Goal: Task Accomplishment & Management: Complete application form

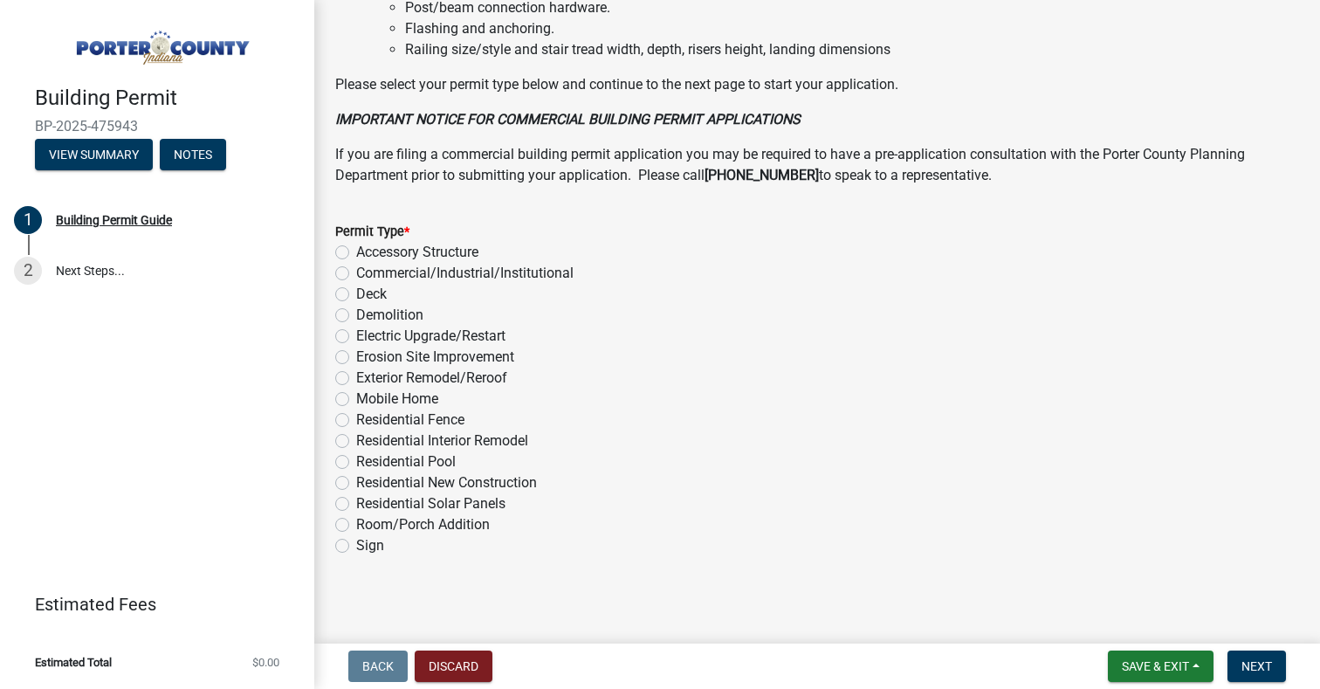
scroll to position [1328, 0]
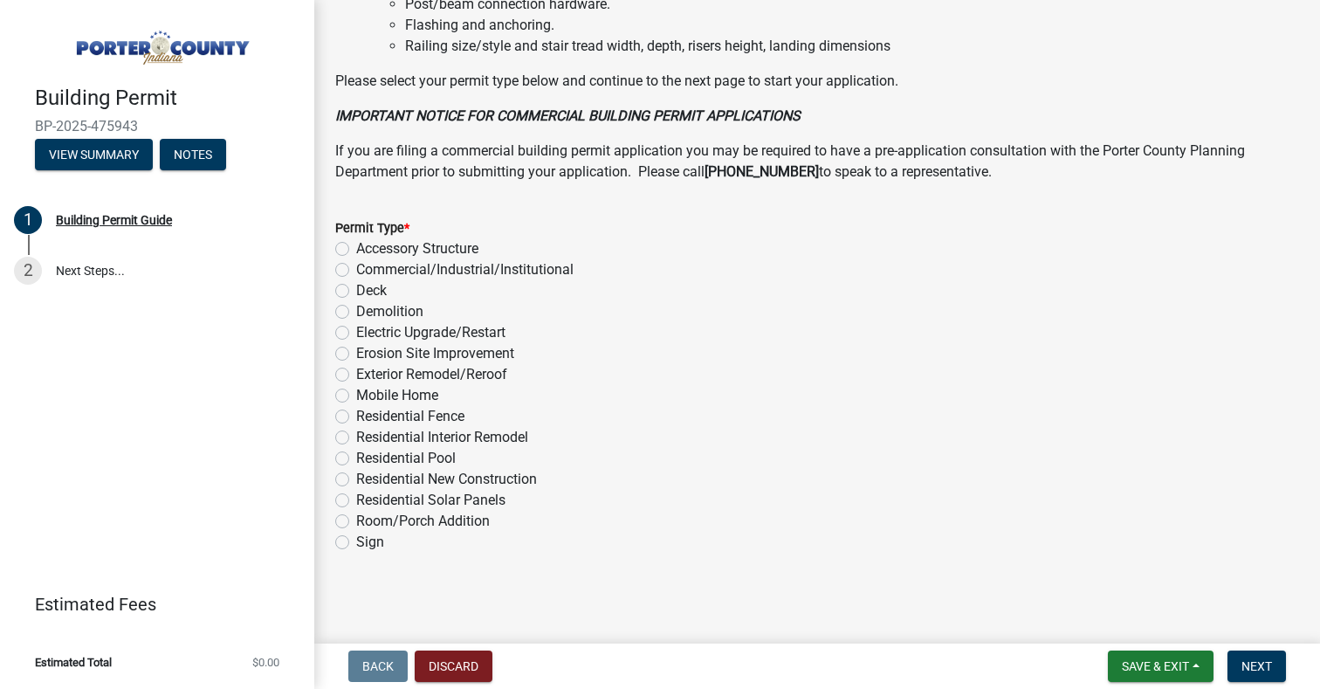
click at [356, 247] on label "Accessory Structure" at bounding box center [417, 248] width 122 height 21
click at [356, 247] on input "Accessory Structure" at bounding box center [361, 243] width 11 height 11
radio input "true"
click at [1265, 665] on span "Next" at bounding box center [1257, 666] width 31 height 14
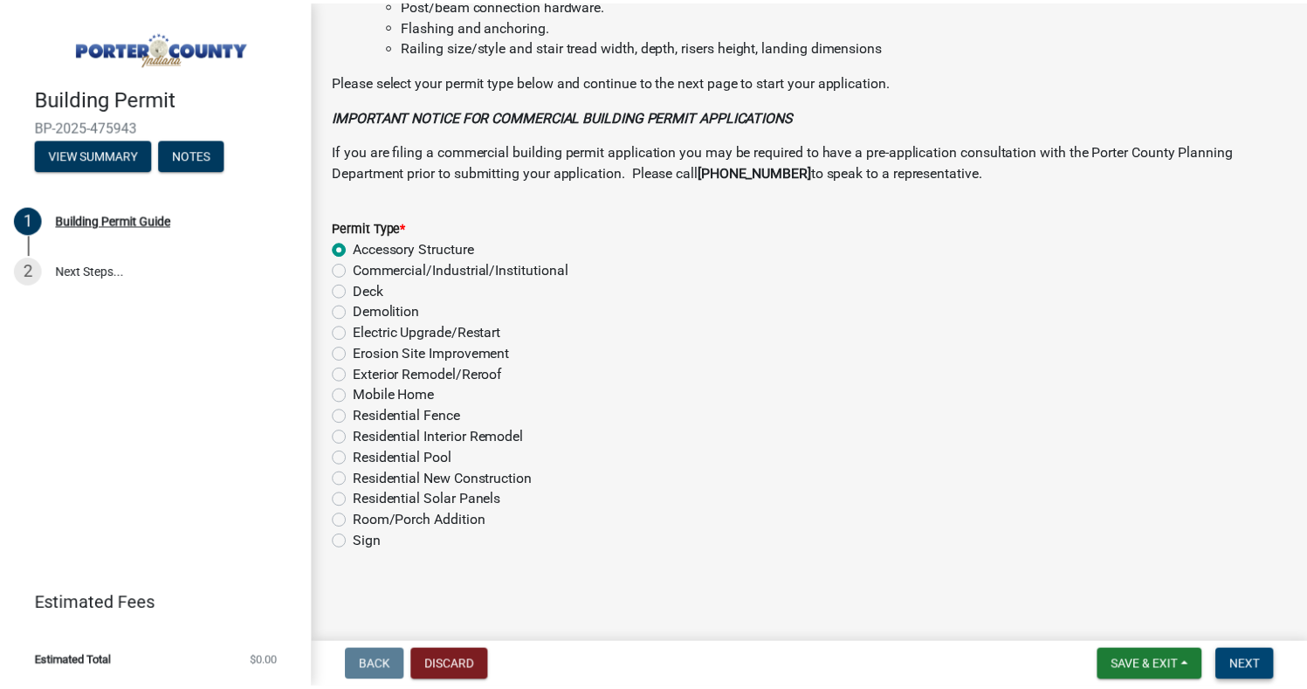
scroll to position [0, 0]
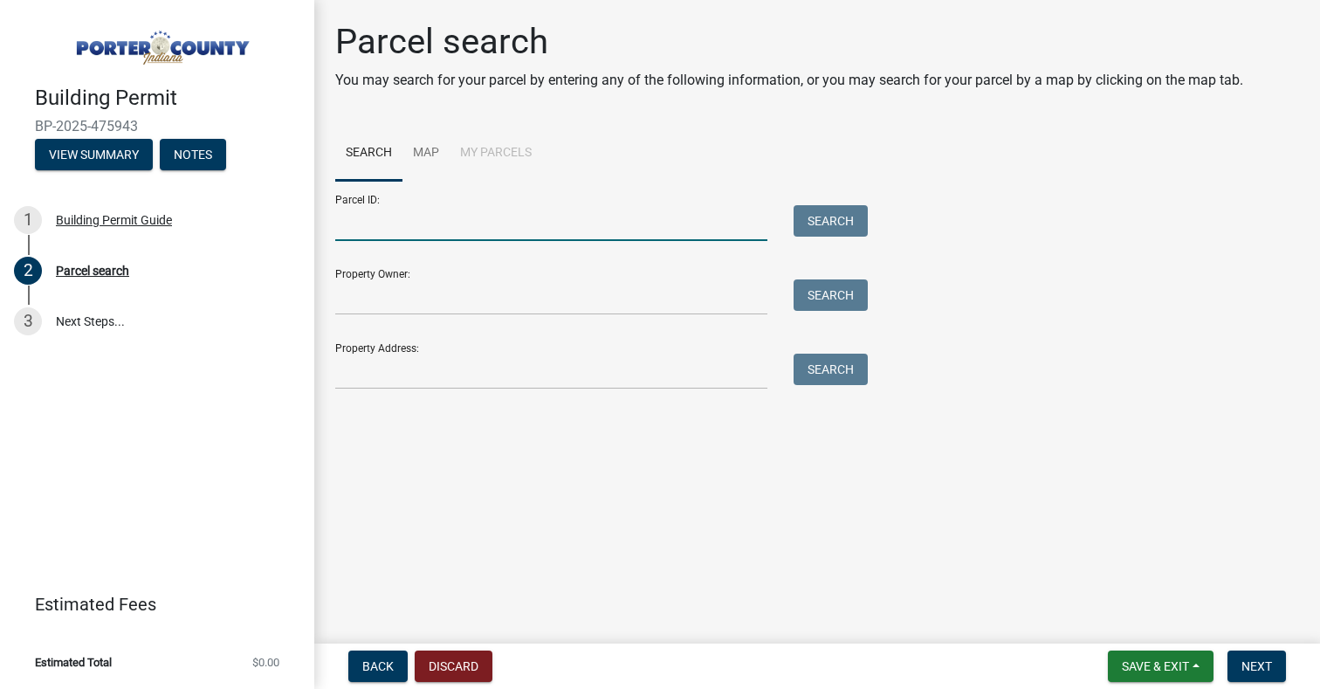
click at [391, 220] on input "Parcel ID:" at bounding box center [551, 223] width 432 height 36
type input "64-07-12-226-005.000-005"
click at [823, 224] on button "Search" at bounding box center [831, 220] width 74 height 31
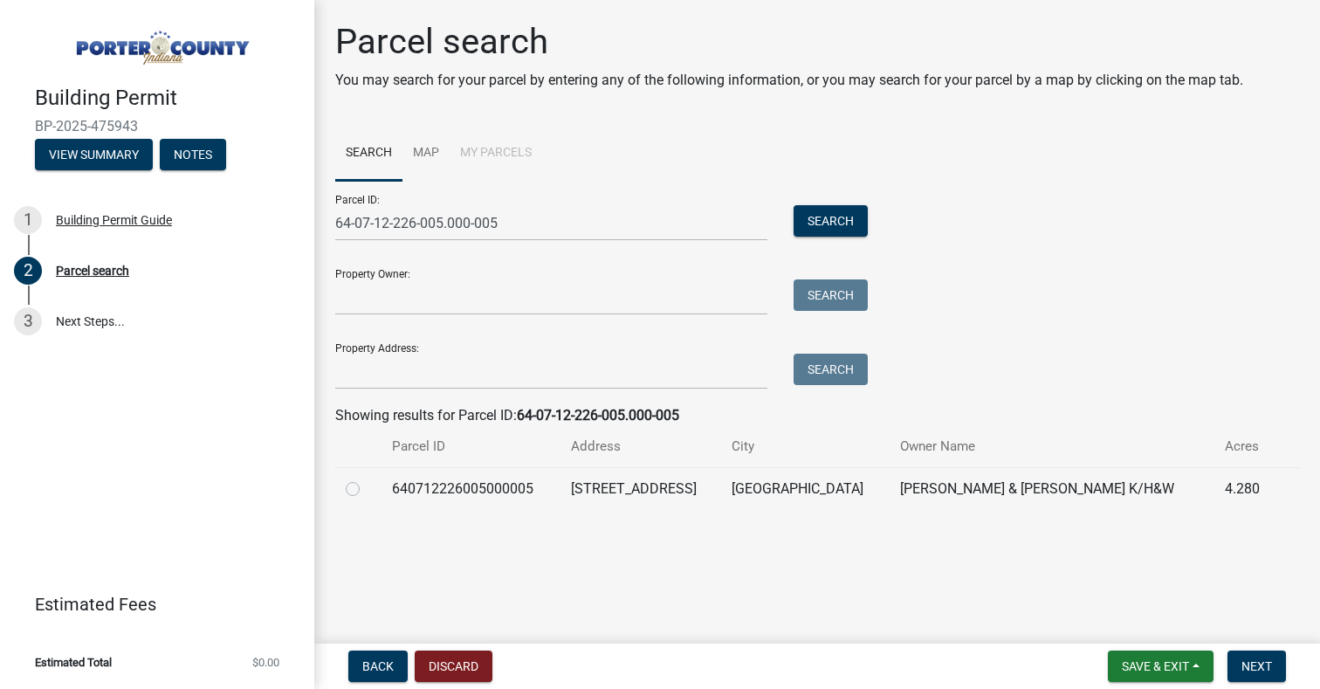
click at [367, 479] on label at bounding box center [367, 479] width 0 height 0
click at [367, 490] on input "radio" at bounding box center [372, 484] width 11 height 11
radio input "true"
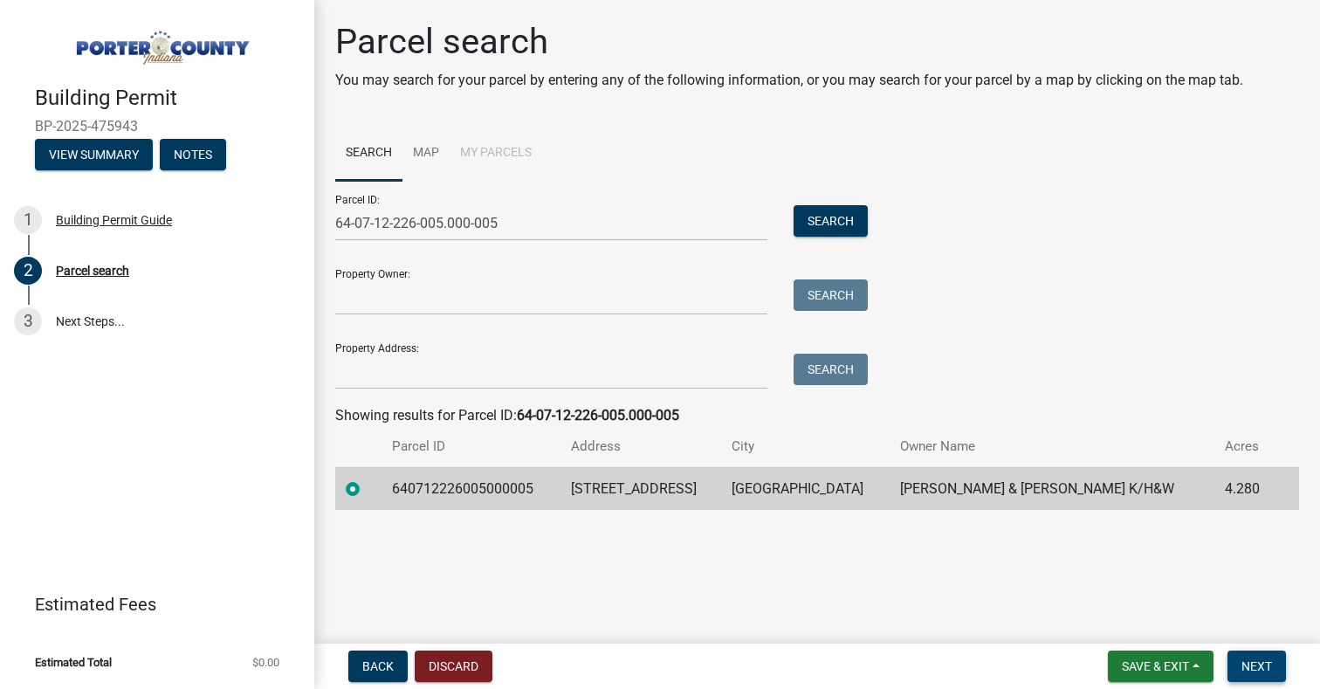
click at [1251, 661] on span "Next" at bounding box center [1257, 666] width 31 height 14
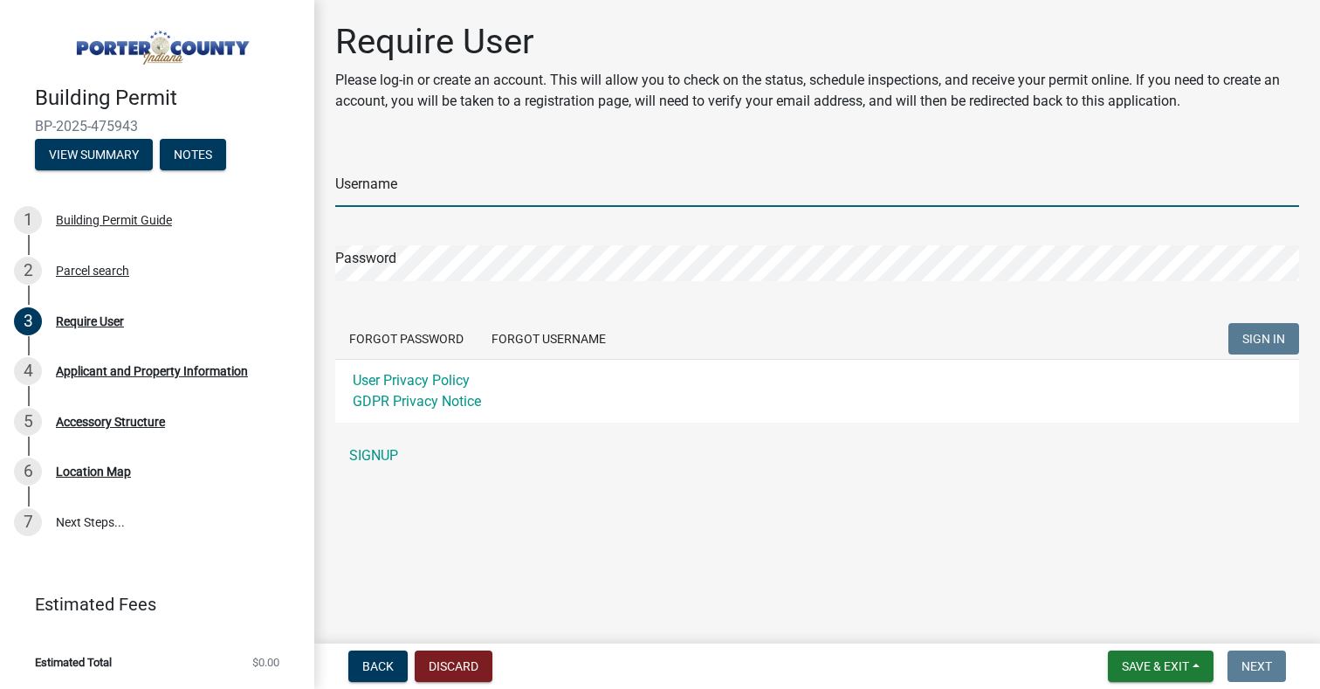
click at [411, 183] on input "Username" at bounding box center [817, 189] width 964 height 36
type input "splsh2927"
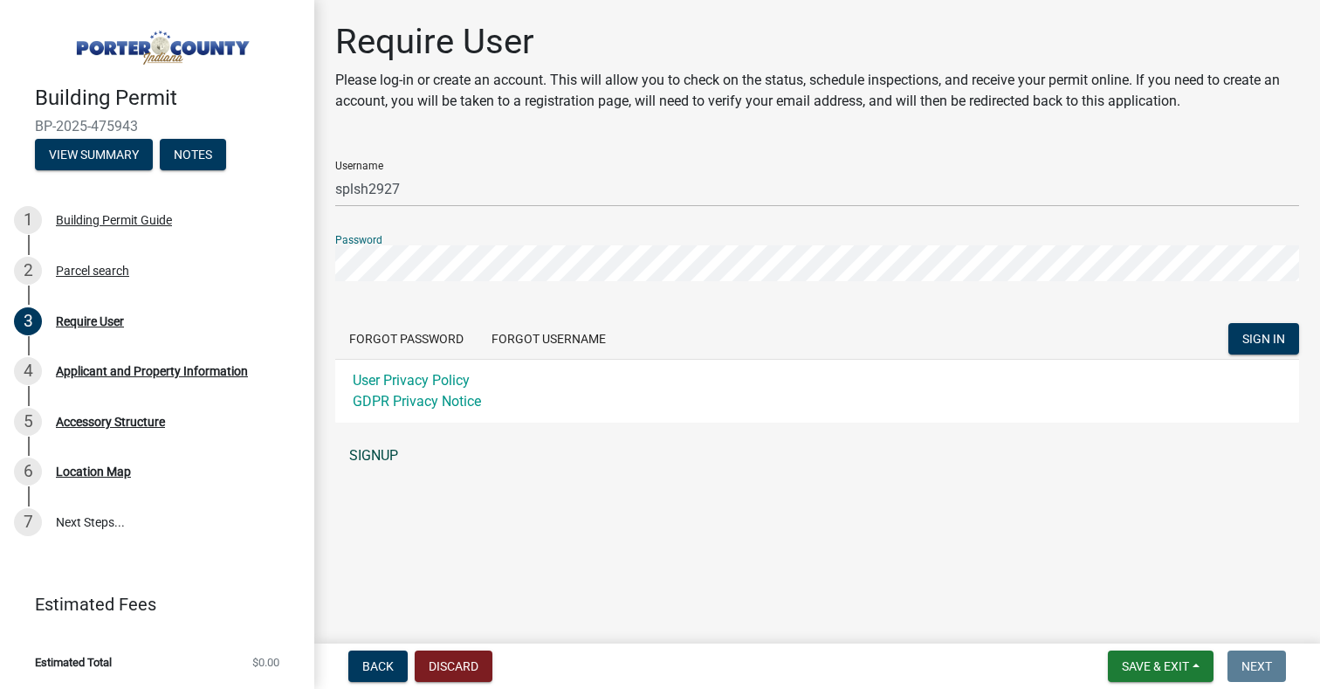
click at [358, 458] on link "SIGNUP" at bounding box center [817, 455] width 964 height 35
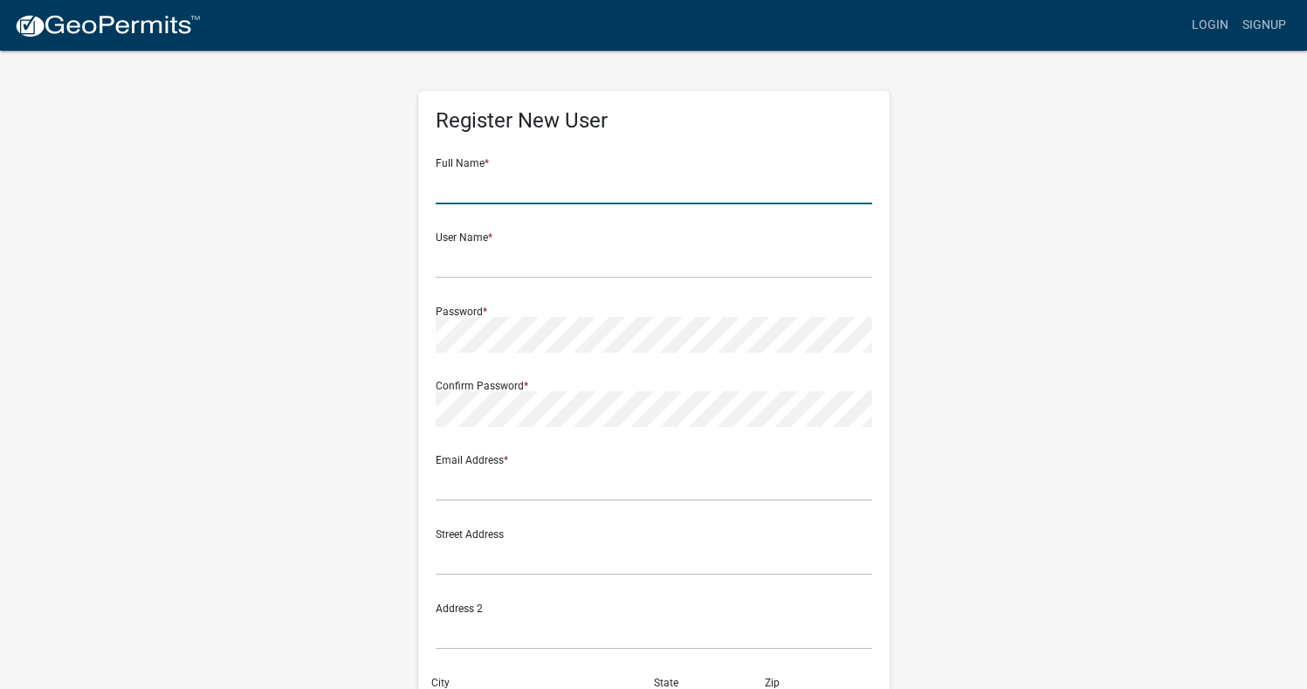
click at [505, 196] on input "text" at bounding box center [654, 187] width 437 height 36
type input "[PERSON_NAME]"
click at [341, 243] on div "Register New User Full Name * [PERSON_NAME] User Name * Password * Confirm Pass…" at bounding box center [654, 516] width 996 height 934
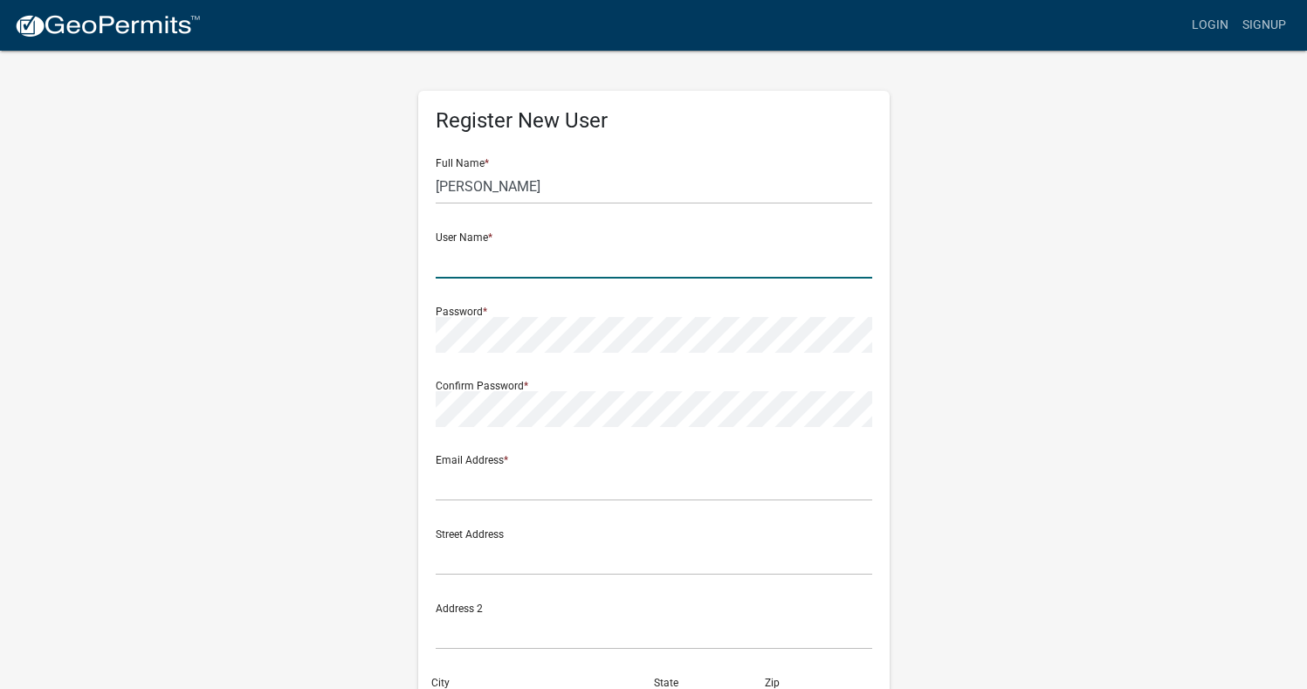
click at [535, 272] on input "text" at bounding box center [654, 261] width 437 height 36
type input "splsh2927"
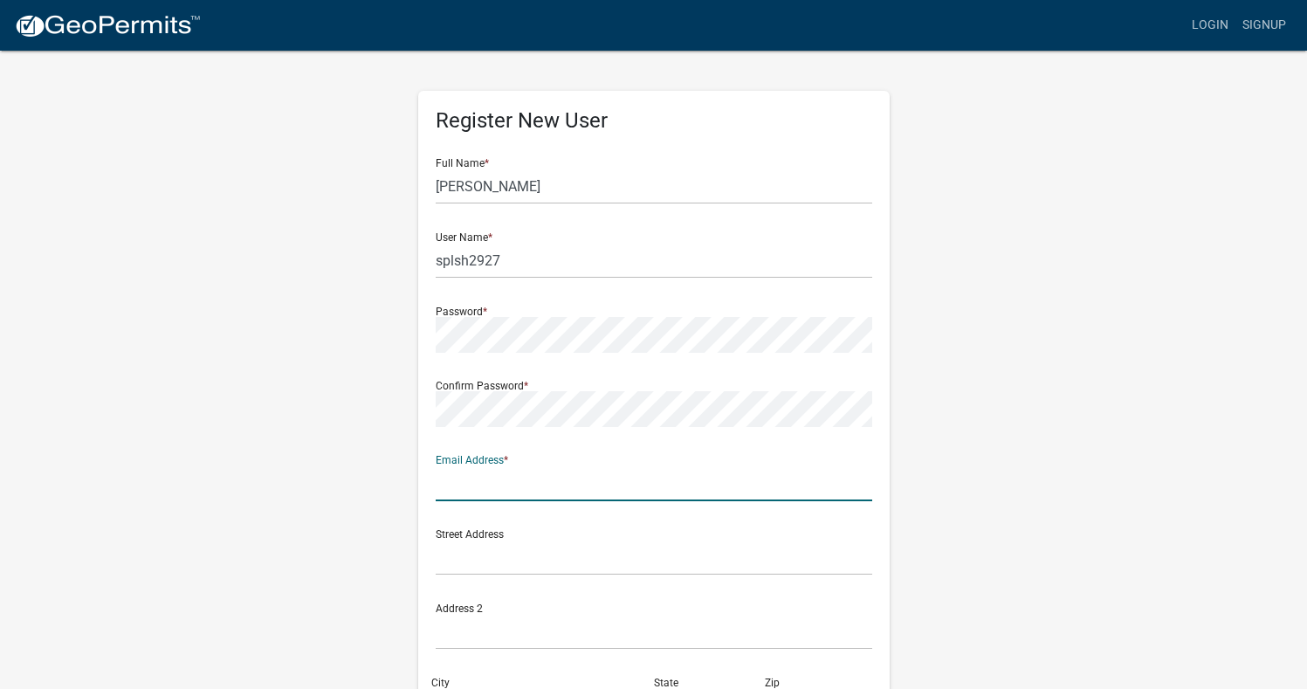
click at [517, 489] on input "text" at bounding box center [654, 483] width 437 height 36
type input "[EMAIL_ADDRESS][DOMAIN_NAME]"
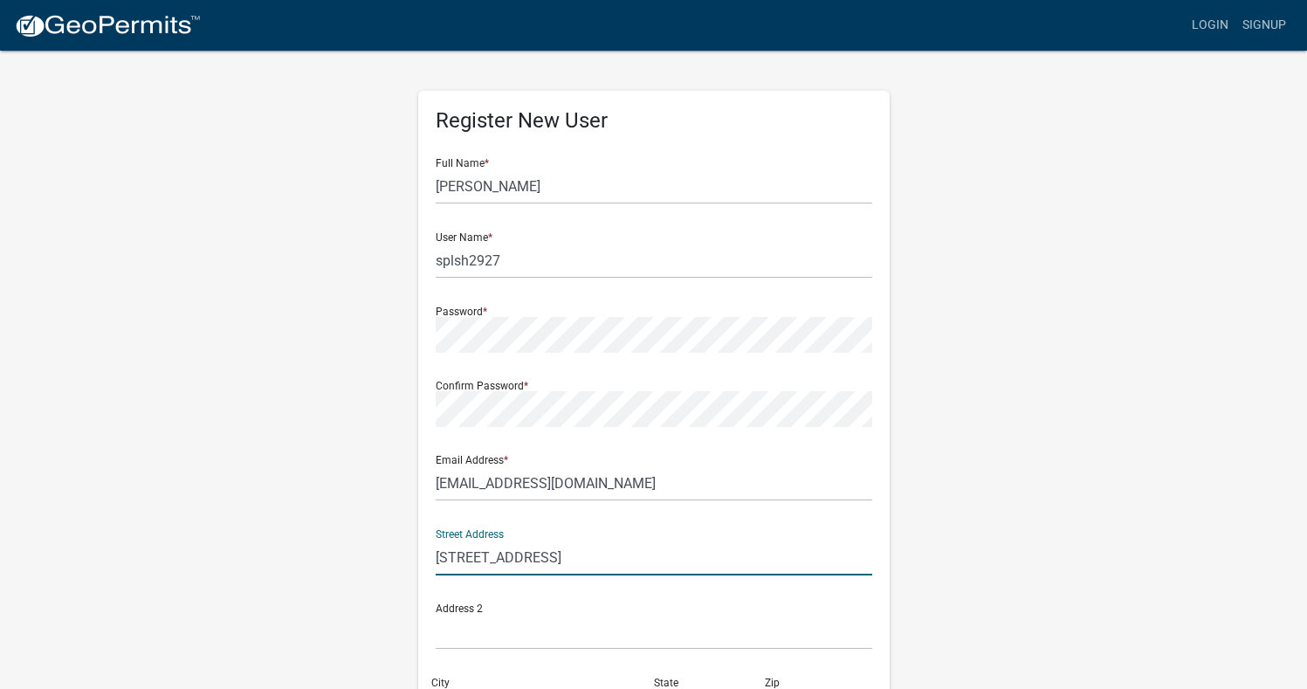
scroll to position [87, 0]
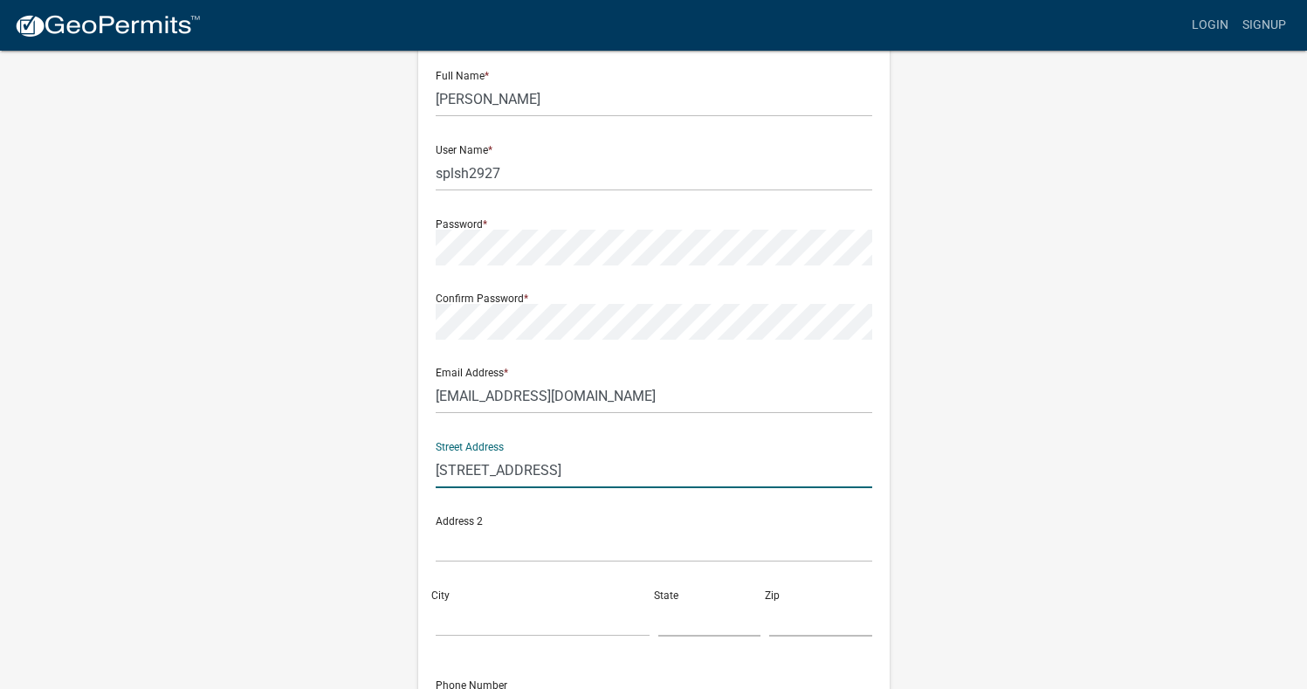
type input "[STREET_ADDRESS]"
click at [465, 603] on input "City" at bounding box center [543, 619] width 214 height 36
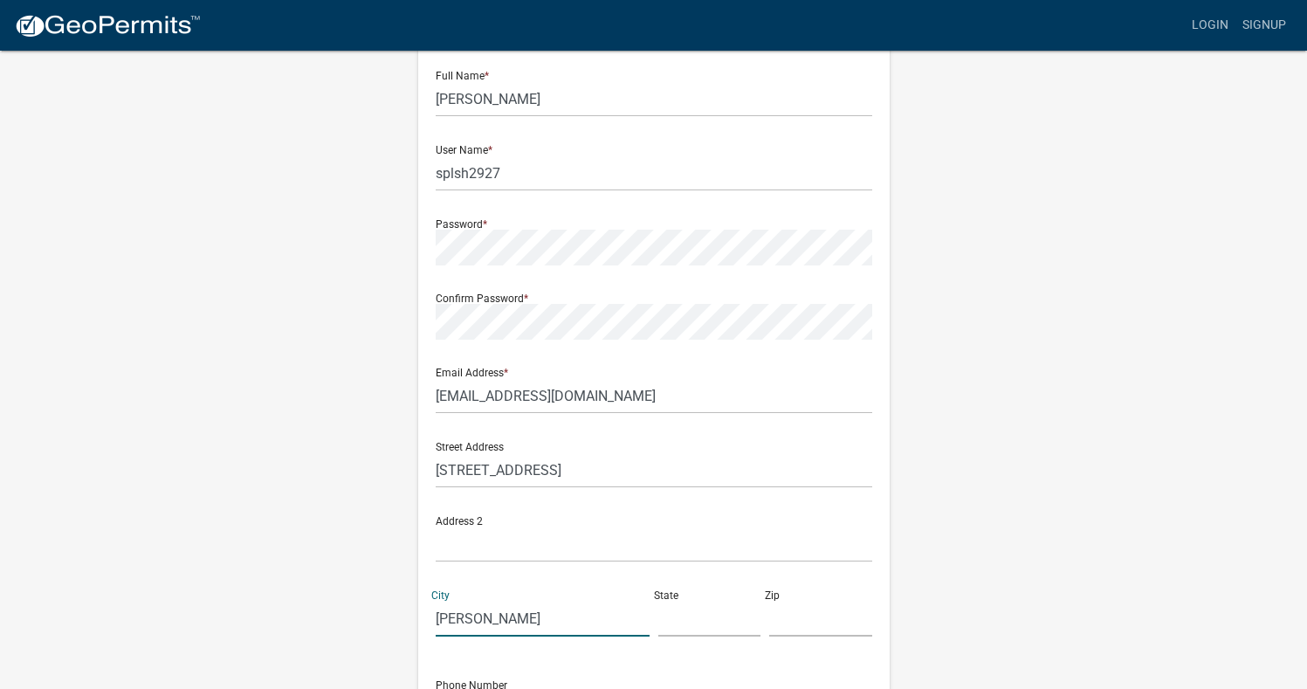
type input "[GEOGRAPHIC_DATA]"
type input "IN"
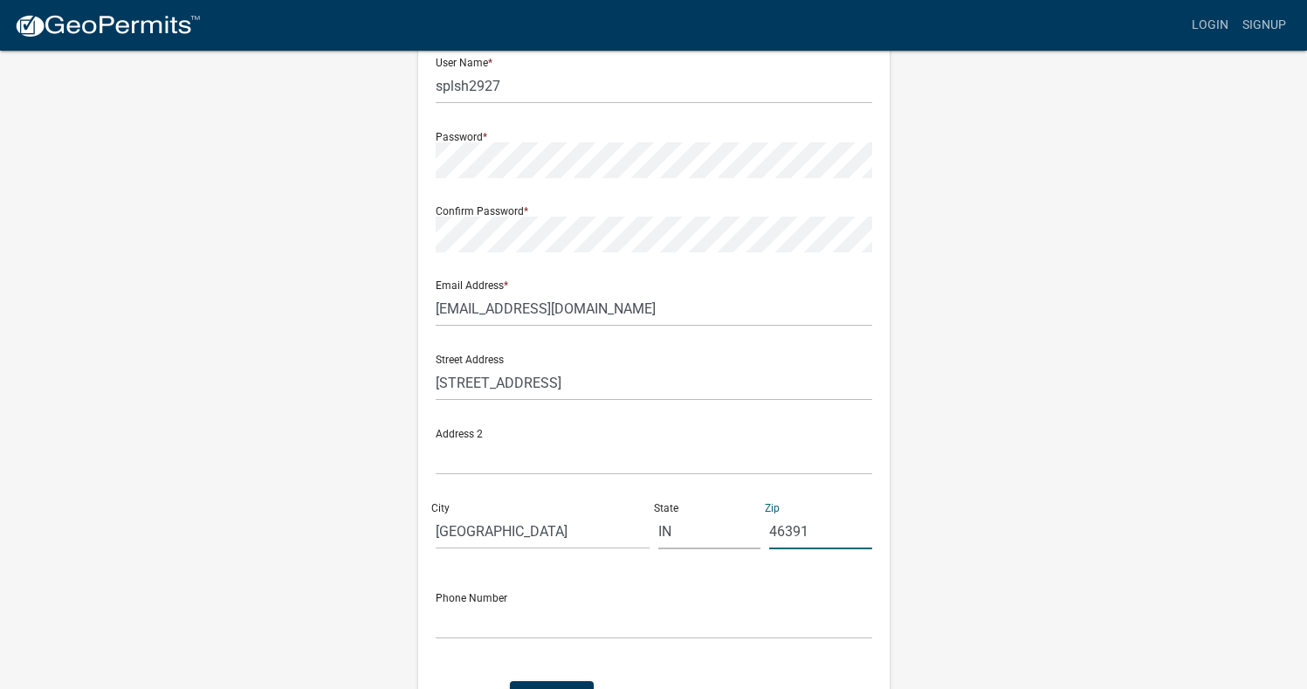
type input "46391"
click at [581, 621] on input "text" at bounding box center [654, 621] width 437 height 36
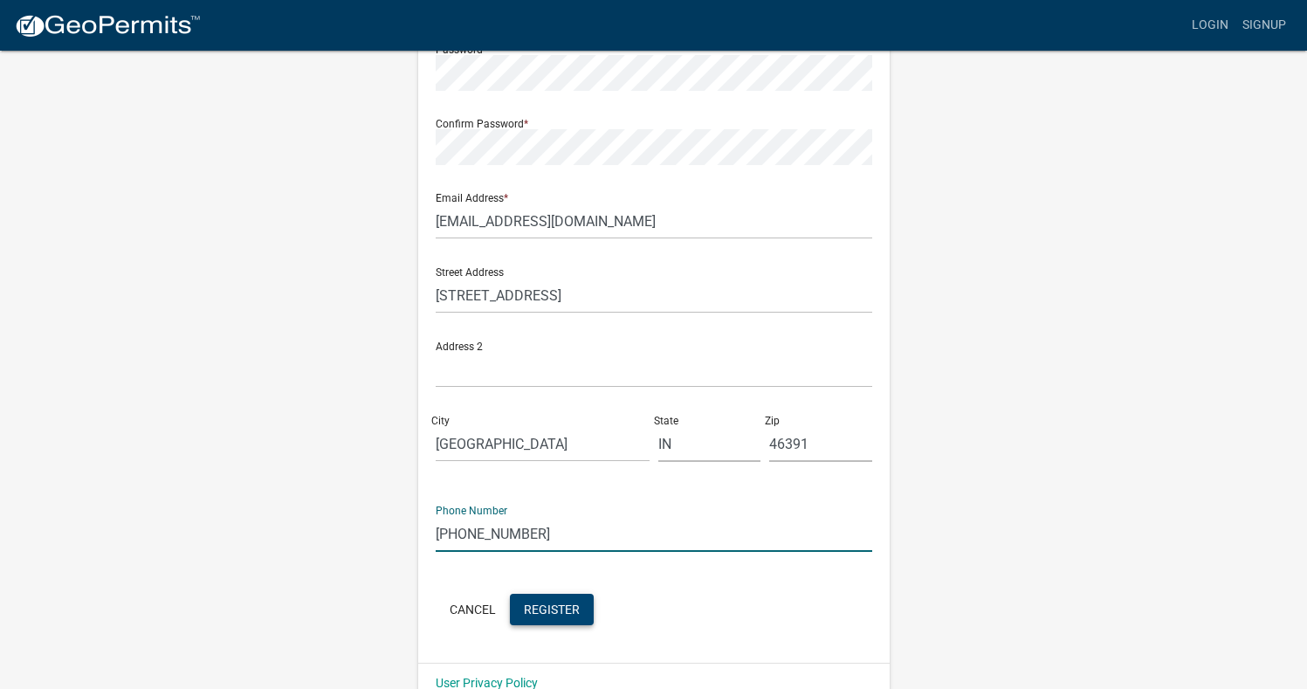
type input "[PHONE_NUMBER]"
click at [556, 616] on span "Register" at bounding box center [552, 609] width 56 height 14
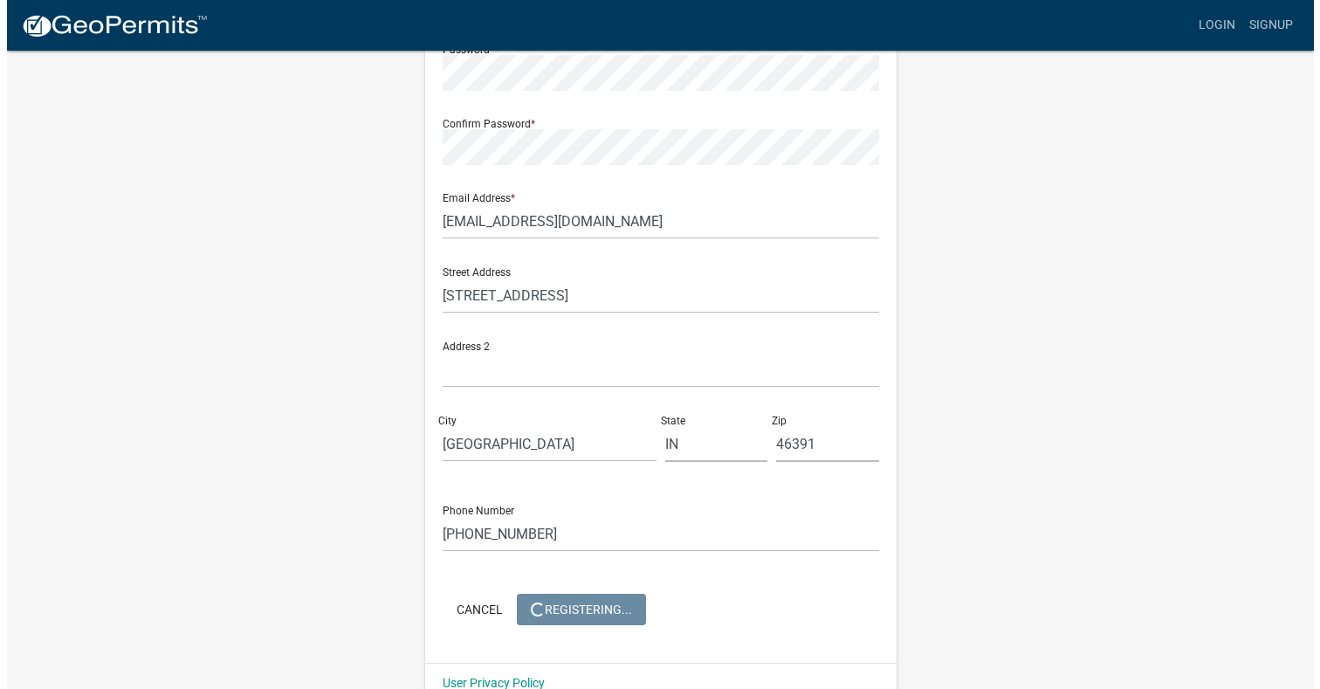
scroll to position [0, 0]
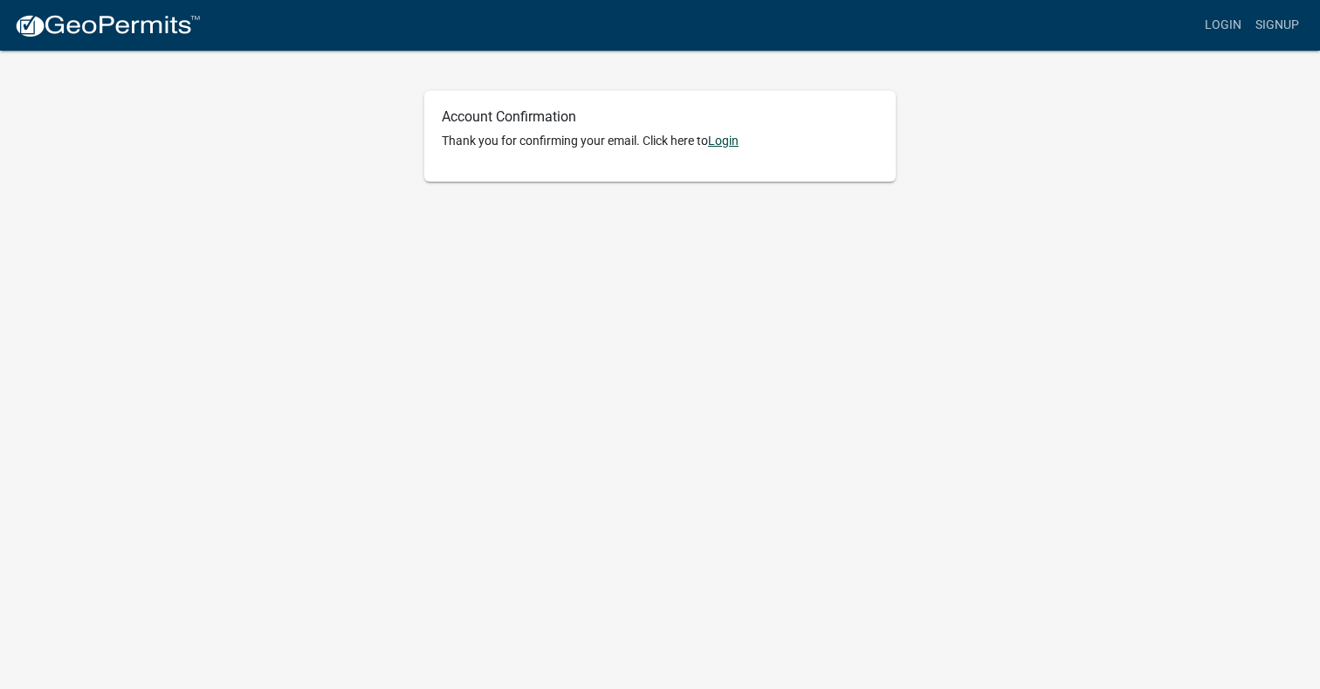
click at [724, 139] on link "Login" at bounding box center [723, 141] width 31 height 14
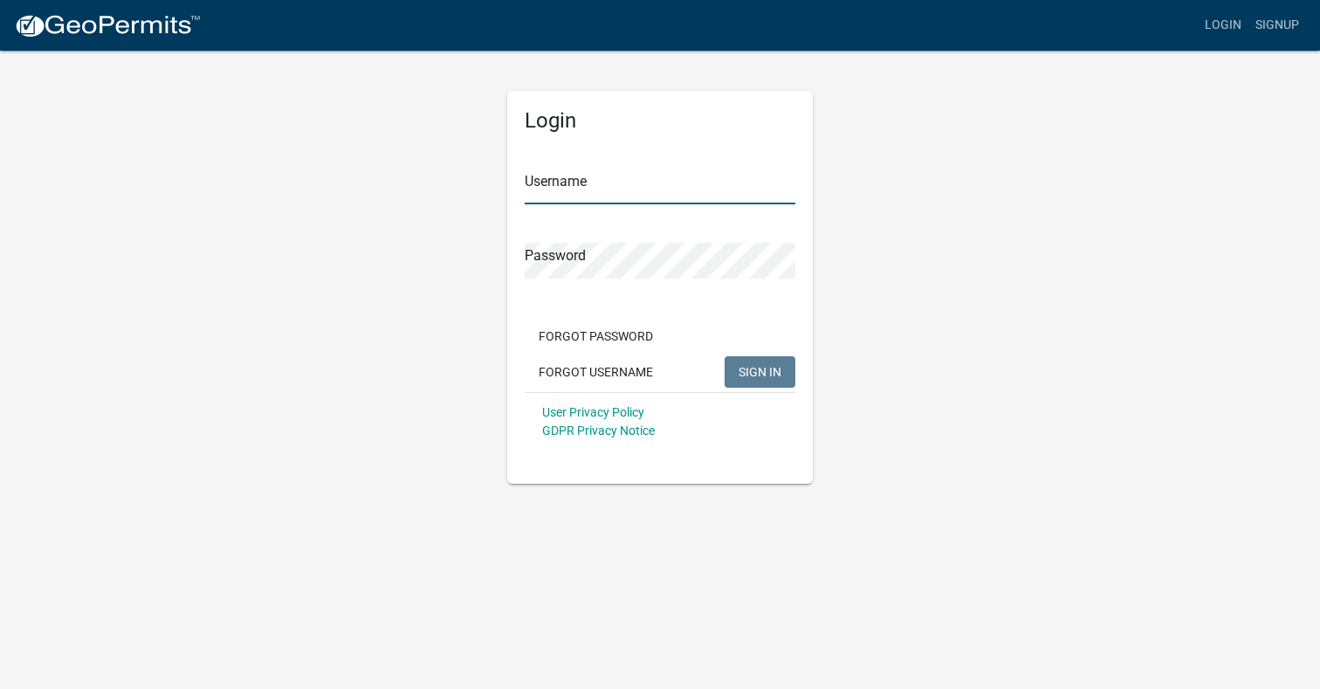
type input "splsh2927"
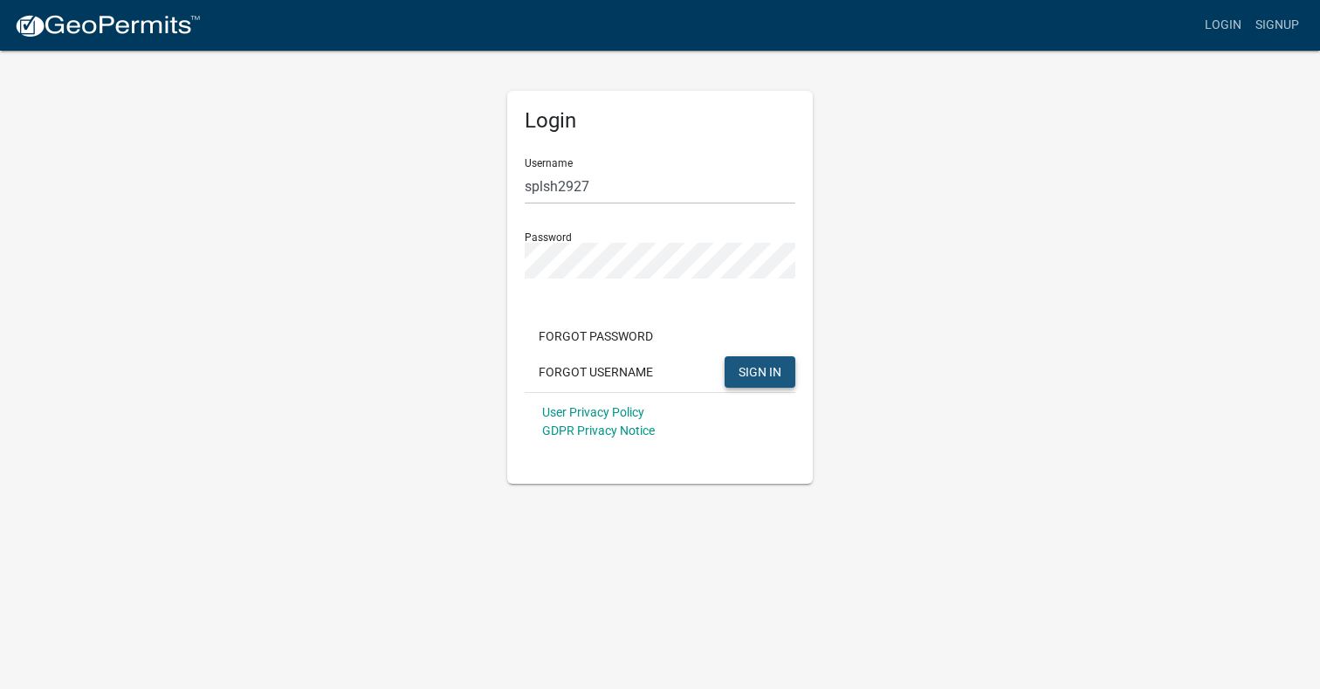
click at [778, 377] on span "SIGN IN" at bounding box center [760, 371] width 43 height 14
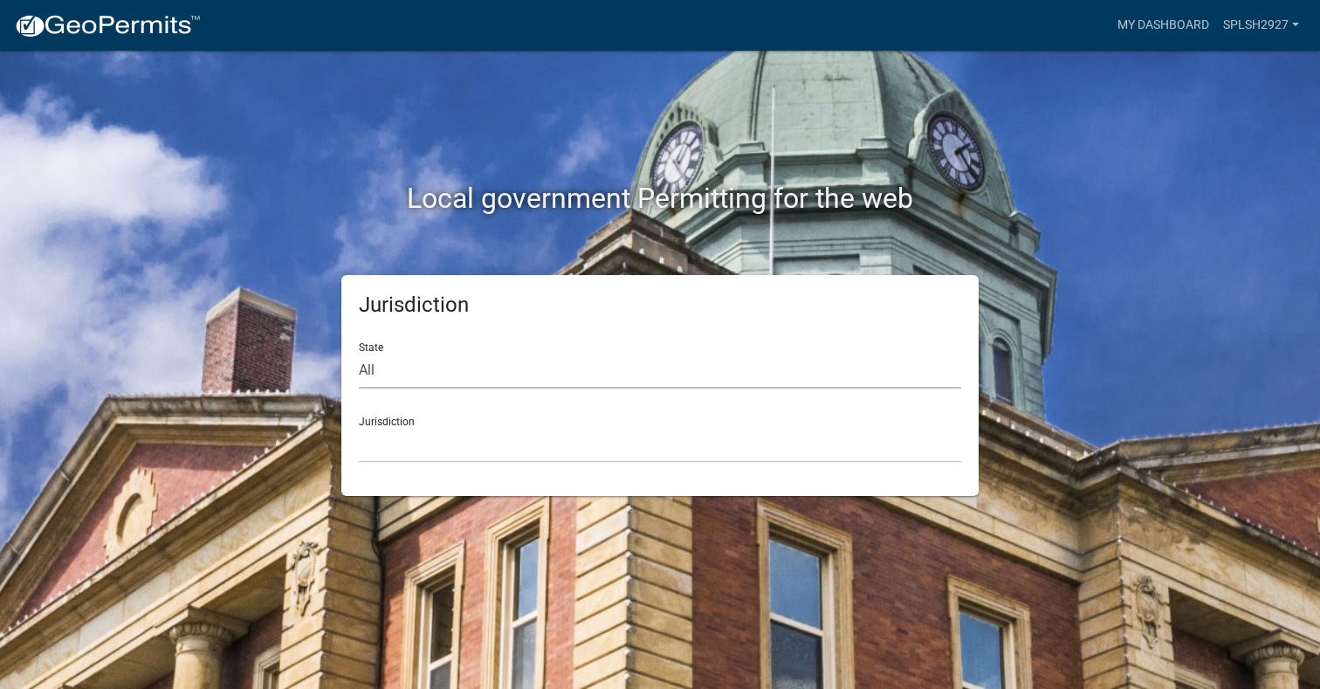
click at [402, 372] on select "All Colorado Georgia Indiana Iowa Kansas Minnesota Ohio South Carolina Wisconsin" at bounding box center [660, 371] width 603 height 36
select select "Indiana"
click at [359, 353] on select "All Colorado Georgia Indiana Iowa Kansas Minnesota Ohio South Carolina Wisconsin" at bounding box center [660, 371] width 603 height 36
click at [420, 441] on select "City of Charlestown, Indiana City of Jeffersonville, Indiana City of Logansport…" at bounding box center [660, 445] width 603 height 36
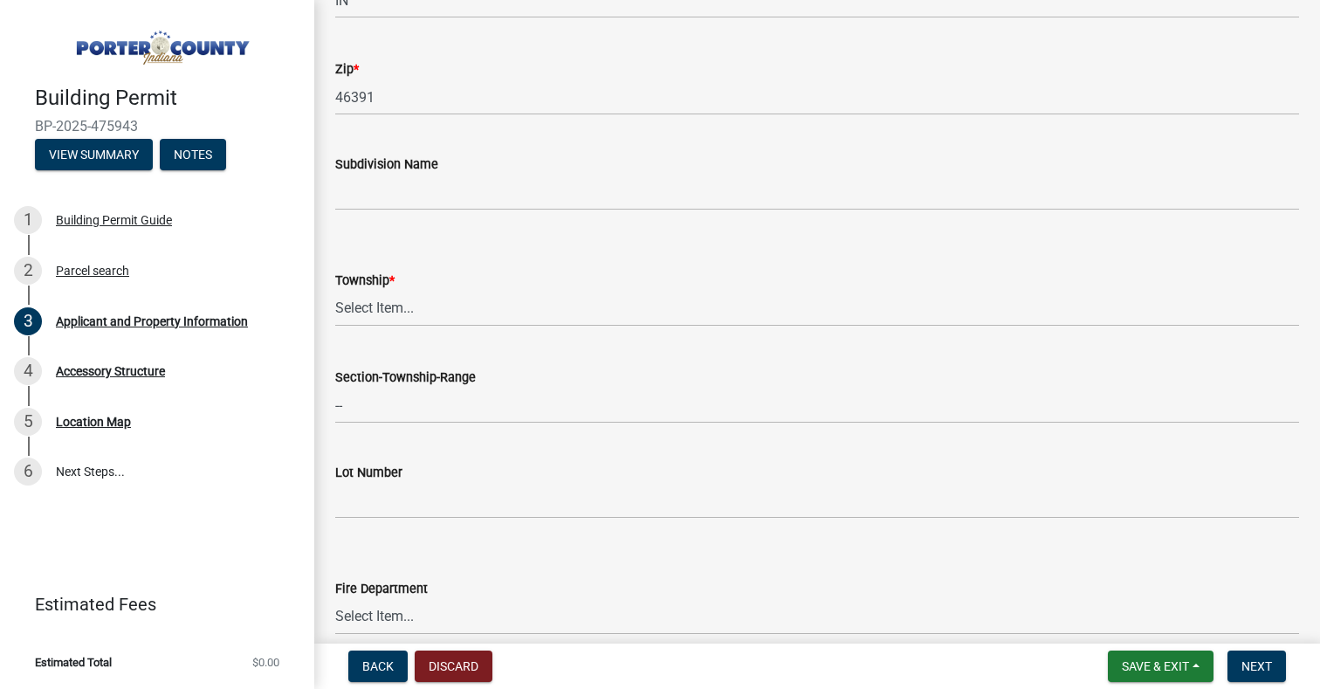
scroll to position [611, 0]
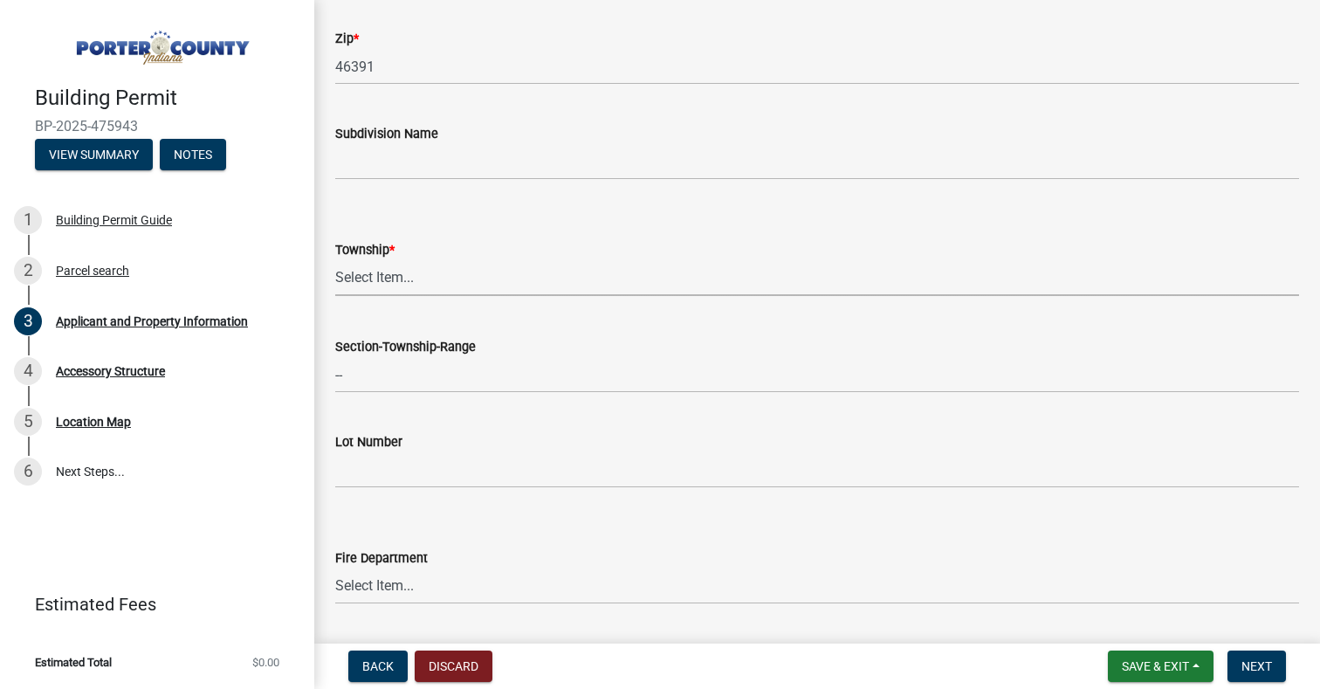
click at [467, 287] on select "Select Item... Boone Center Jackson Liberty Morgan Pine Pleasant Portage Porter…" at bounding box center [817, 278] width 964 height 36
click at [335, 260] on select "Select Item... Boone Center Jackson Liberty Morgan Pine Pleasant Portage Porter…" at bounding box center [817, 278] width 964 height 36
select select "dab8d744-4e32-40c1-942b-b7c1ea7347cb"
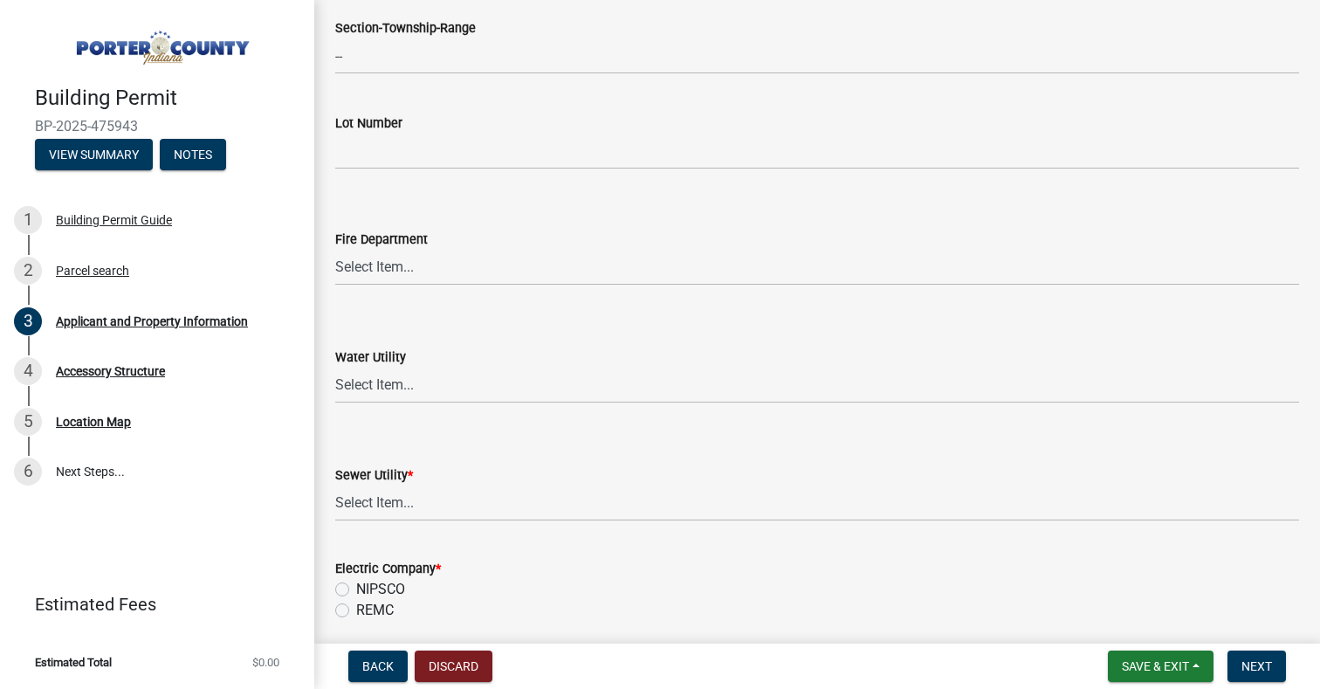
scroll to position [961, 0]
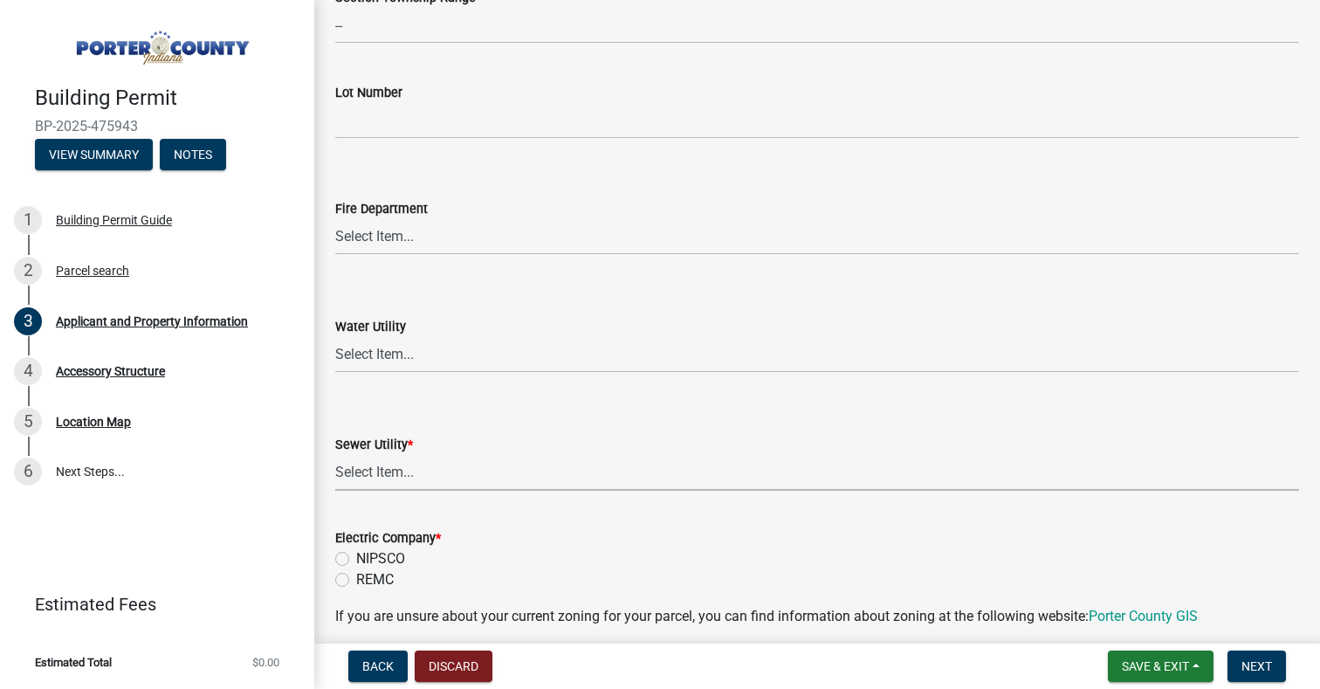
click at [448, 472] on select "Select Item... Aqua Indiana Inc Damon Run Falling Waters Lake Eliza - LEACD Nat…" at bounding box center [817, 473] width 964 height 36
click at [335, 455] on select "Select Item... Aqua Indiana Inc Damon Run Falling Waters Lake Eliza - LEACD Nat…" at bounding box center [817, 473] width 964 height 36
select select "ea6751d4-6bf7-4a16-89ee-f7801ab82aa1"
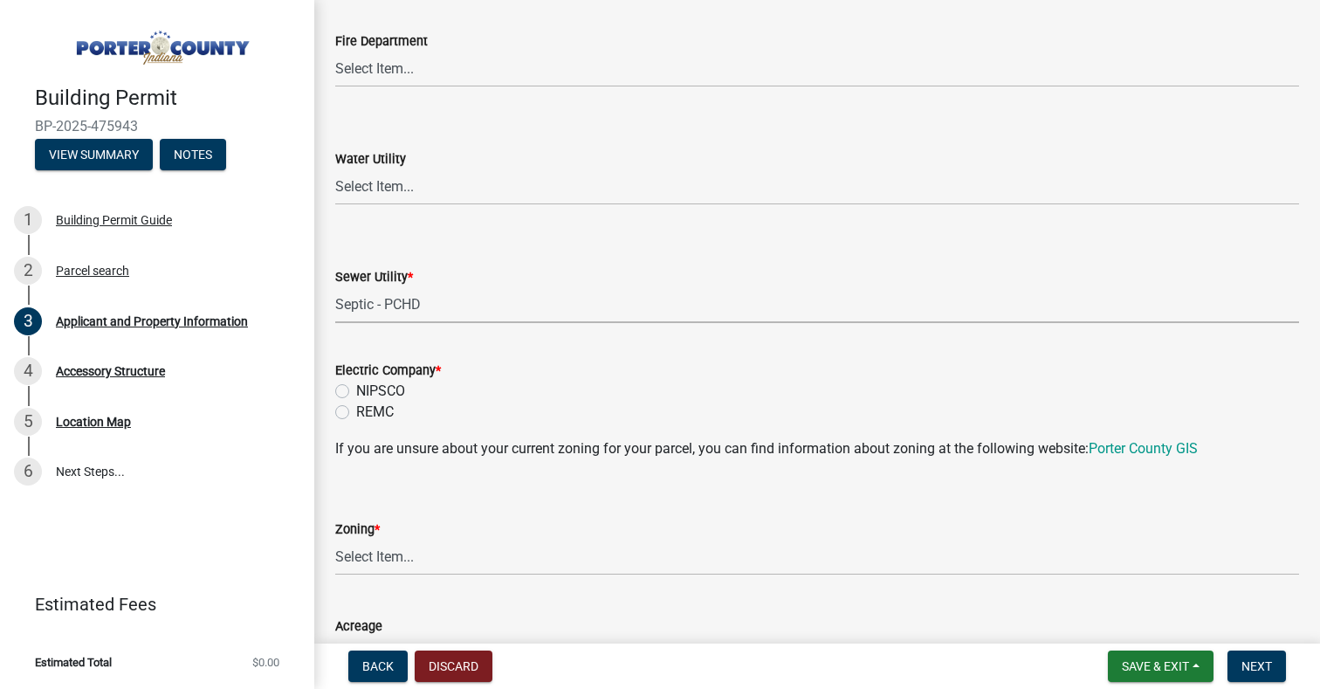
scroll to position [1135, 0]
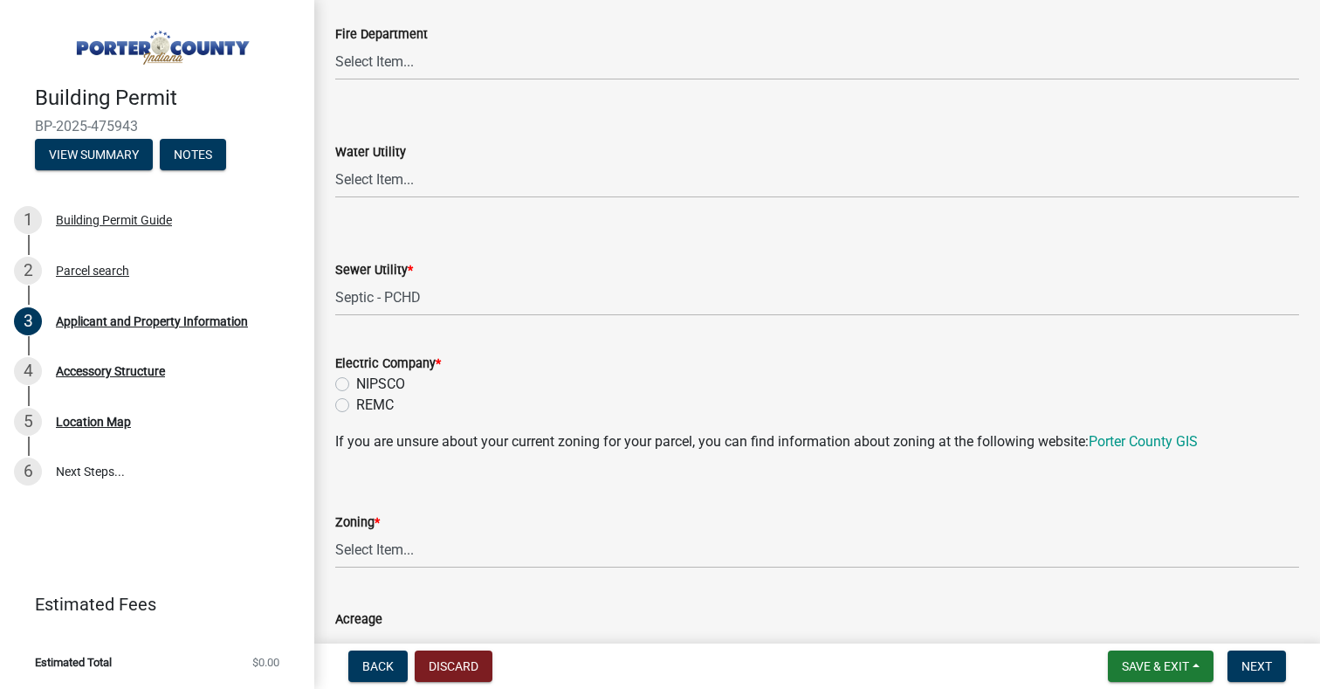
click at [356, 383] on label "NIPSCO" at bounding box center [380, 384] width 49 height 21
click at [356, 383] on input "NIPSCO" at bounding box center [361, 379] width 11 height 11
radio input "true"
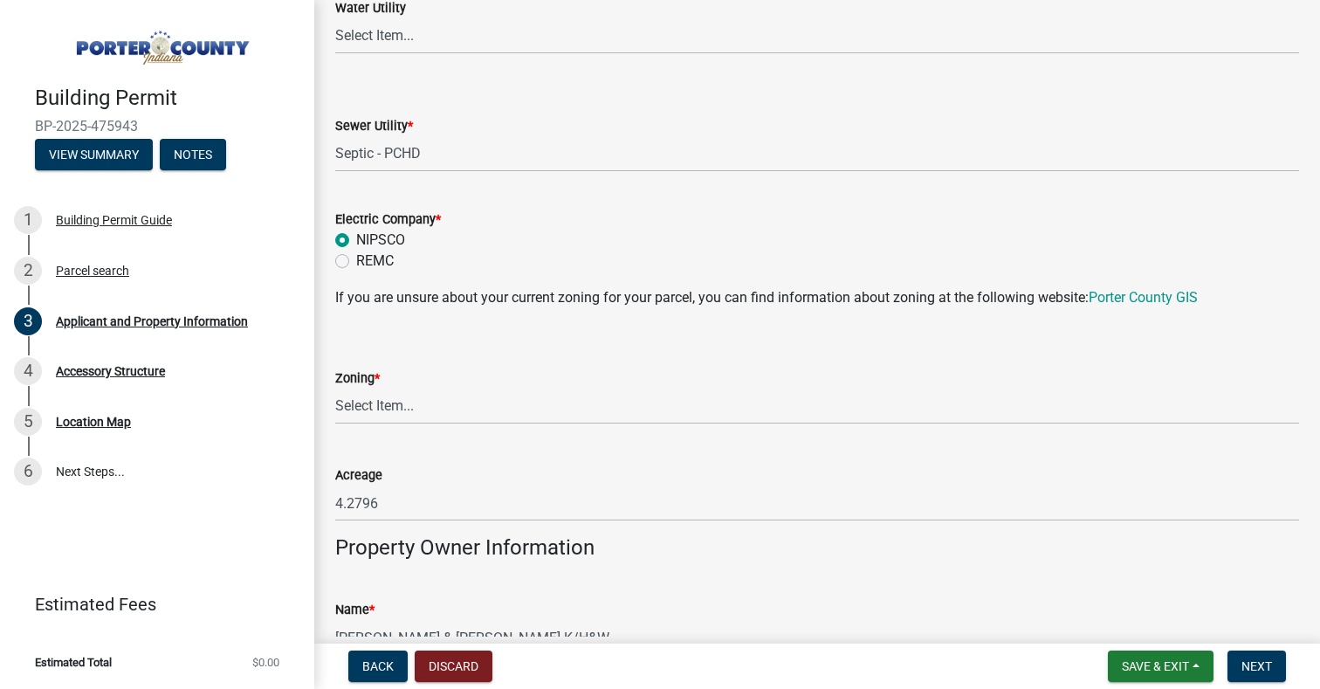
scroll to position [1310, 0]
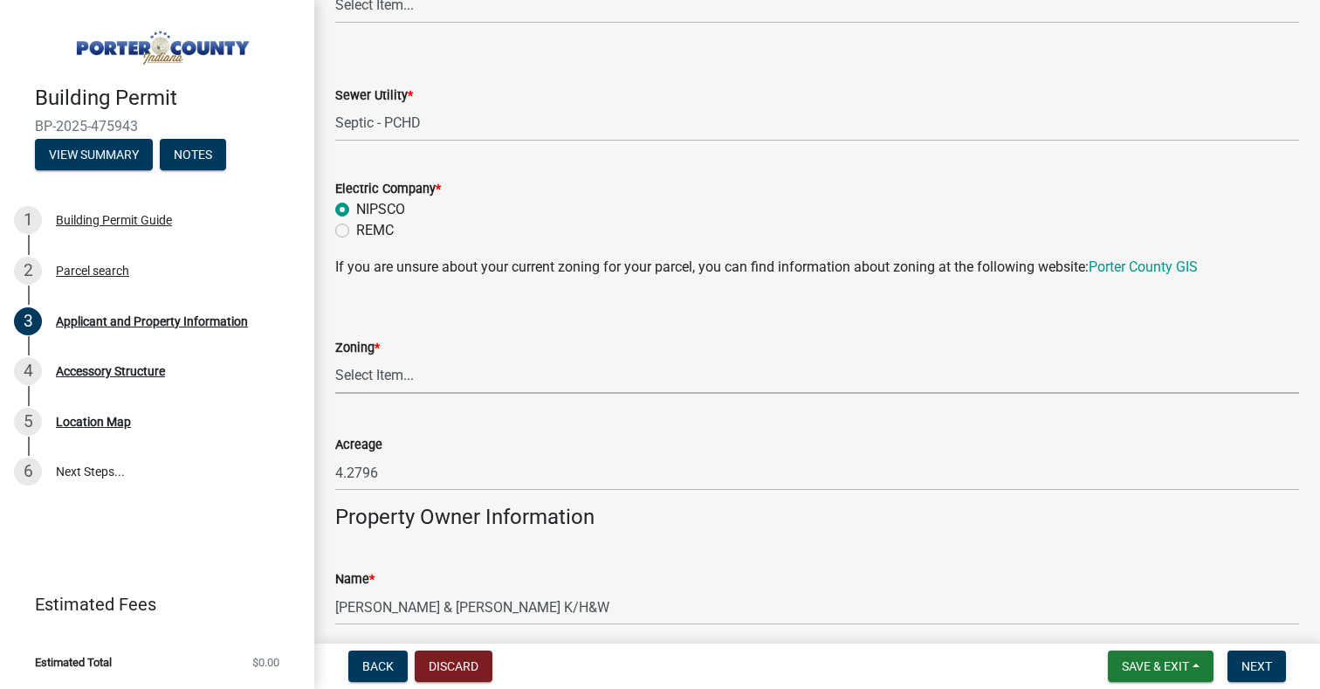
click at [440, 376] on select "Select Item... A1 A2 CH CM CN I1 I2 I3 IN MP OT P1 P2 PUD R1 R2 R3 R4 RL RR" at bounding box center [817, 376] width 964 height 36
click at [335, 358] on select "Select Item... A1 A2 CH CM CN I1 I2 I3 IN MP OT P1 P2 PUD R1 R2 R3 R4 RL RR" at bounding box center [817, 376] width 964 height 36
select select "92efe679-05f4-414a-9426-51627fba5de6"
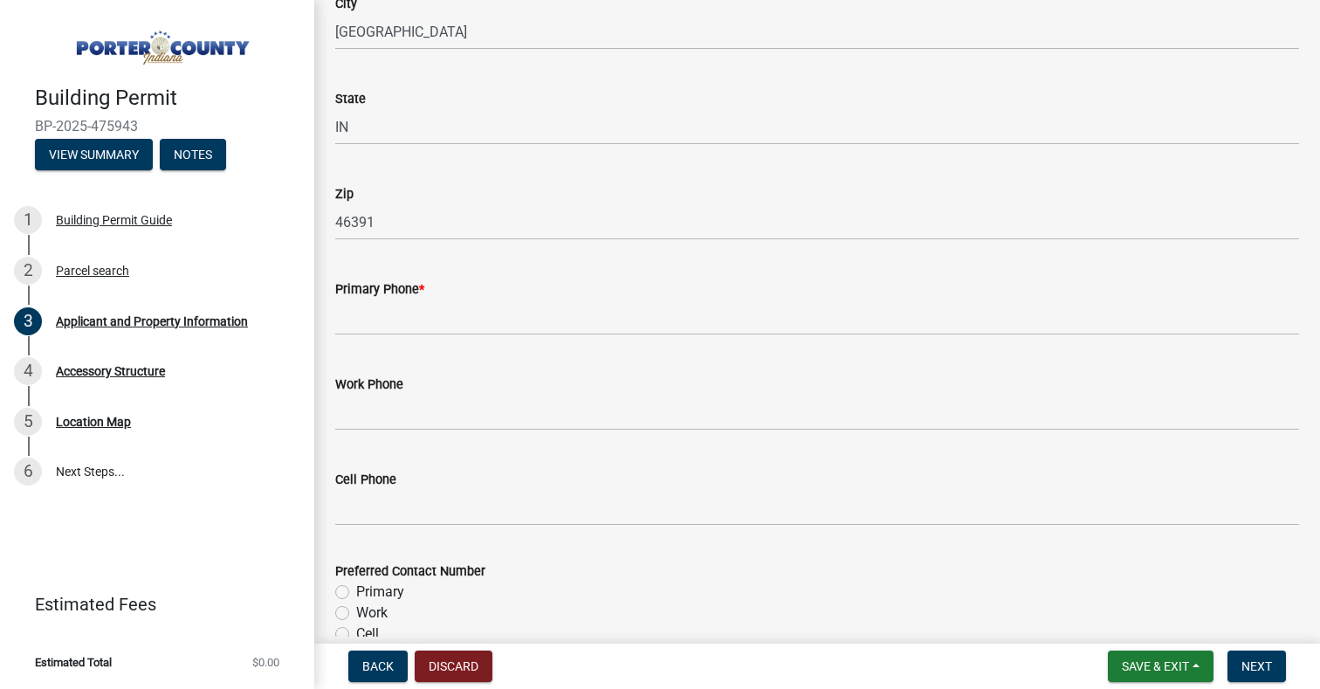
scroll to position [2096, 0]
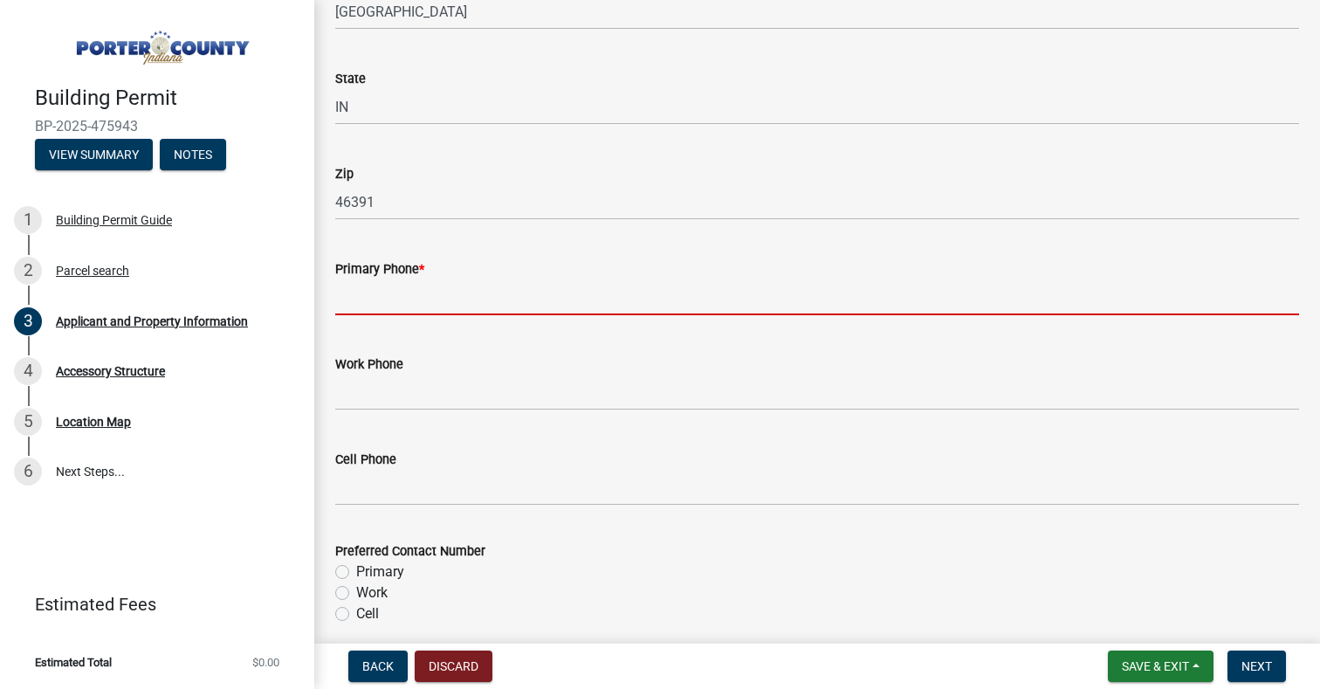
click at [479, 291] on input "Primary Phone *" at bounding box center [817, 297] width 964 height 36
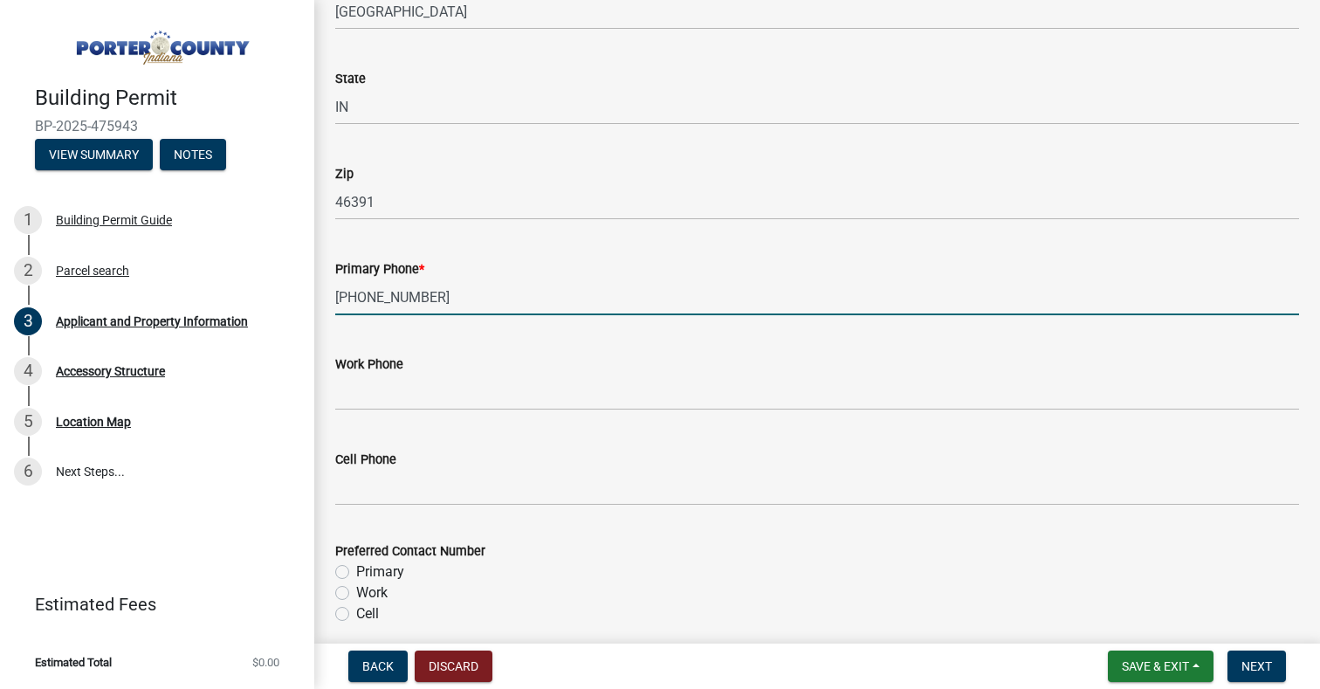
type input "[PHONE_NUMBER]"
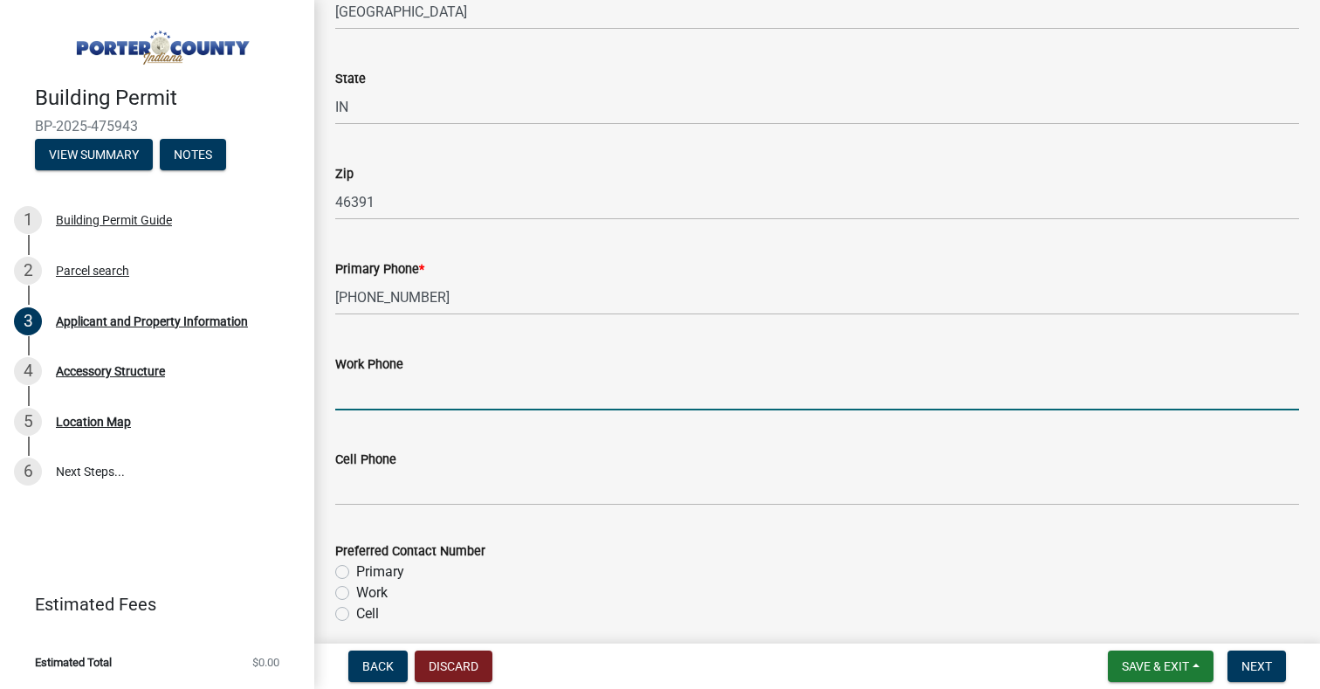
click at [476, 391] on input "Work Phone" at bounding box center [817, 393] width 964 height 36
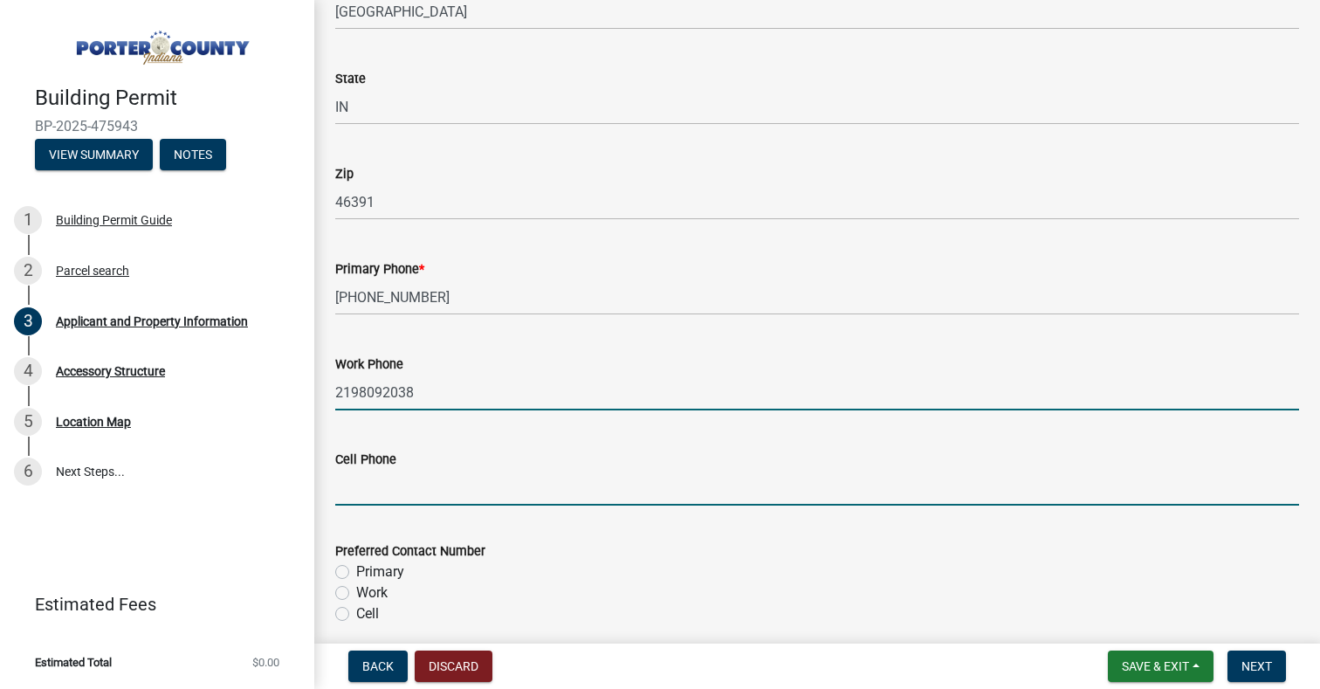
click at [897, 471] on input "Cell Phone" at bounding box center [817, 488] width 964 height 36
drag, startPoint x: 865, startPoint y: 499, endPoint x: 836, endPoint y: 490, distance: 30.1
click at [865, 497] on input "Cell Phone" at bounding box center [817, 488] width 964 height 36
click at [361, 385] on input "2198092038" at bounding box center [817, 393] width 964 height 36
click at [384, 389] on input "219-8092038" at bounding box center [817, 393] width 964 height 36
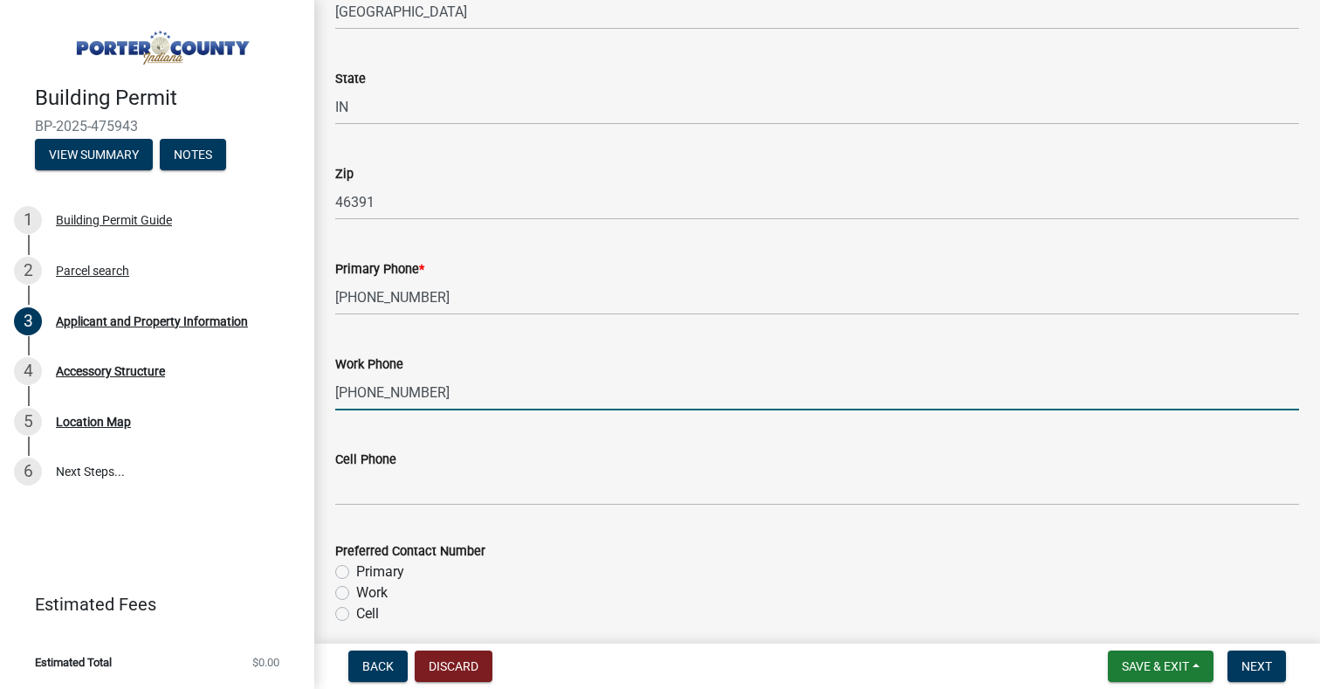
type input "219-809-2038"
click at [396, 499] on input "Cell Phone" at bounding box center [817, 488] width 964 height 36
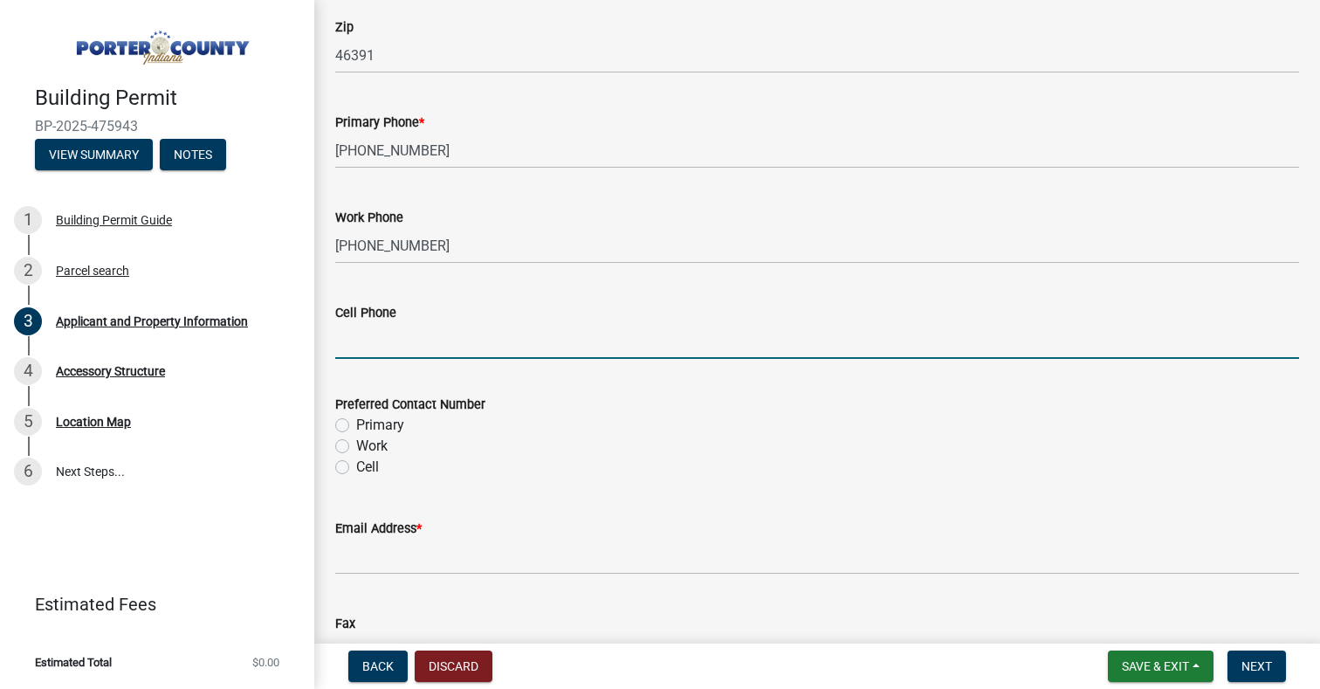
scroll to position [2271, 0]
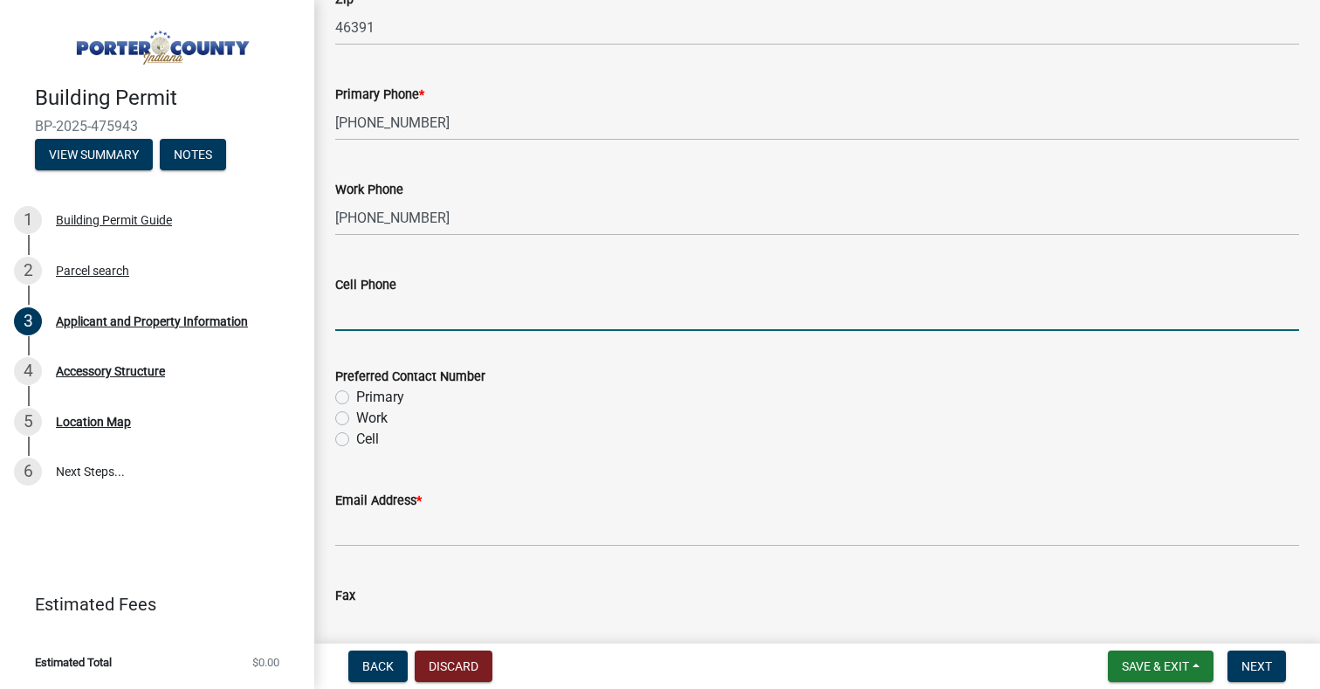
click at [356, 438] on label "Cell" at bounding box center [367, 439] width 23 height 21
click at [356, 438] on input "Cell" at bounding box center [361, 434] width 11 height 11
radio input "true"
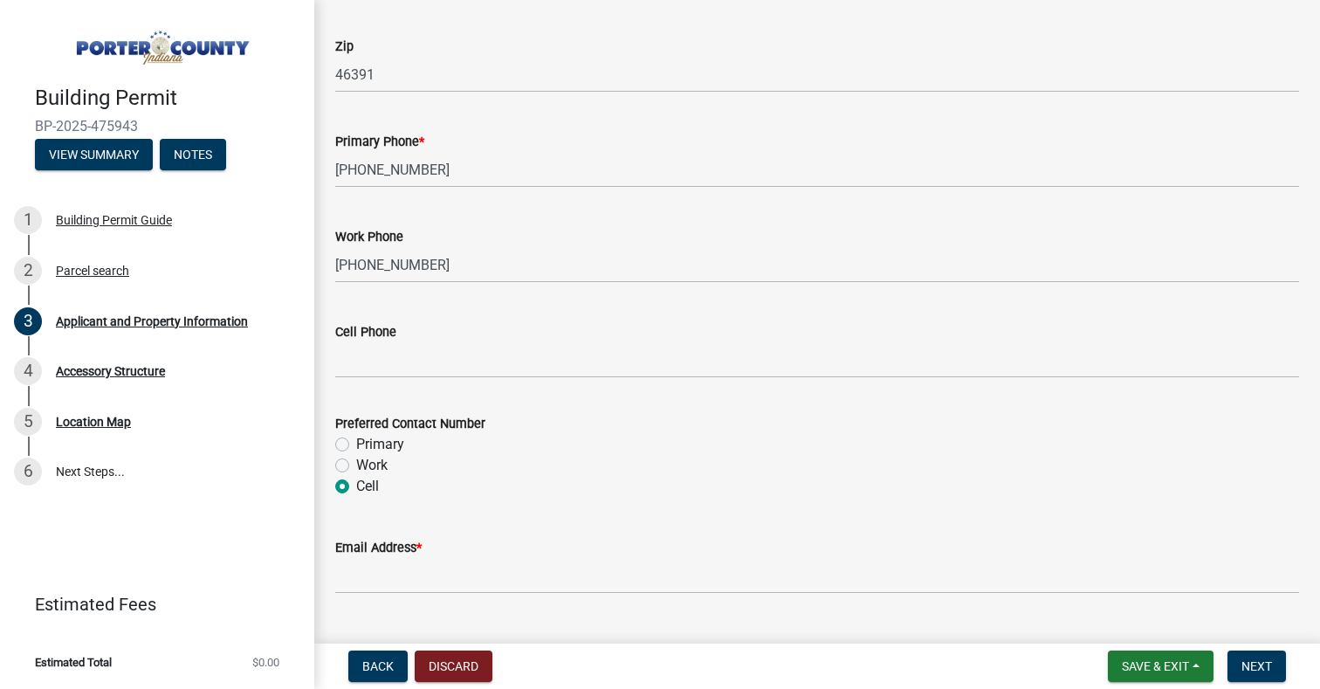
scroll to position [2183, 0]
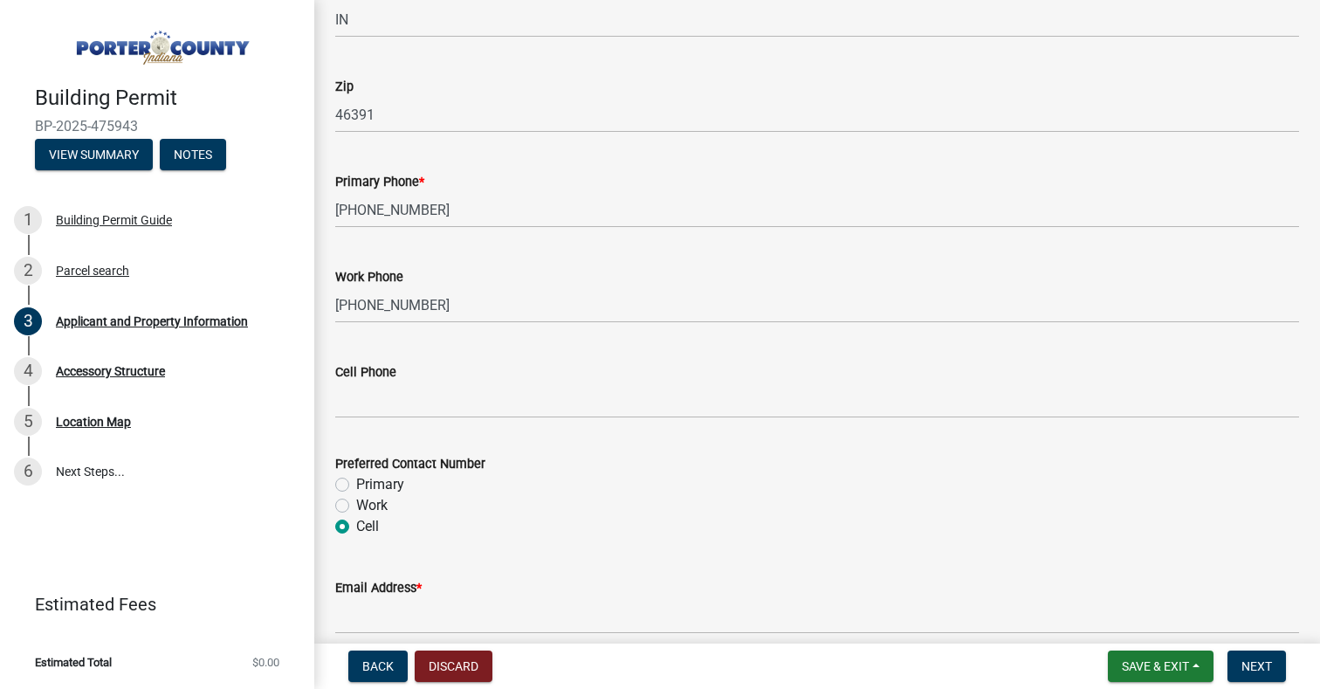
click at [356, 486] on label "Primary" at bounding box center [380, 484] width 48 height 21
click at [356, 486] on input "Primary" at bounding box center [361, 479] width 11 height 11
radio input "true"
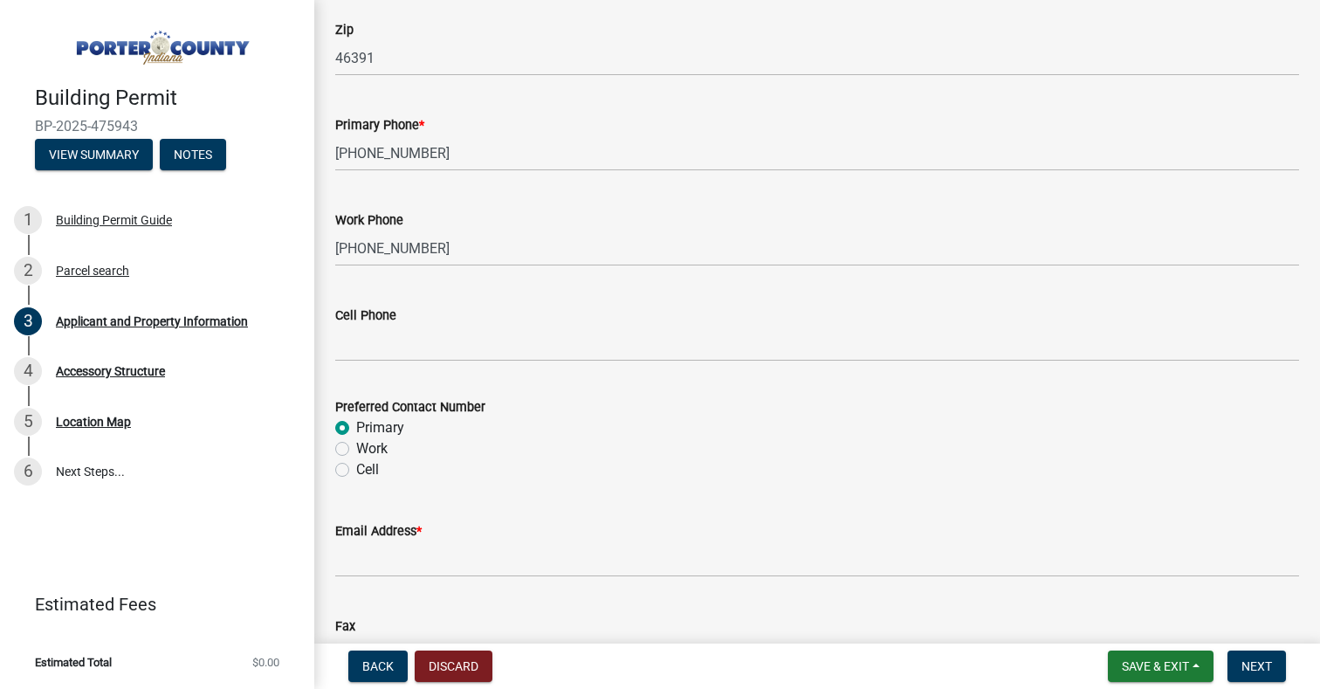
scroll to position [2271, 0]
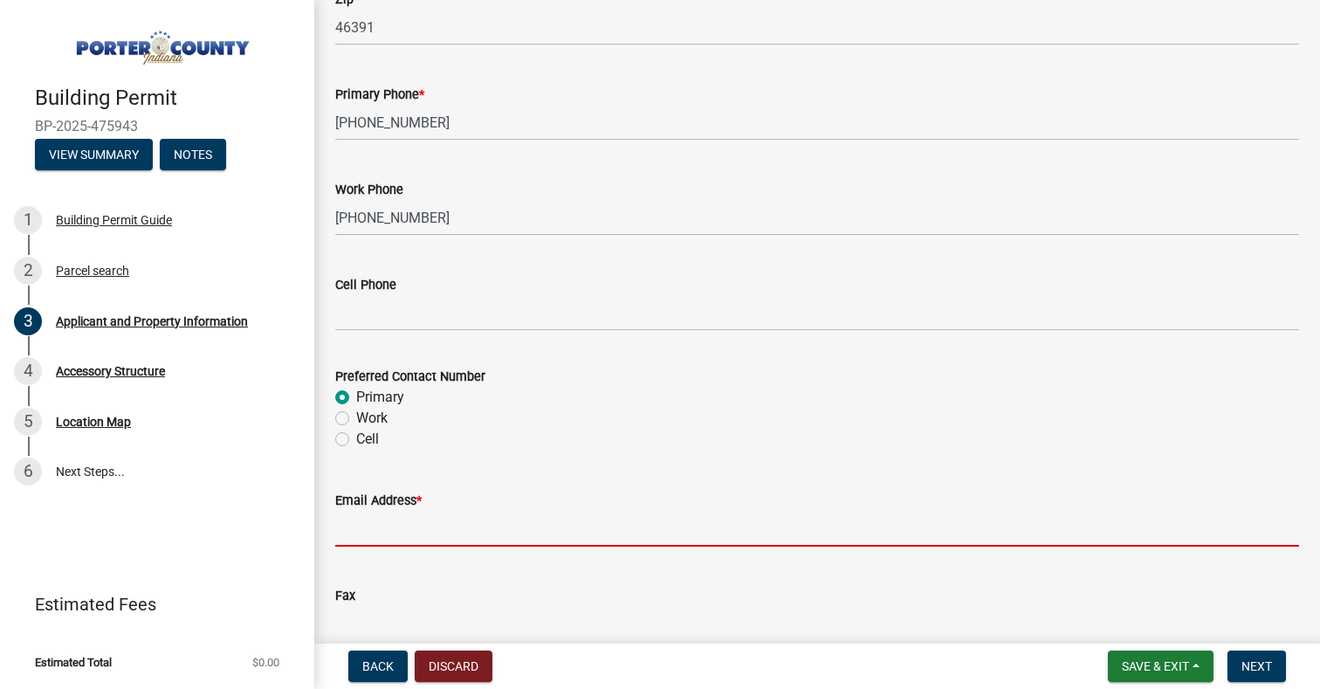
click at [431, 521] on input "Email Address *" at bounding box center [817, 529] width 964 height 36
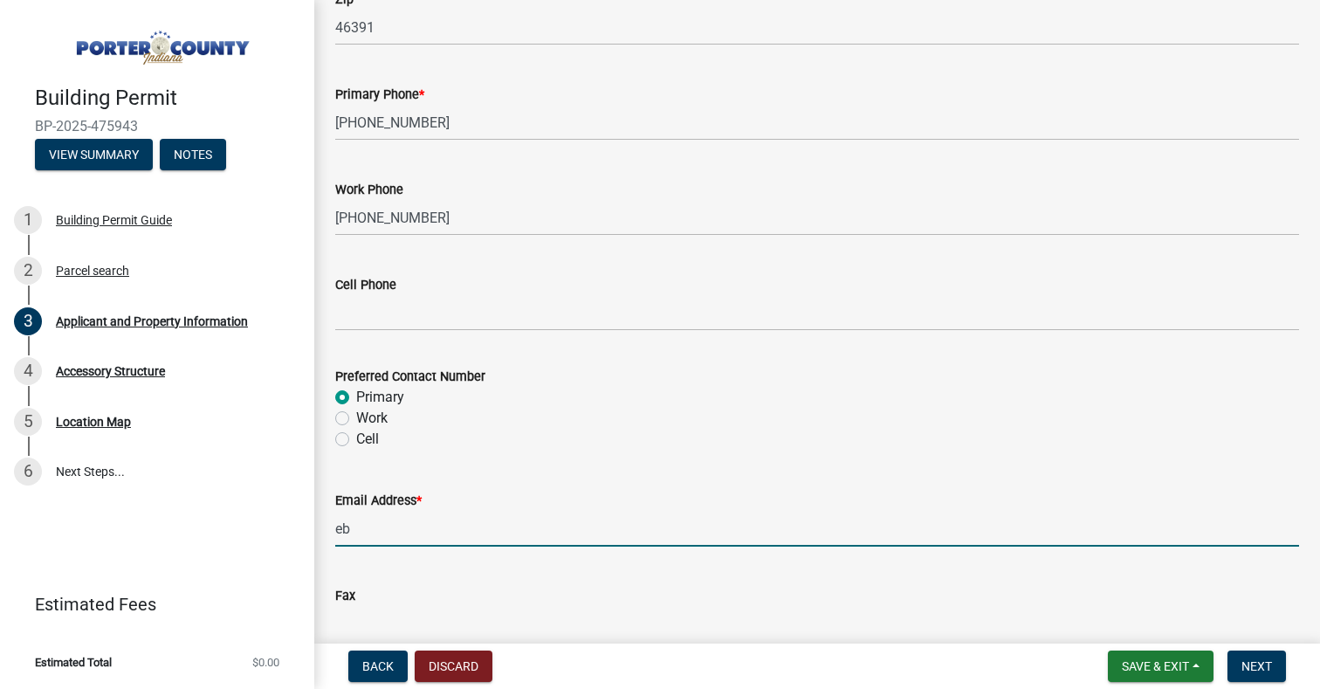
type input "[EMAIL_ADDRESS][DOMAIN_NAME]"
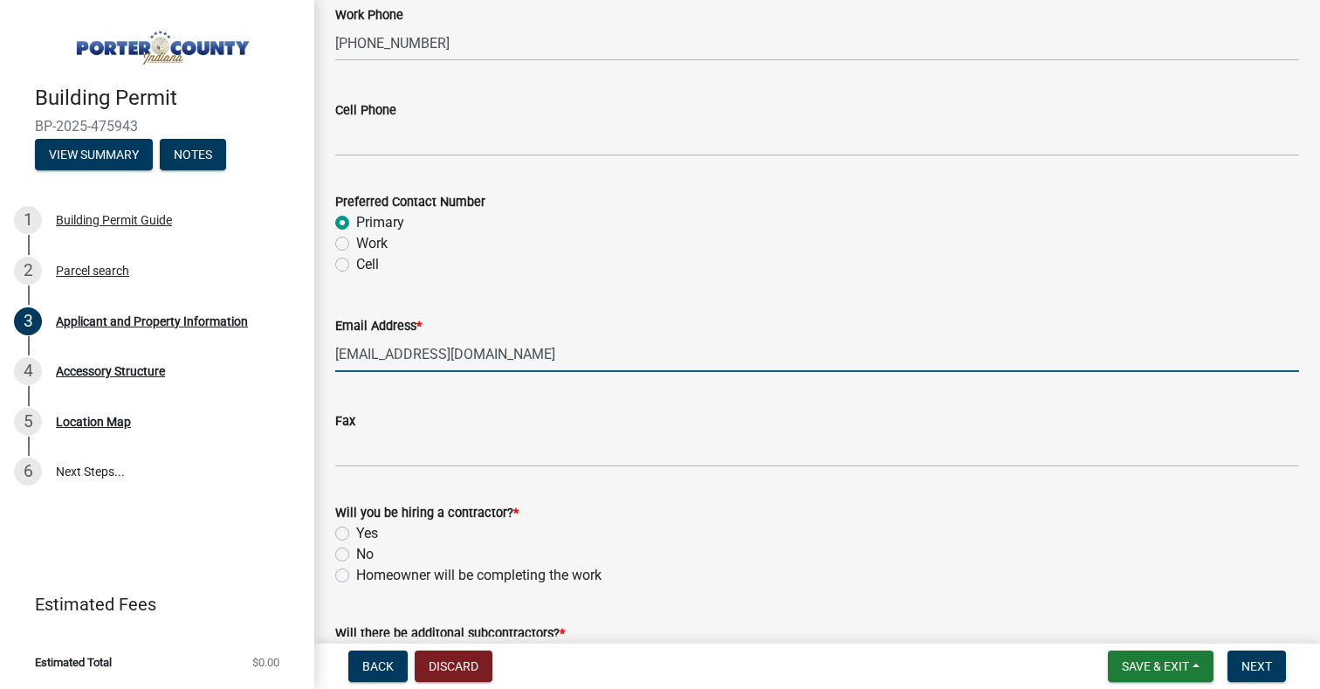
scroll to position [2533, 0]
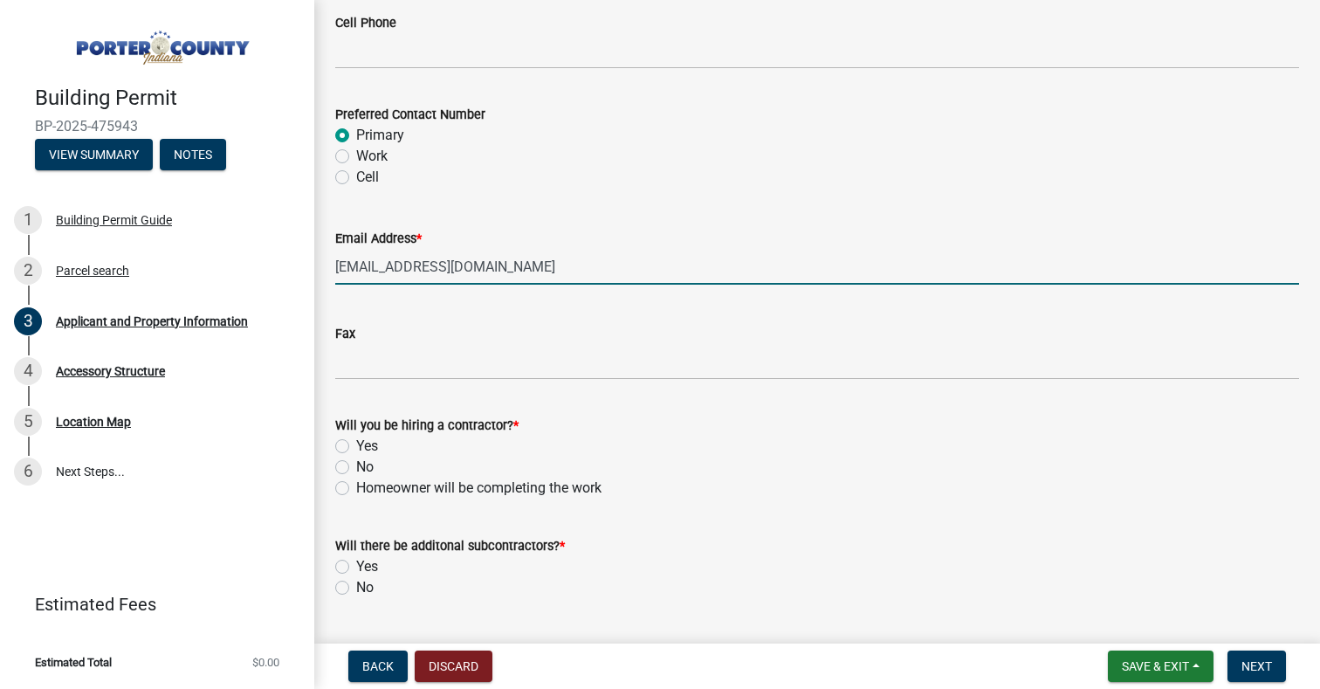
click at [356, 447] on label "Yes" at bounding box center [367, 446] width 22 height 21
click at [356, 447] on input "Yes" at bounding box center [361, 441] width 11 height 11
radio input "true"
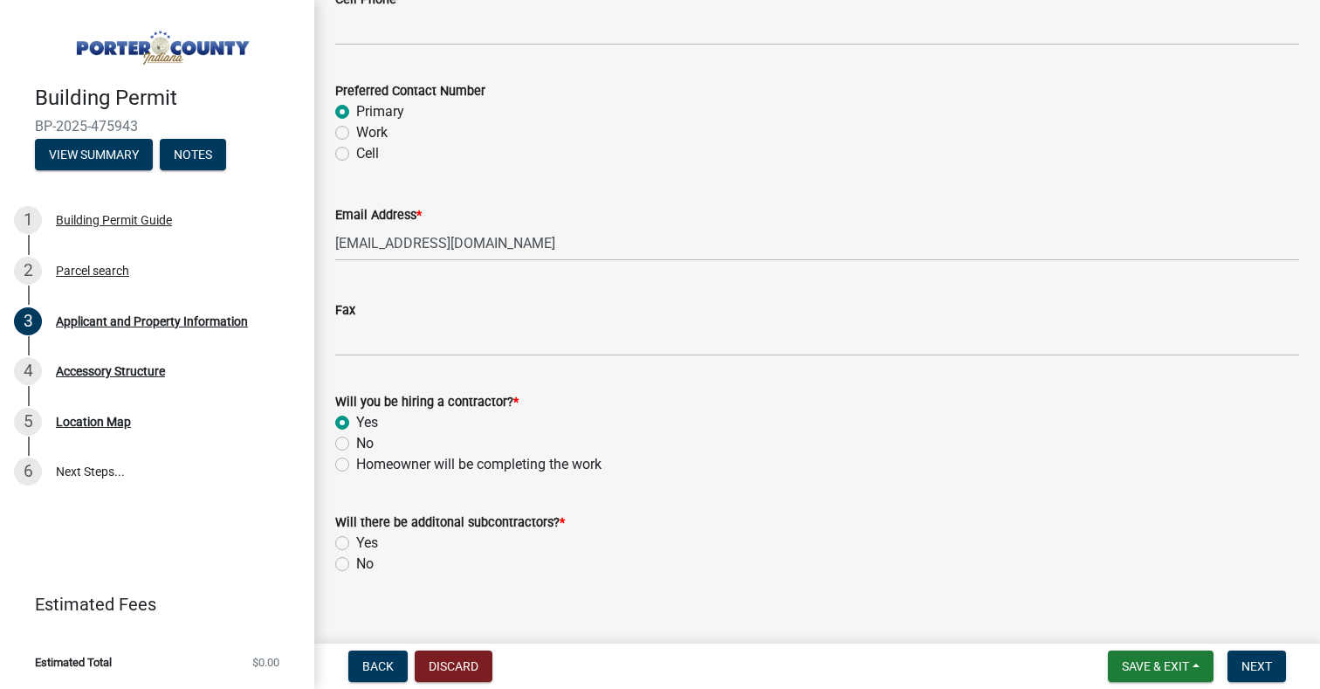
scroll to position [2578, 0]
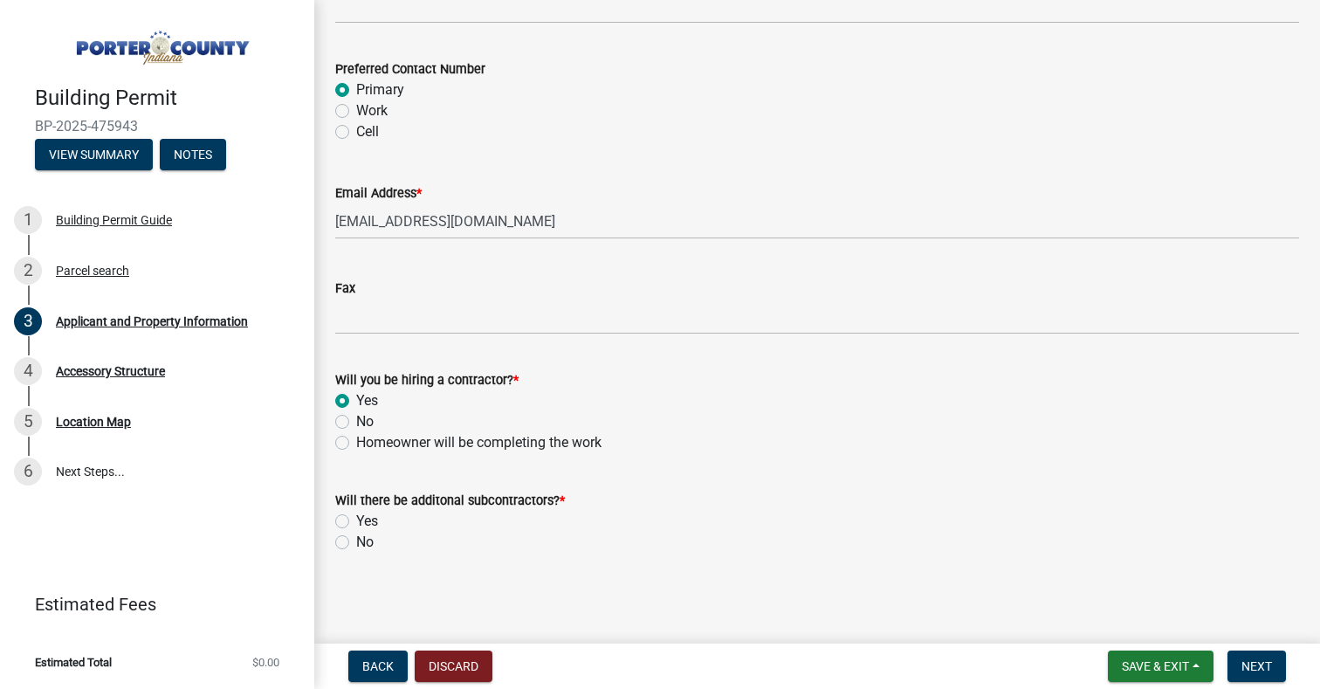
click at [356, 544] on label "No" at bounding box center [364, 542] width 17 height 21
click at [356, 543] on input "No" at bounding box center [361, 537] width 11 height 11
radio input "true"
click at [1251, 671] on span "Next" at bounding box center [1257, 666] width 31 height 14
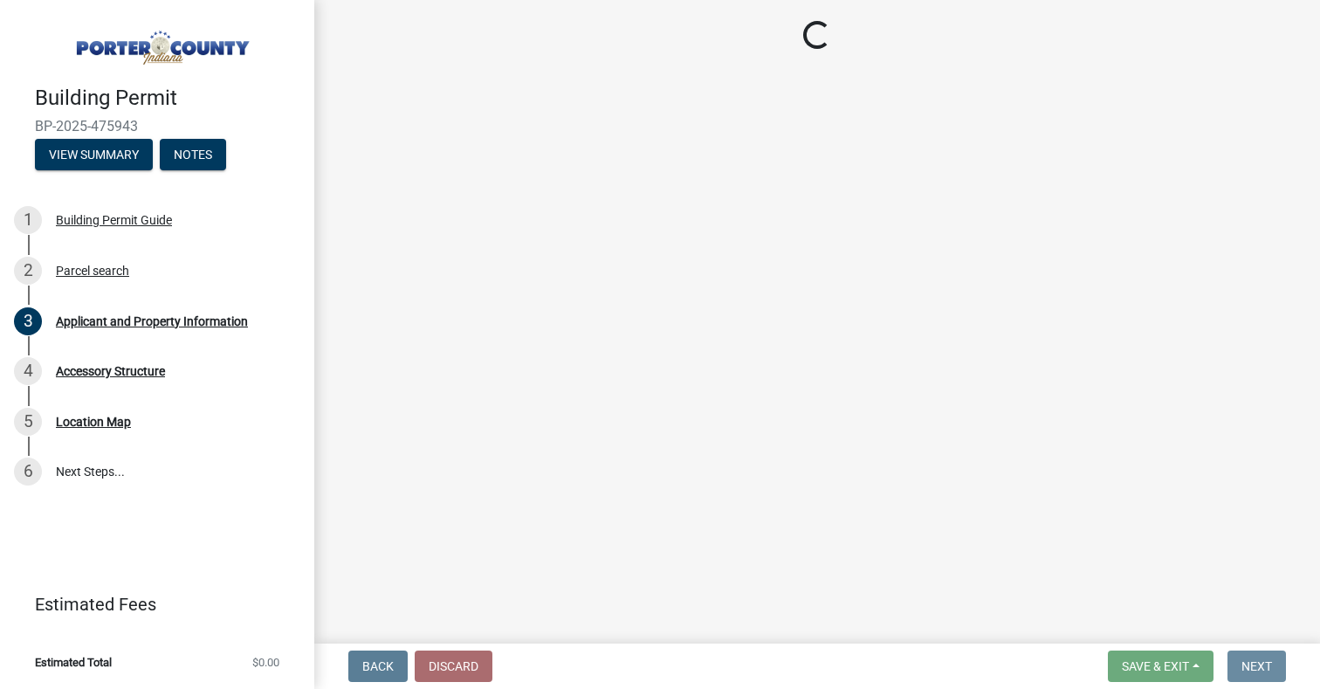
scroll to position [0, 0]
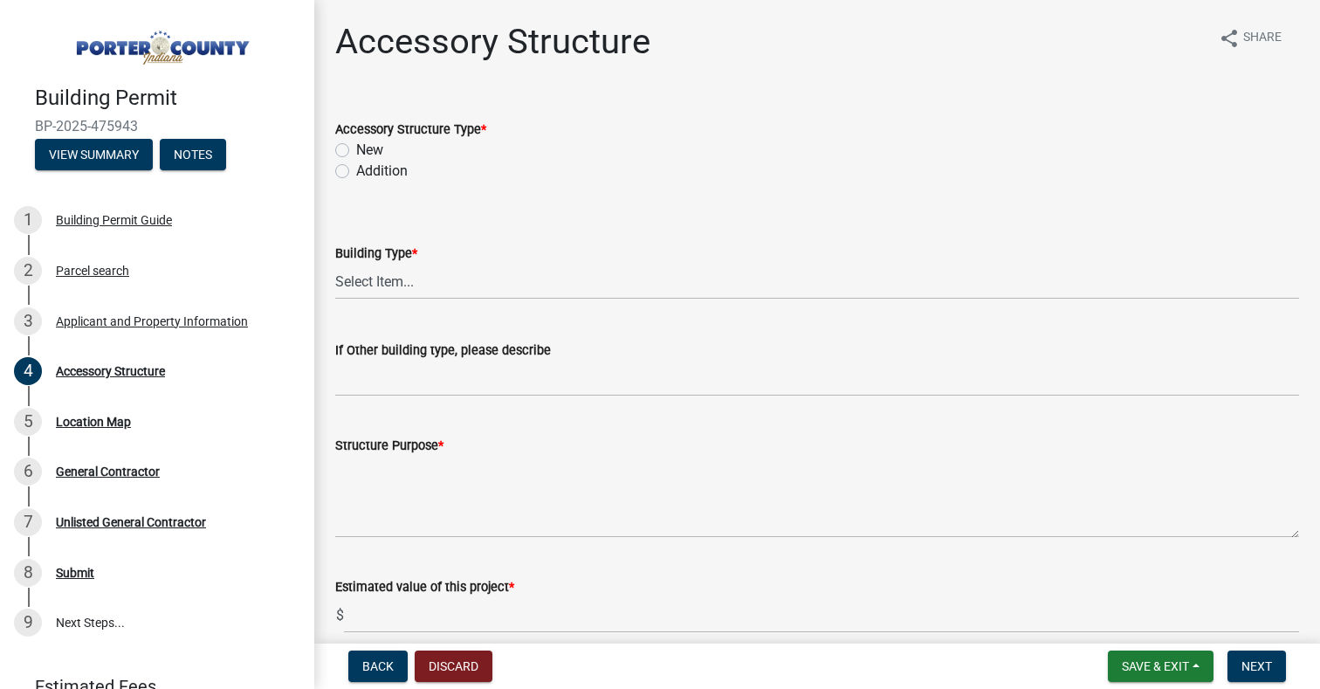
click at [356, 150] on label "New" at bounding box center [369, 150] width 27 height 21
click at [356, 150] on input "New" at bounding box center [361, 145] width 11 height 11
radio input "true"
click at [392, 285] on select "Select Item... Ag. Building Chicken Coop Detached Garage Exterior Remodel Gazeb…" at bounding box center [817, 282] width 964 height 36
click at [335, 264] on select "Select Item... Ag. Building Chicken Coop Detached Garage Exterior Remodel Gazeb…" at bounding box center [817, 282] width 964 height 36
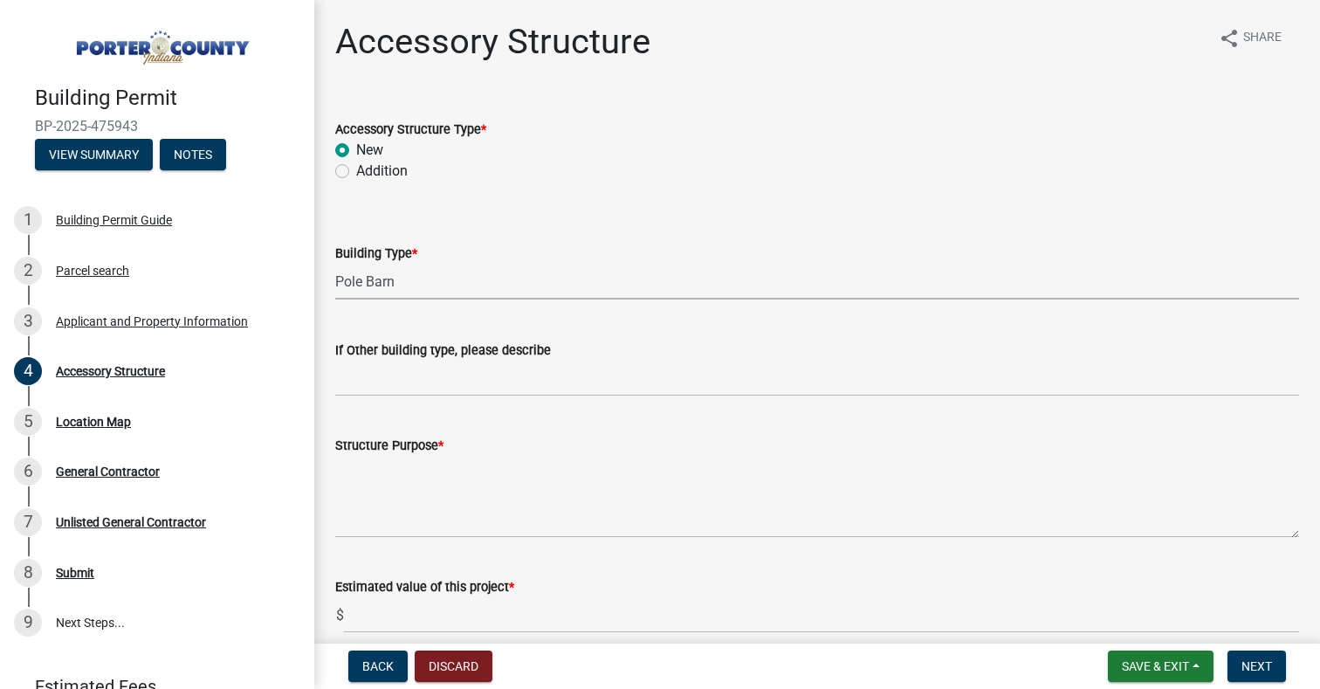
select select "de31ad38-eab4-417a-a8ac-eccf8406b967"
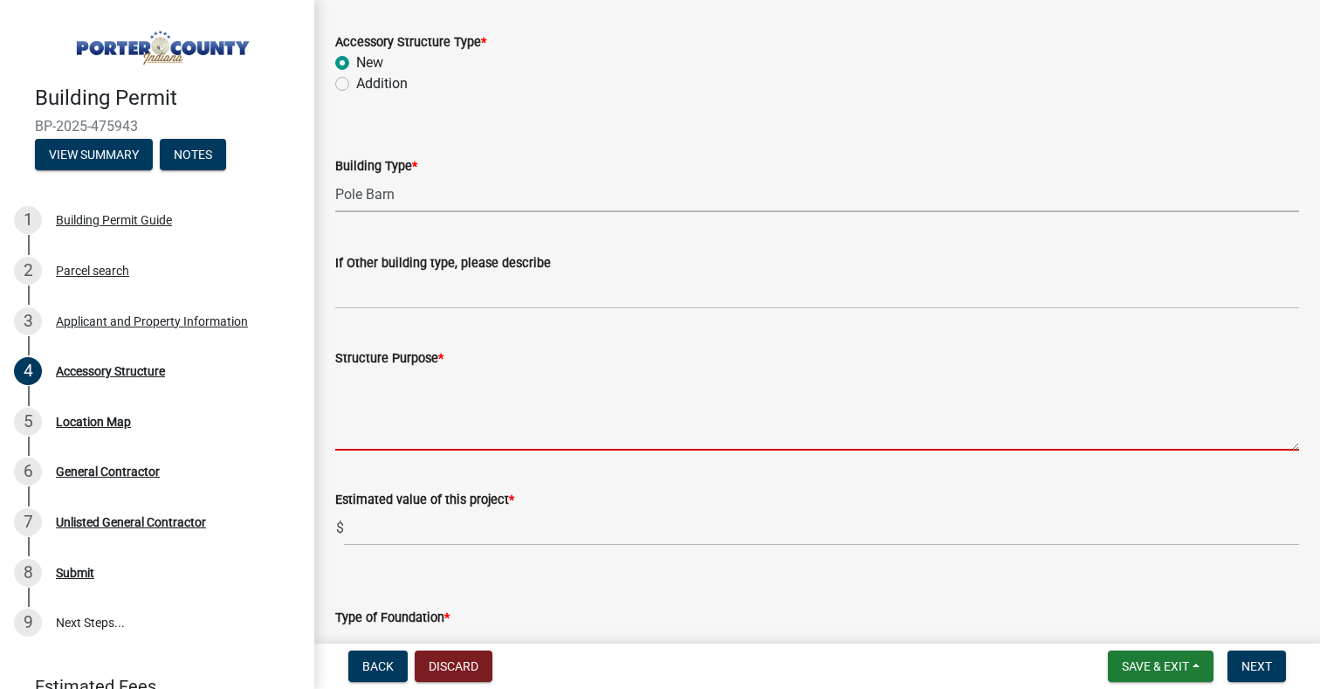
click at [465, 438] on textarea "Structure Purpose *" at bounding box center [817, 410] width 964 height 82
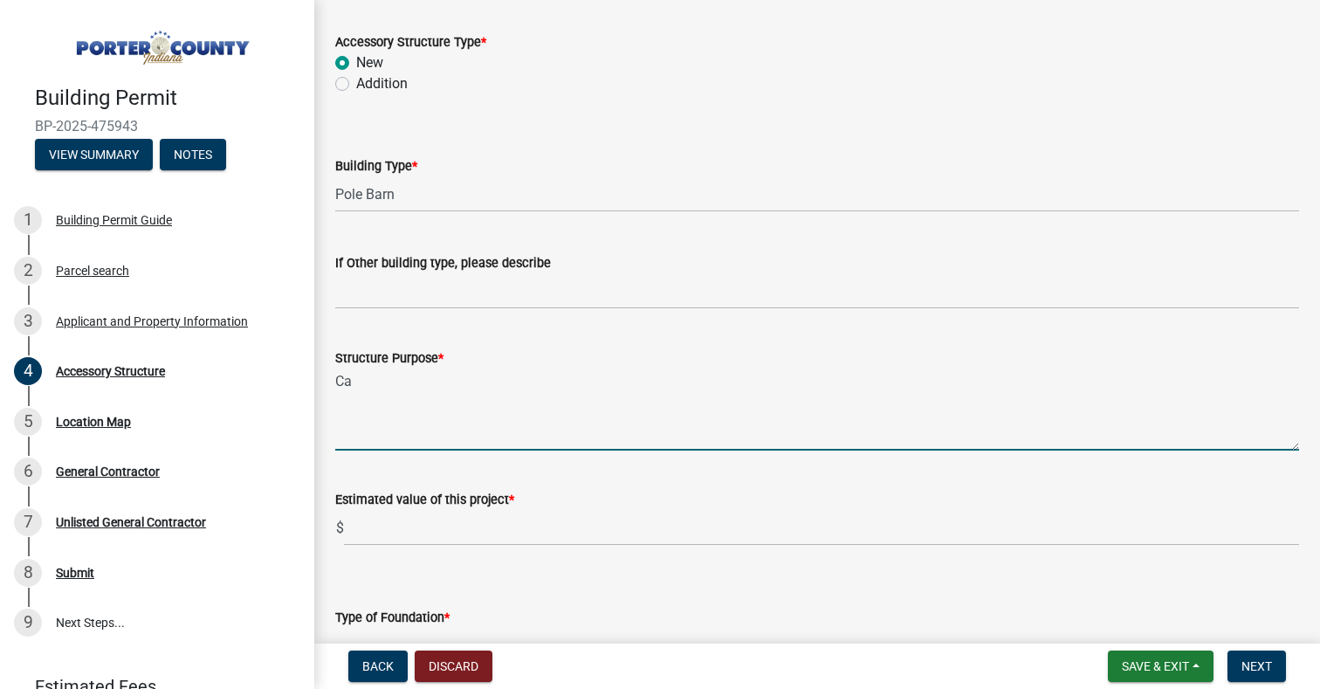
type textarea "C"
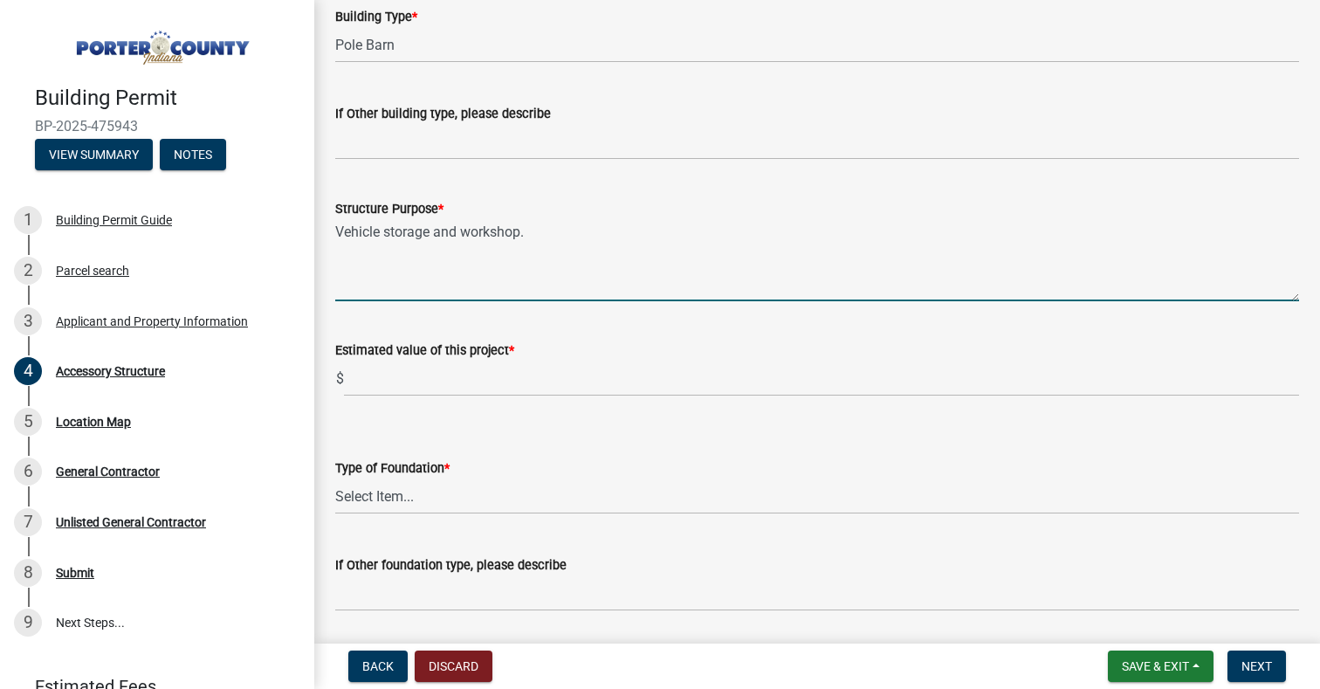
scroll to position [262, 0]
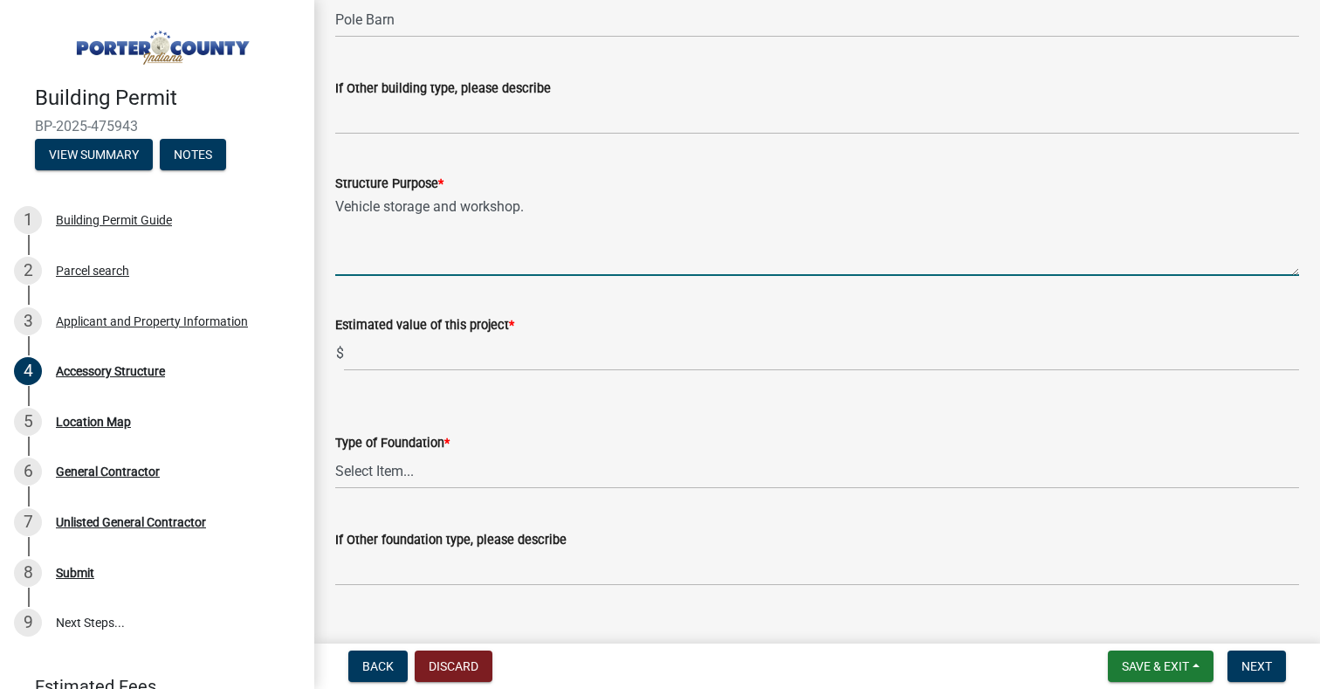
type textarea "Vehicle storage and workshop."
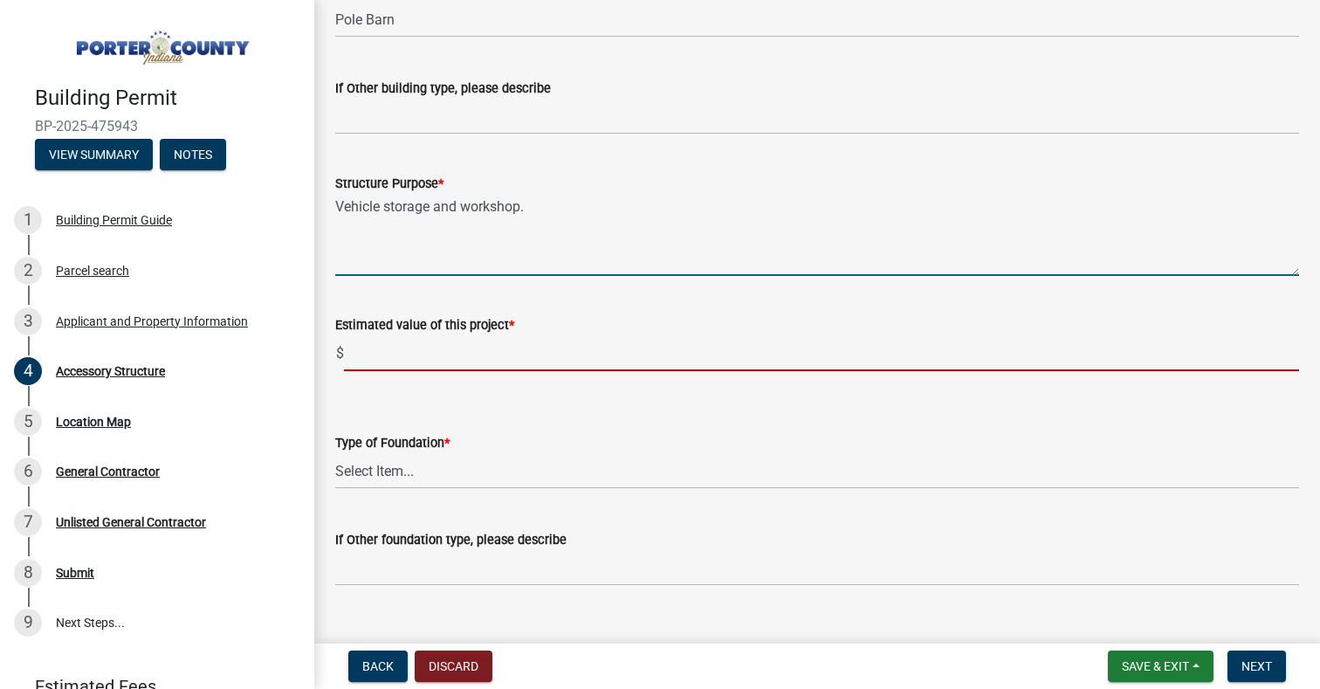
click at [466, 360] on input "text" at bounding box center [821, 353] width 955 height 36
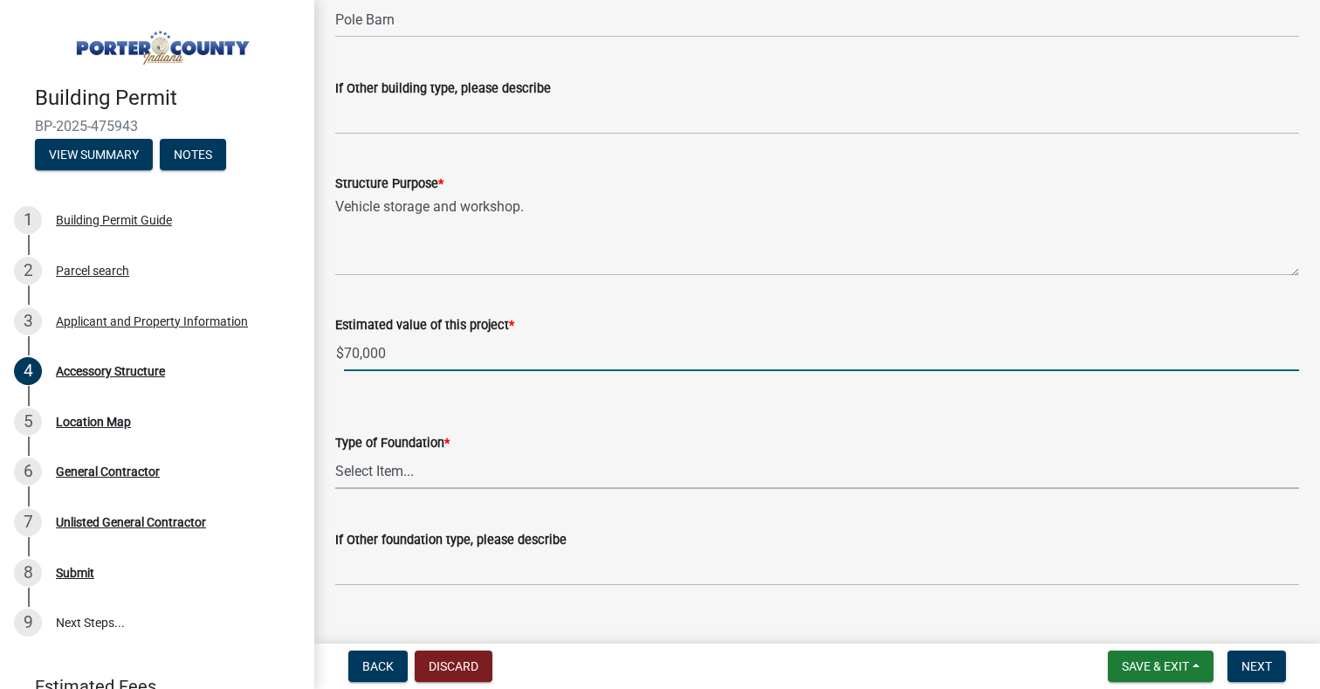
type input "70000"
click at [436, 473] on select "Select Item... Concrete Block Poured Concrete Post Frame Other" at bounding box center [817, 471] width 964 height 36
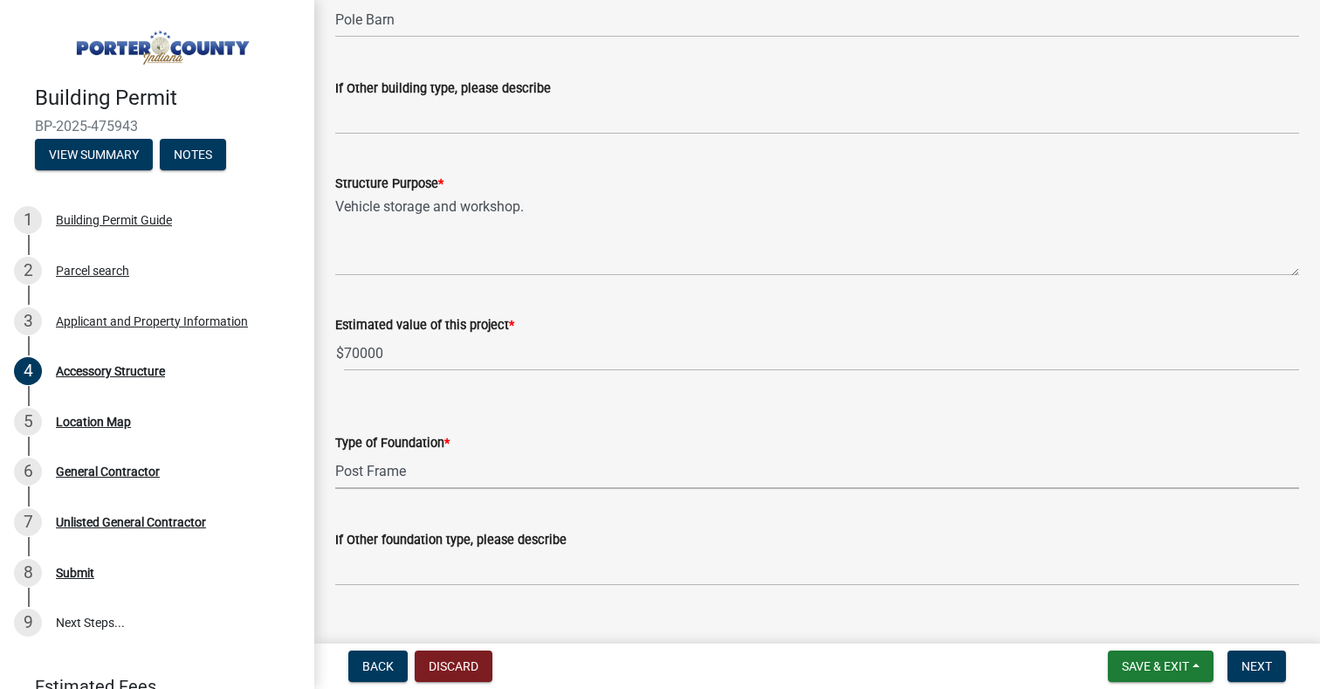
click at [335, 453] on select "Select Item... Concrete Block Poured Concrete Post Frame Other" at bounding box center [817, 471] width 964 height 36
select select "968dc824-c675-4889-9261-eecf15873776"
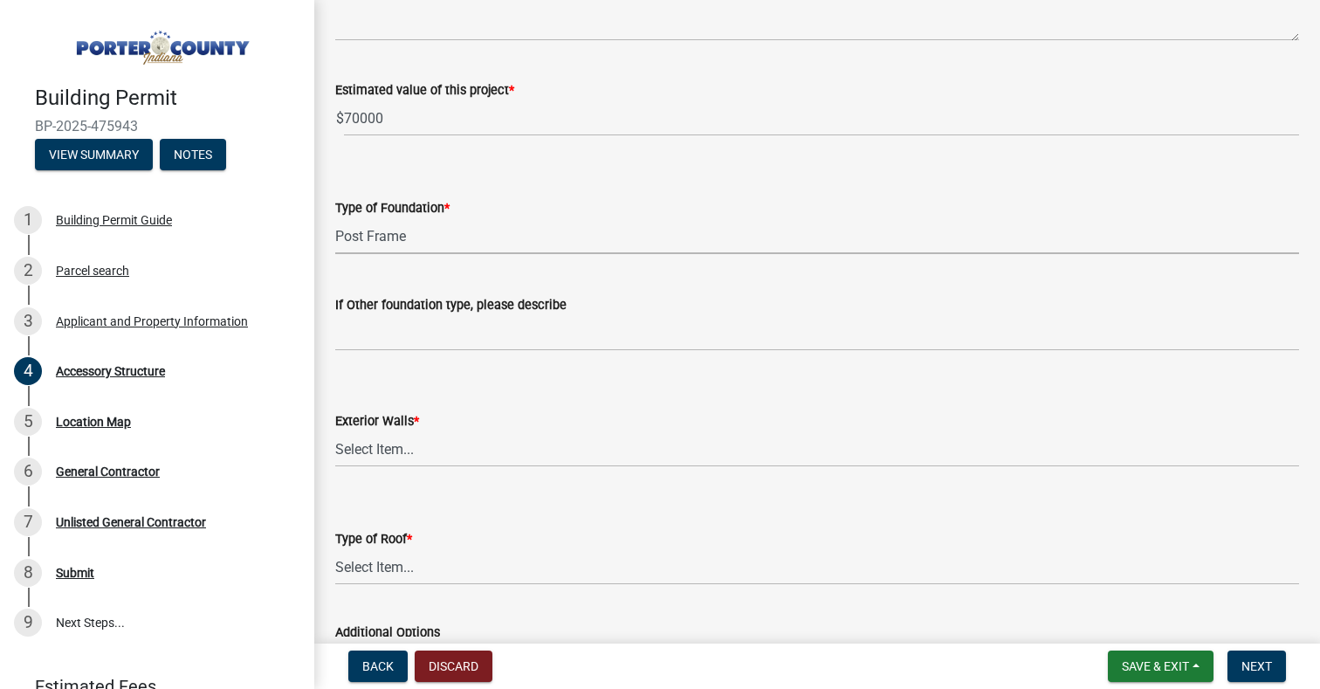
scroll to position [524, 0]
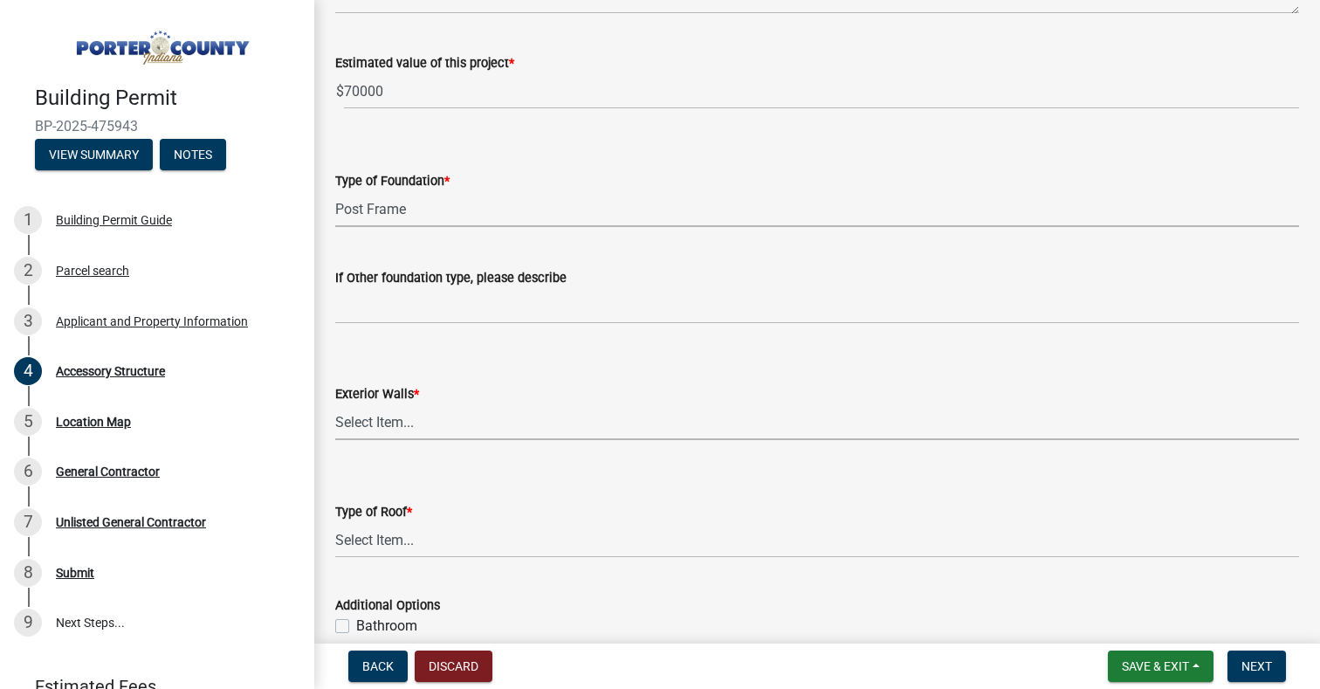
click at [414, 433] on select "Select Item... Masonry Wood Frame Post Frame Steel Frame" at bounding box center [817, 422] width 964 height 36
click at [335, 404] on select "Select Item... Masonry Wood Frame Post Frame Steel Frame" at bounding box center [817, 422] width 964 height 36
select select "3cff20c0-3f0c-46d5-8ea1-4d56f0396f42"
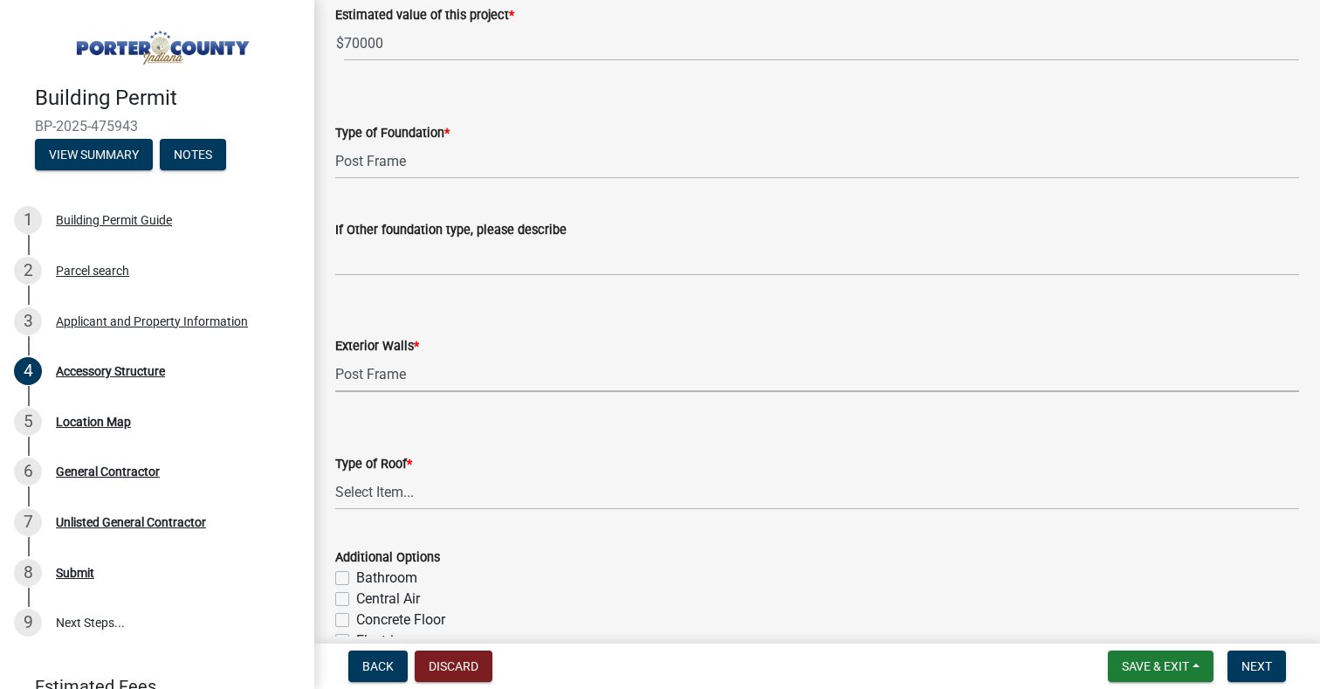
scroll to position [611, 0]
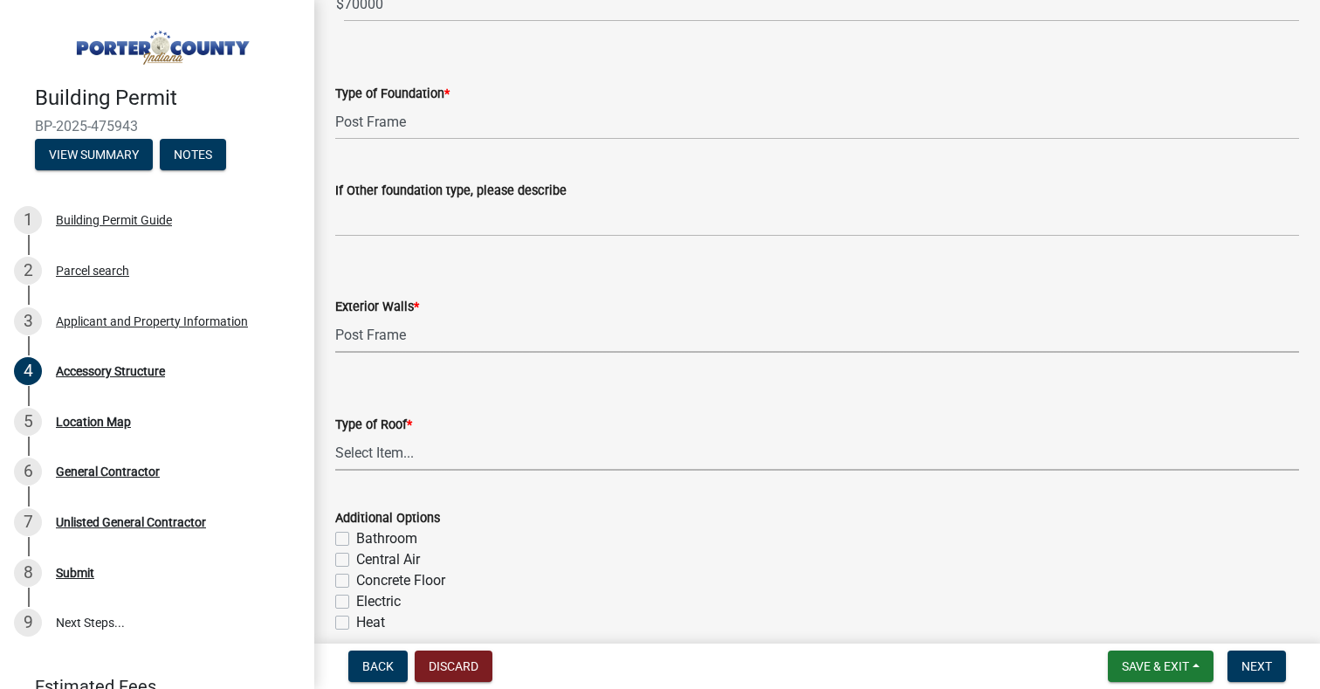
click at [420, 459] on select "Select Item... Shingles Steel" at bounding box center [817, 453] width 964 height 36
click at [335, 435] on select "Select Item... Shingles Steel" at bounding box center [817, 453] width 964 height 36
select select "d63a0ebc-b44d-481d-ab70-ec75eba29316"
click at [50, 41] on img at bounding box center [161, 42] width 252 height 49
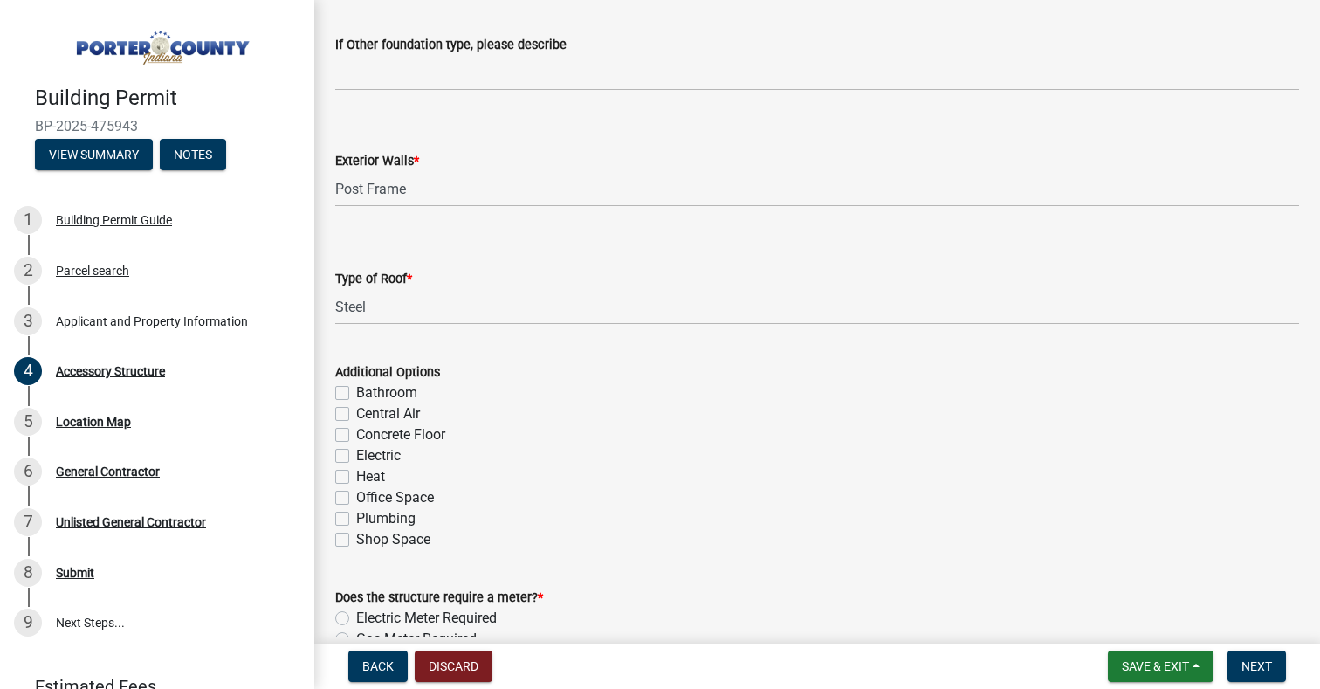
scroll to position [786, 0]
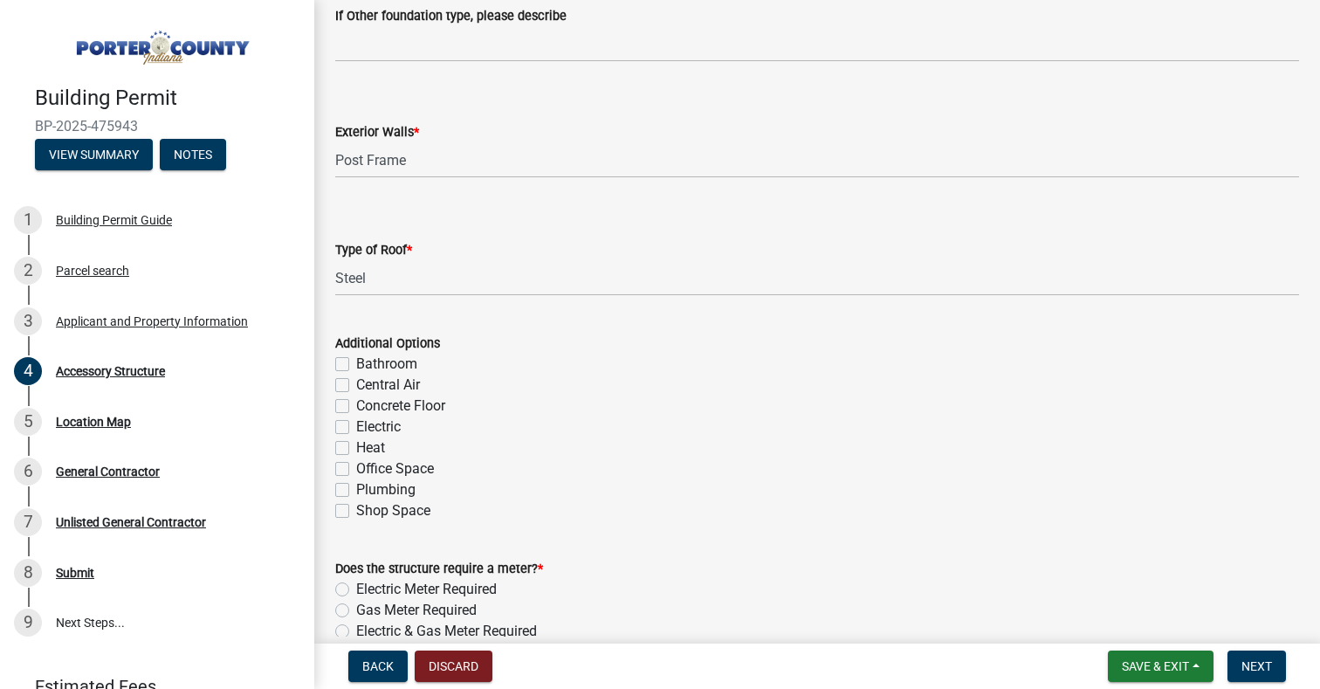
click at [356, 405] on label "Concrete Floor" at bounding box center [400, 406] width 89 height 21
click at [356, 405] on input "Concrete Floor" at bounding box center [361, 401] width 11 height 11
checkbox input "true"
checkbox input "false"
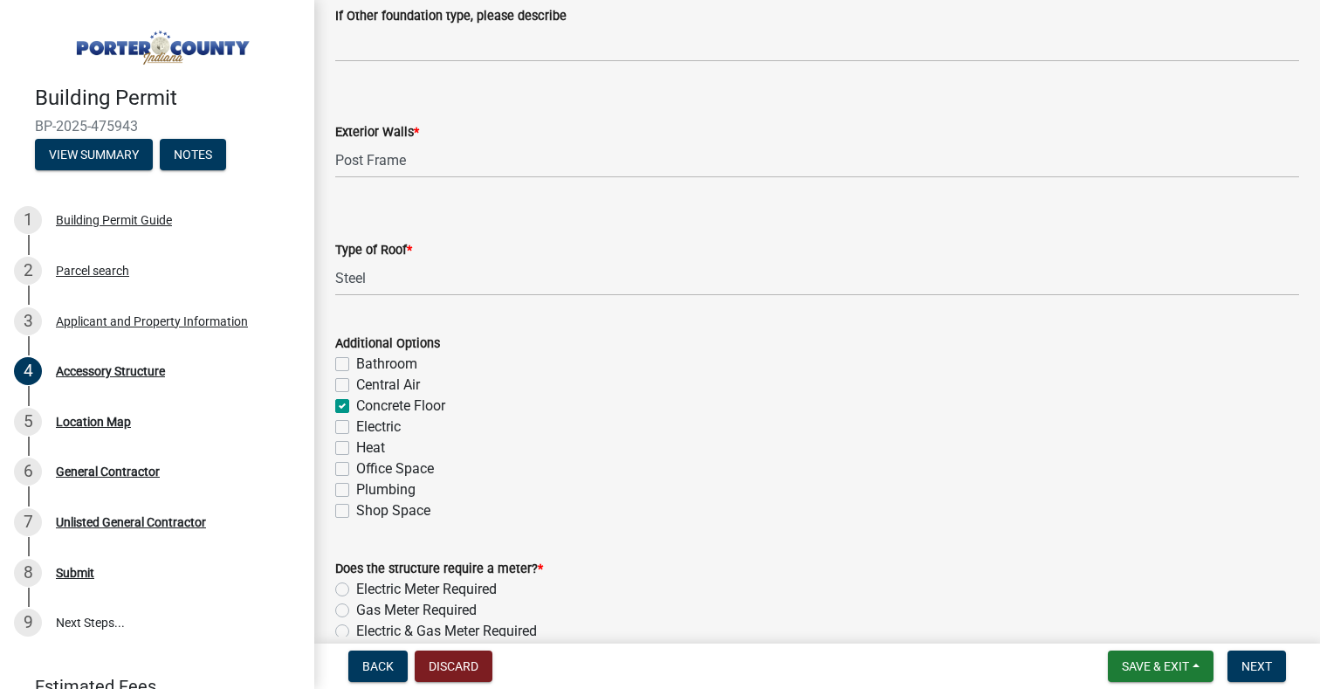
checkbox input "true"
checkbox input "false"
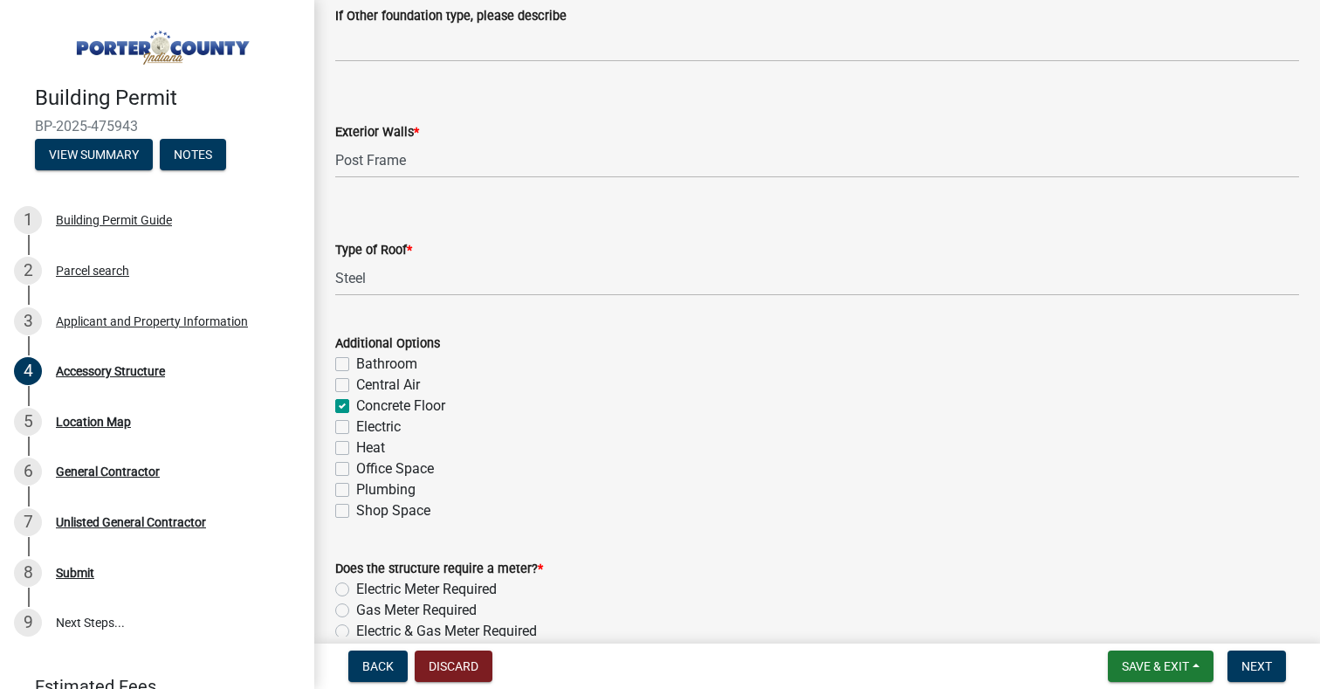
checkbox input "false"
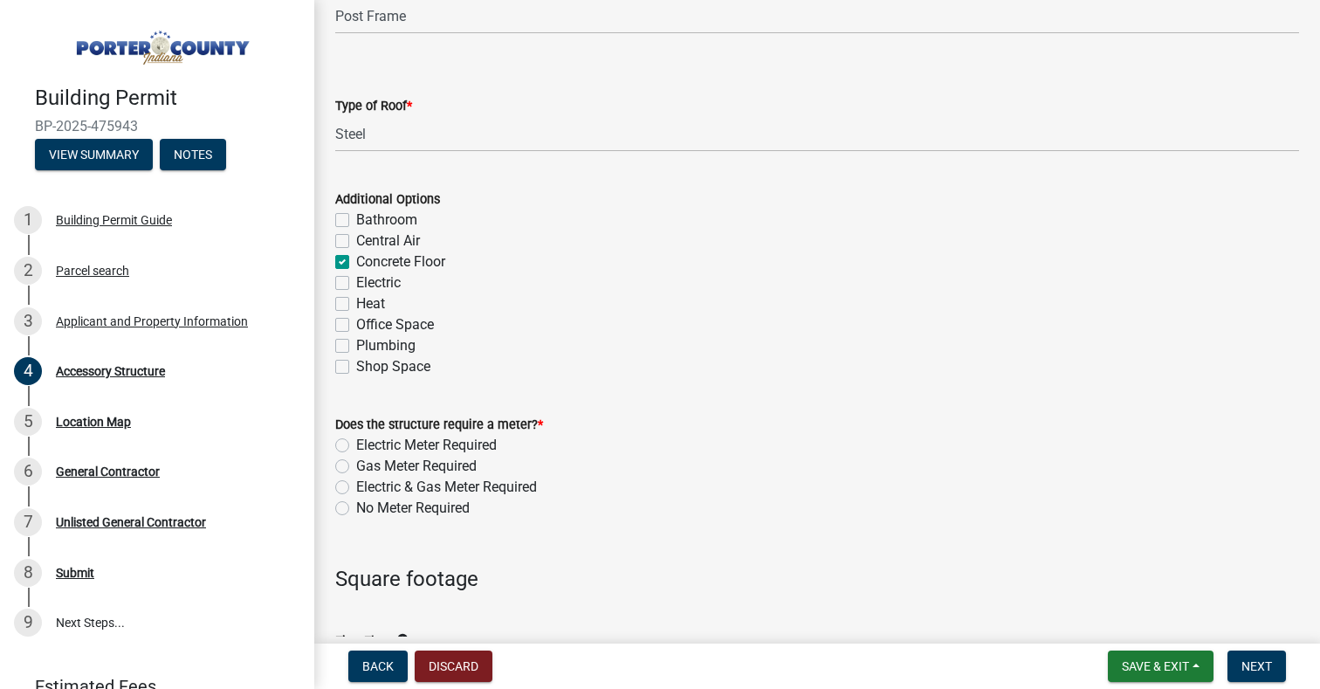
scroll to position [961, 0]
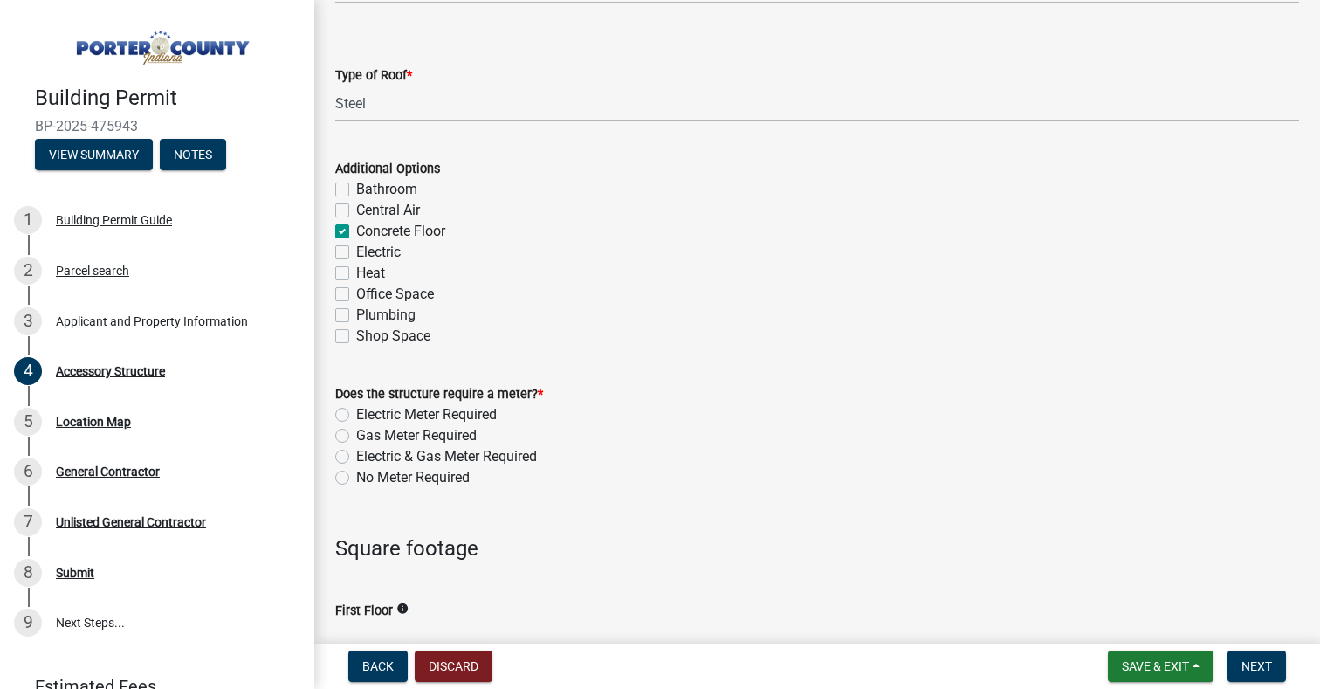
click at [356, 478] on label "No Meter Required" at bounding box center [413, 477] width 114 height 21
click at [356, 478] on input "No Meter Required" at bounding box center [361, 472] width 11 height 11
radio input "true"
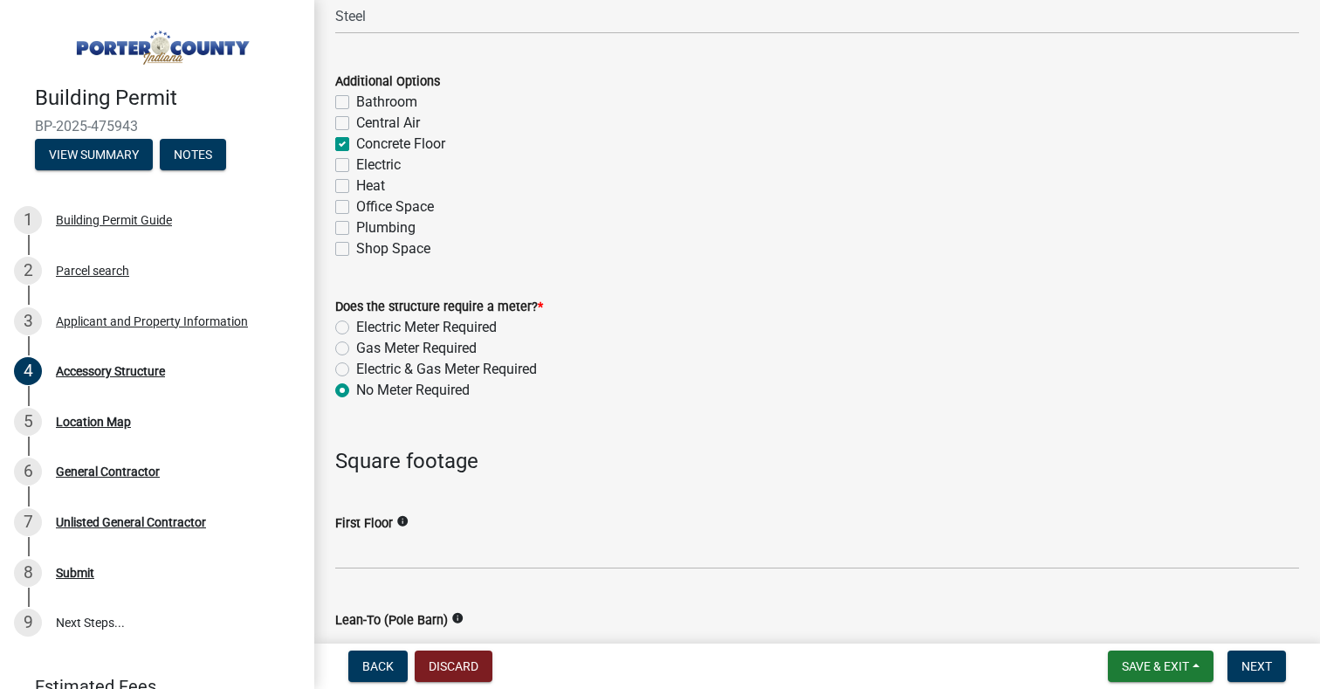
scroll to position [1135, 0]
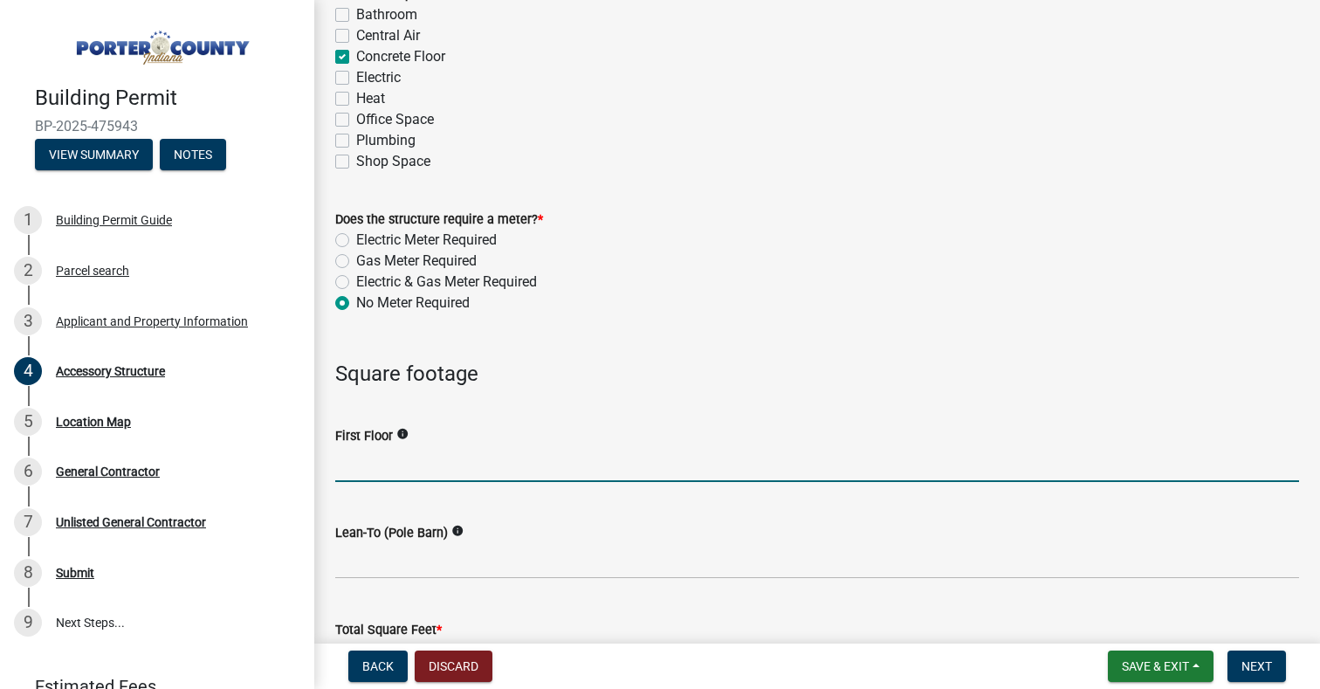
click at [435, 465] on input "text" at bounding box center [817, 464] width 964 height 36
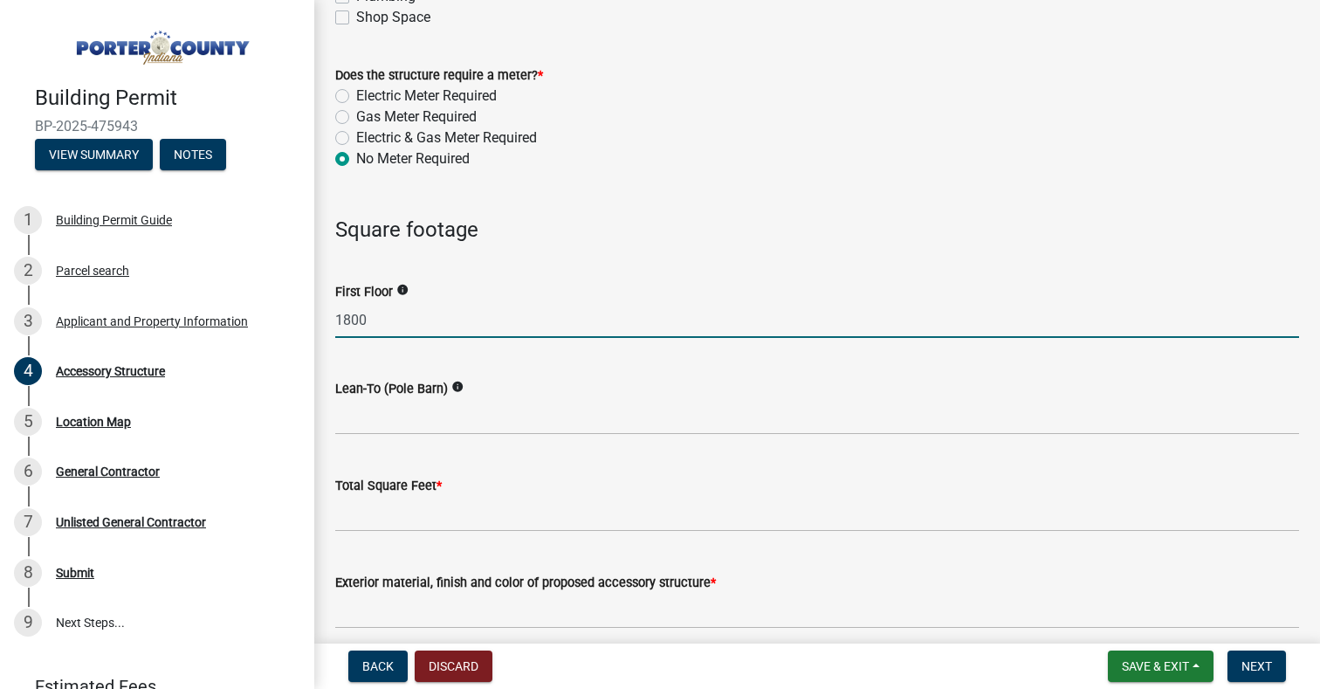
scroll to position [1310, 0]
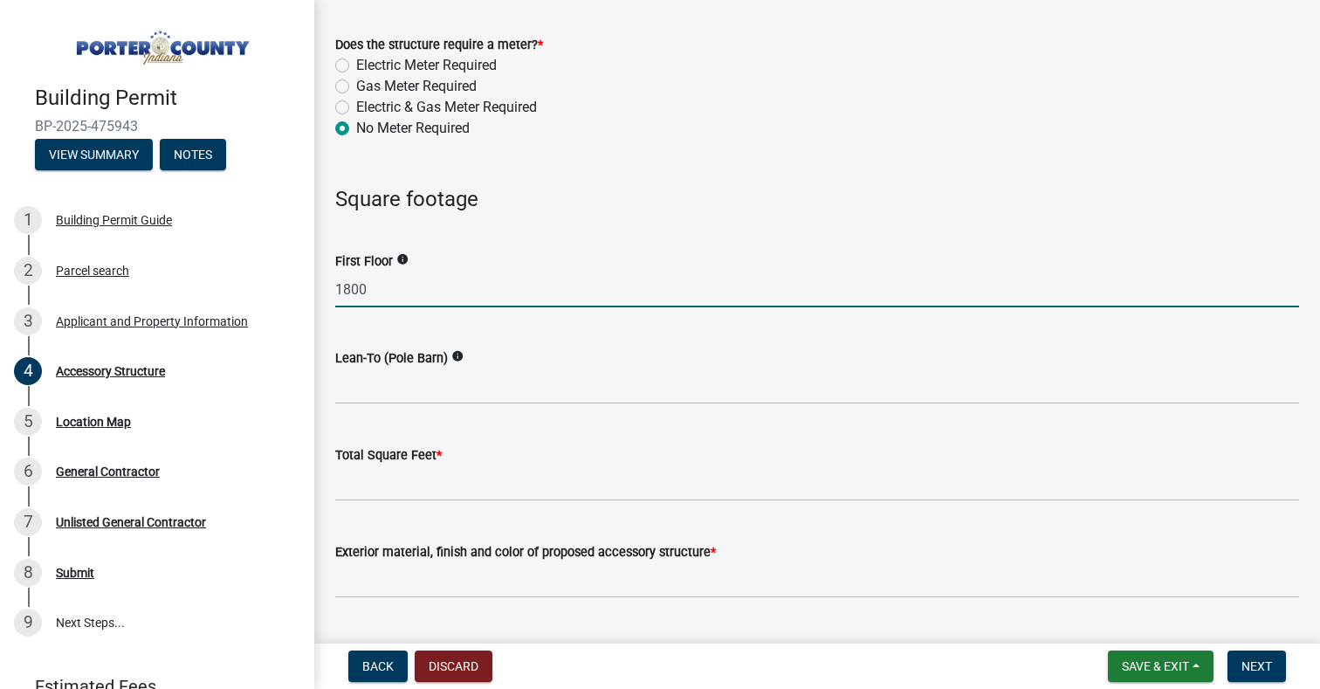
type input "1800"
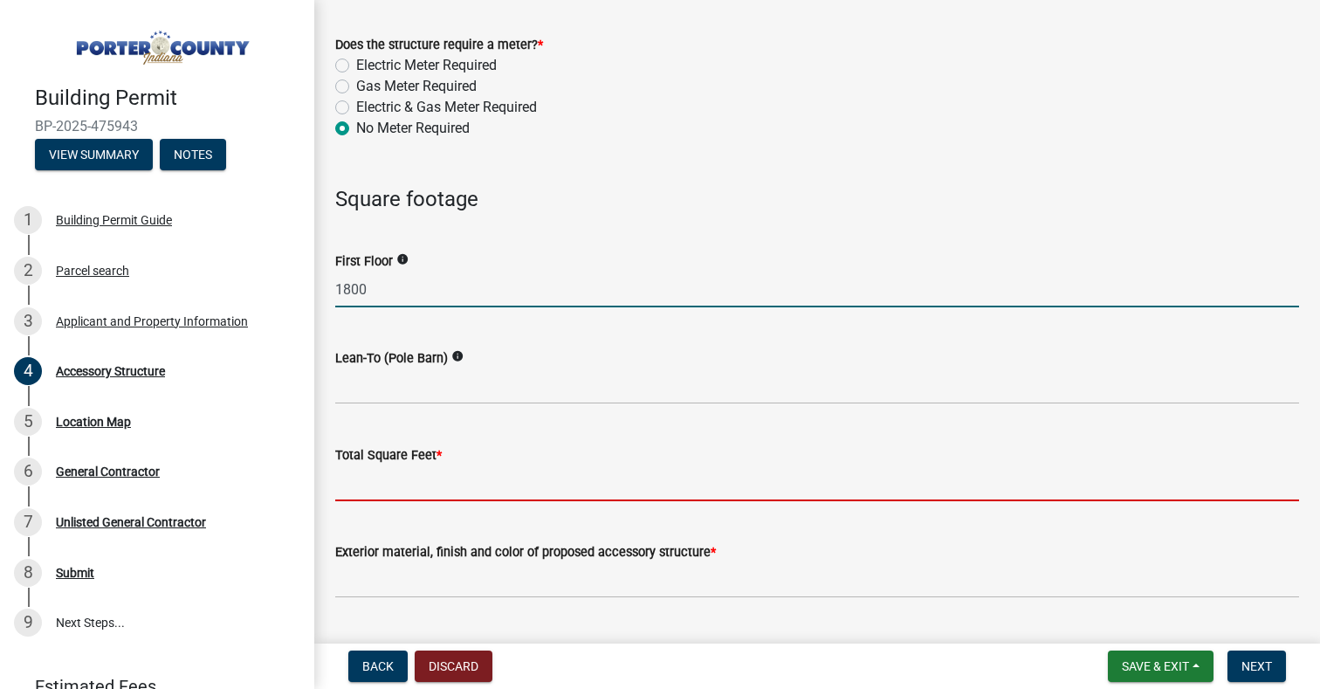
click at [414, 490] on input "text" at bounding box center [817, 483] width 964 height 36
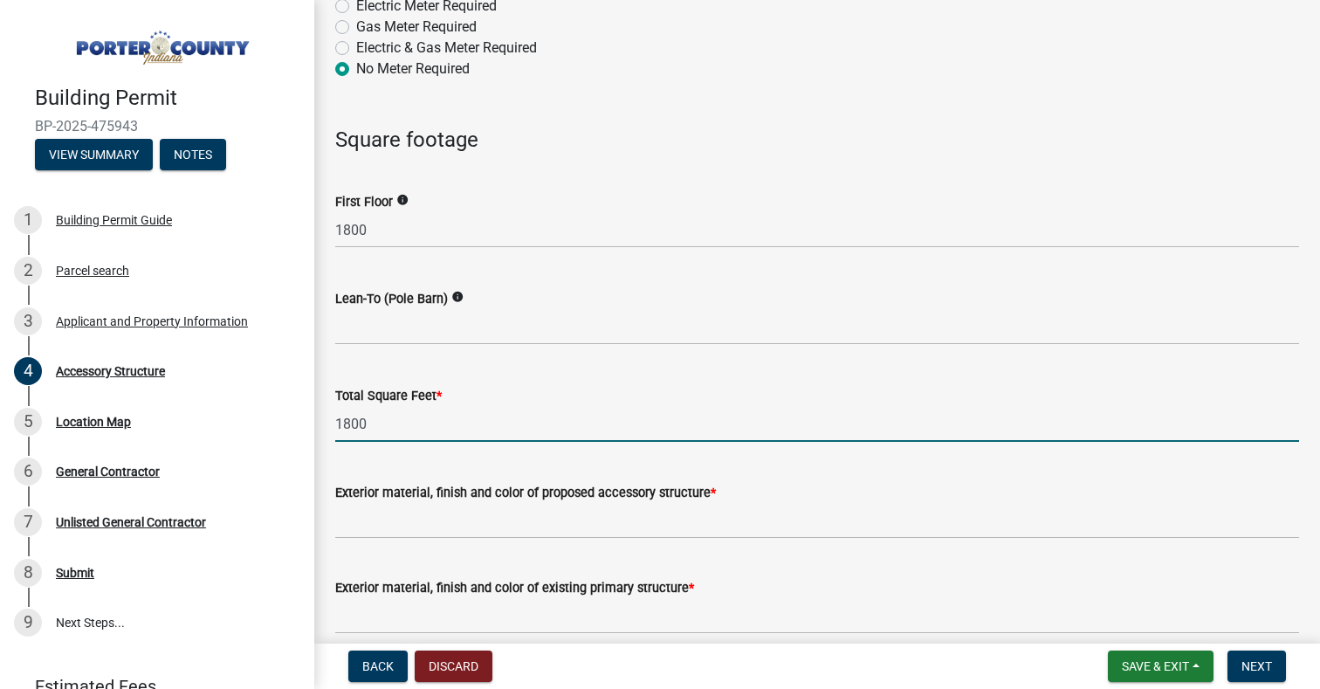
scroll to position [1397, 0]
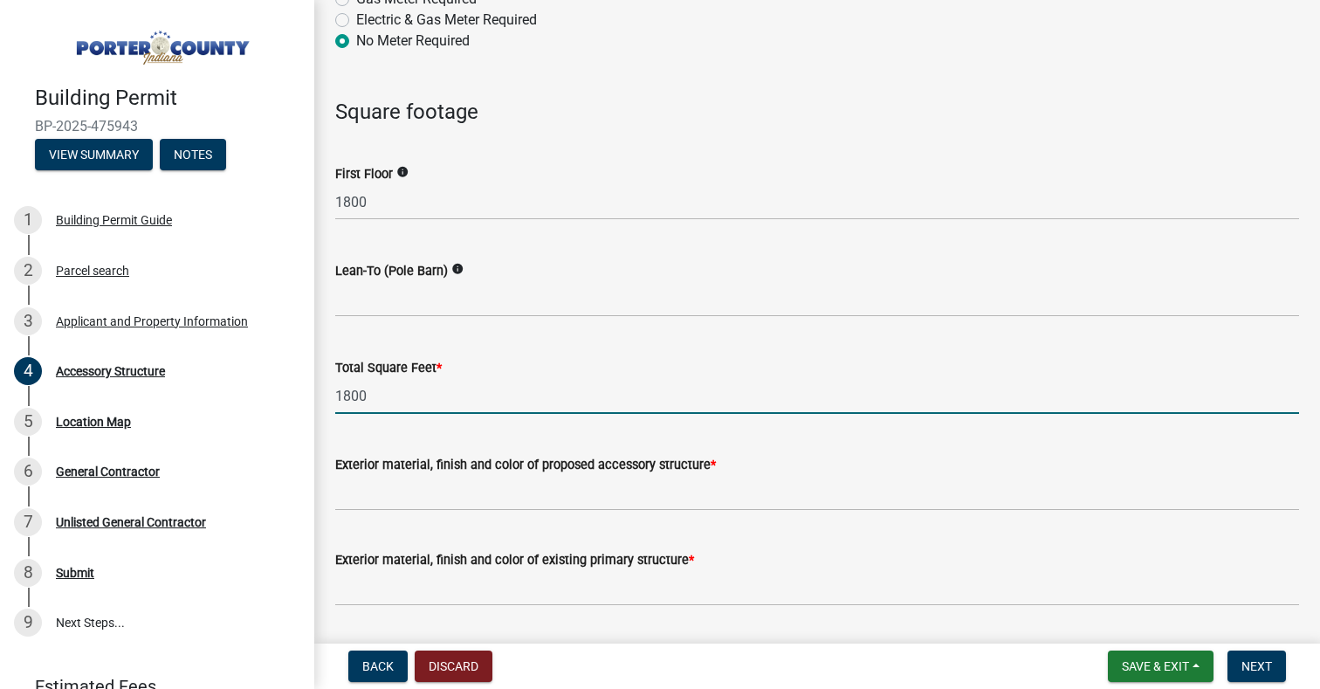
type input "1800"
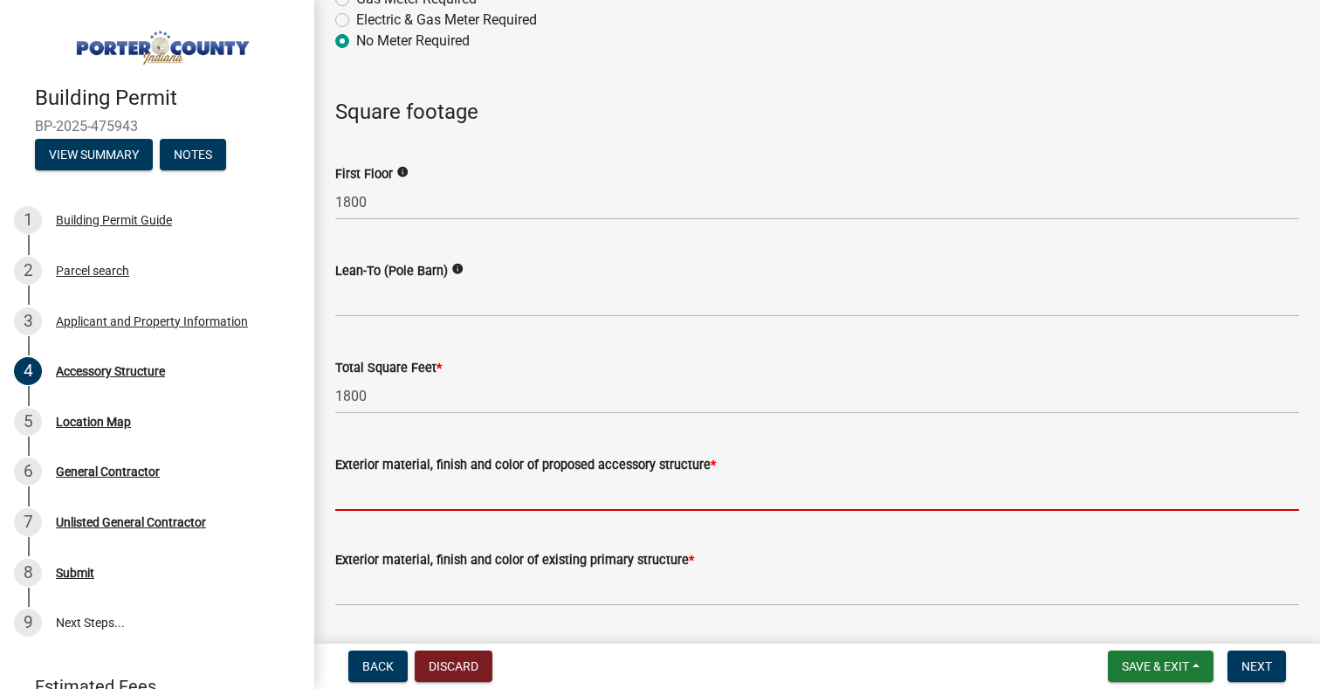
click at [492, 496] on input "Exterior material, finish and color of proposed accessory structure *" at bounding box center [817, 493] width 964 height 36
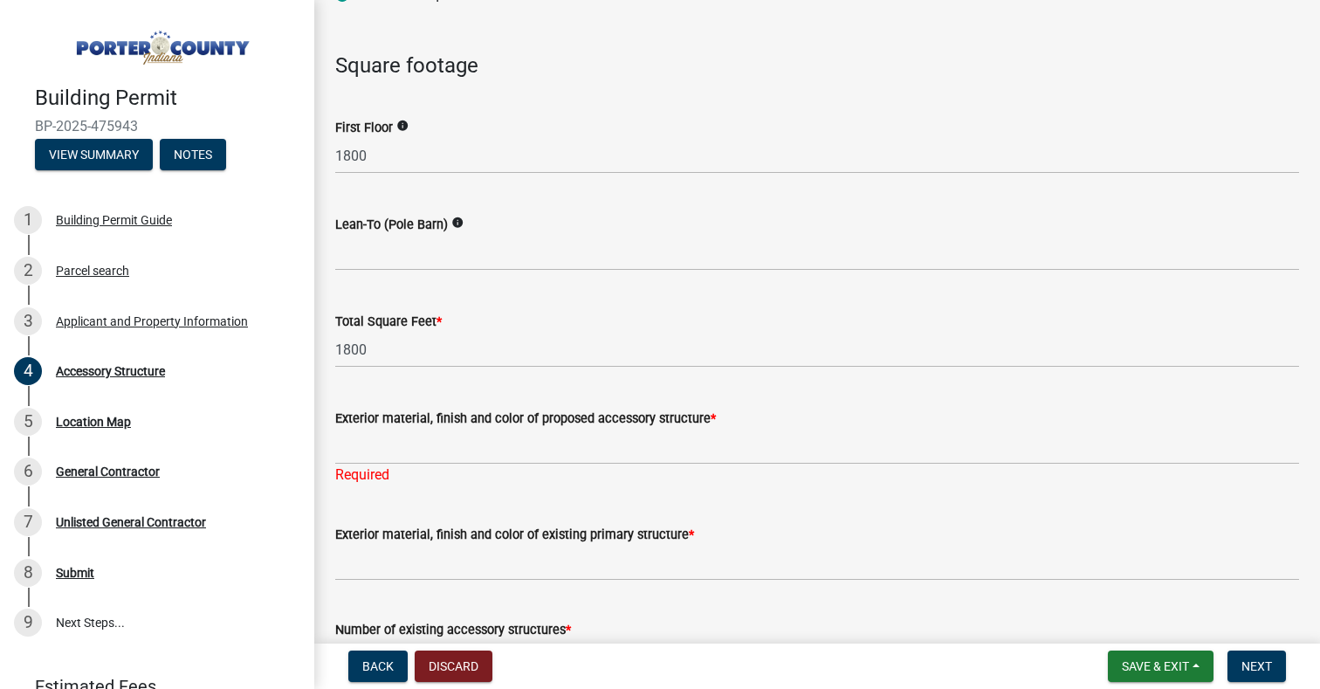
scroll to position [1485, 0]
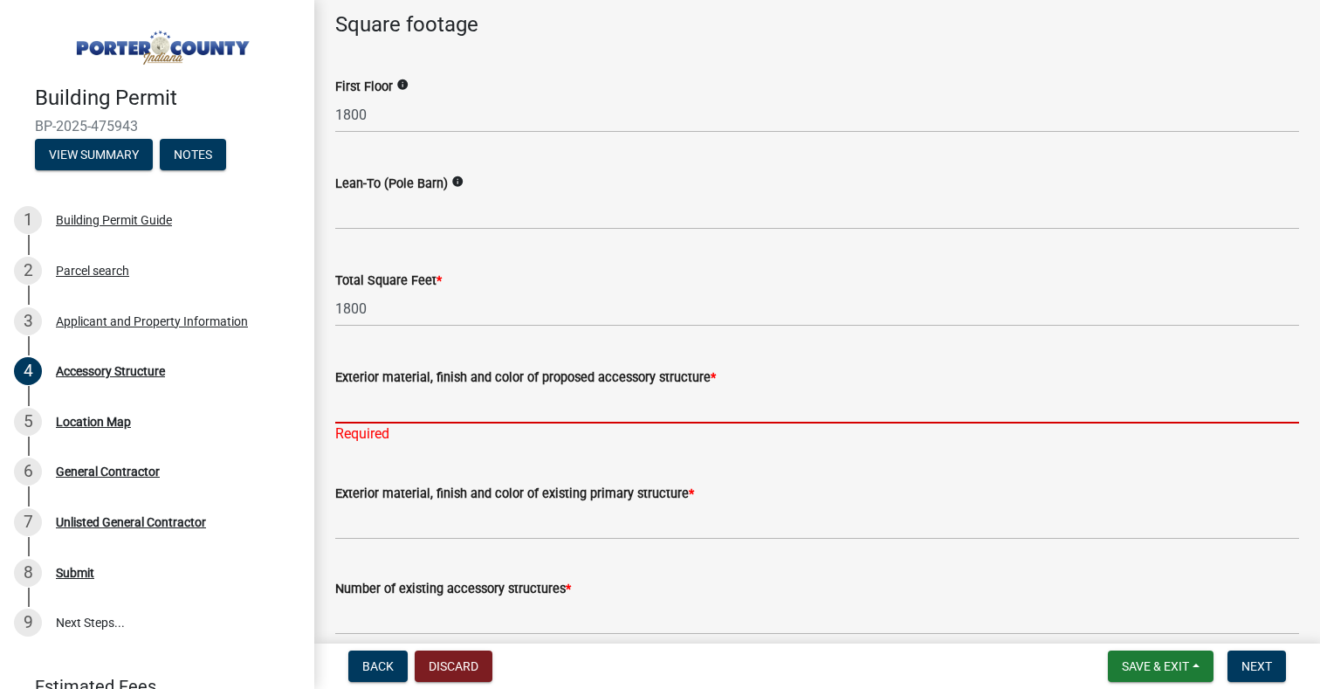
click at [416, 411] on input "Exterior material, finish and color of proposed accessory structure *" at bounding box center [817, 406] width 964 height 36
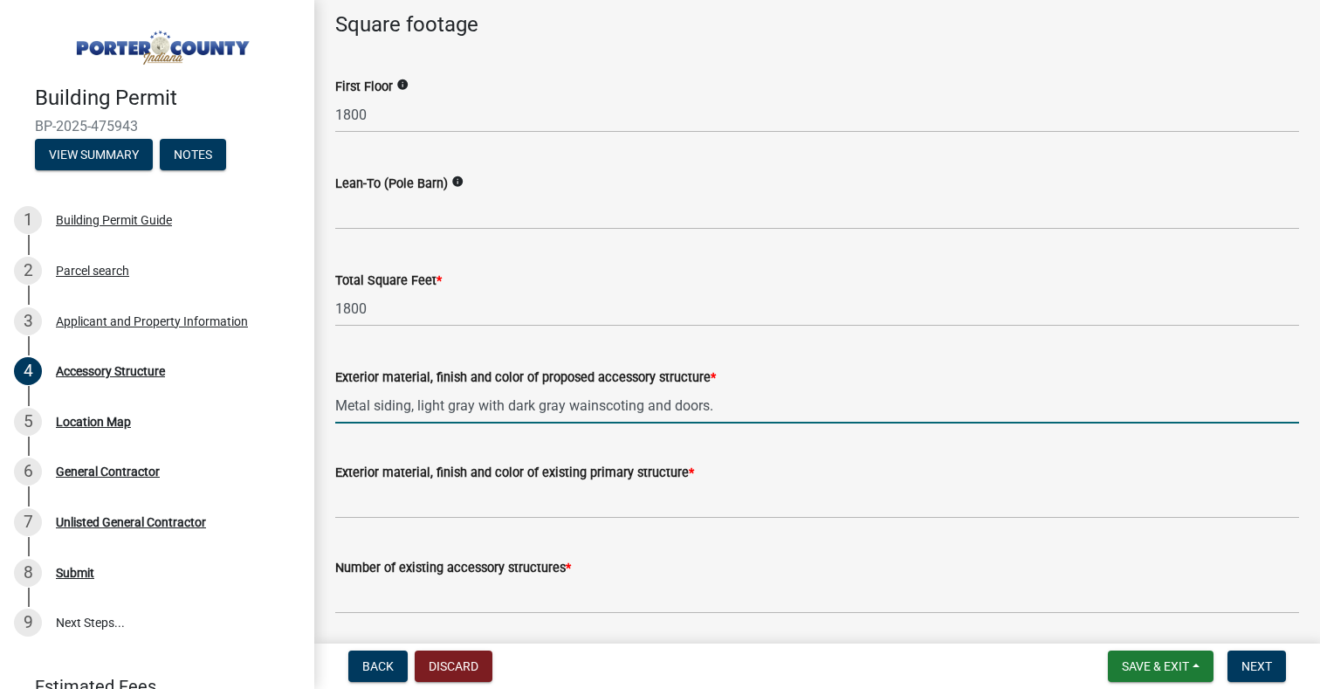
type input "Metal siding, light gray with dark gray wainscoting and doors."
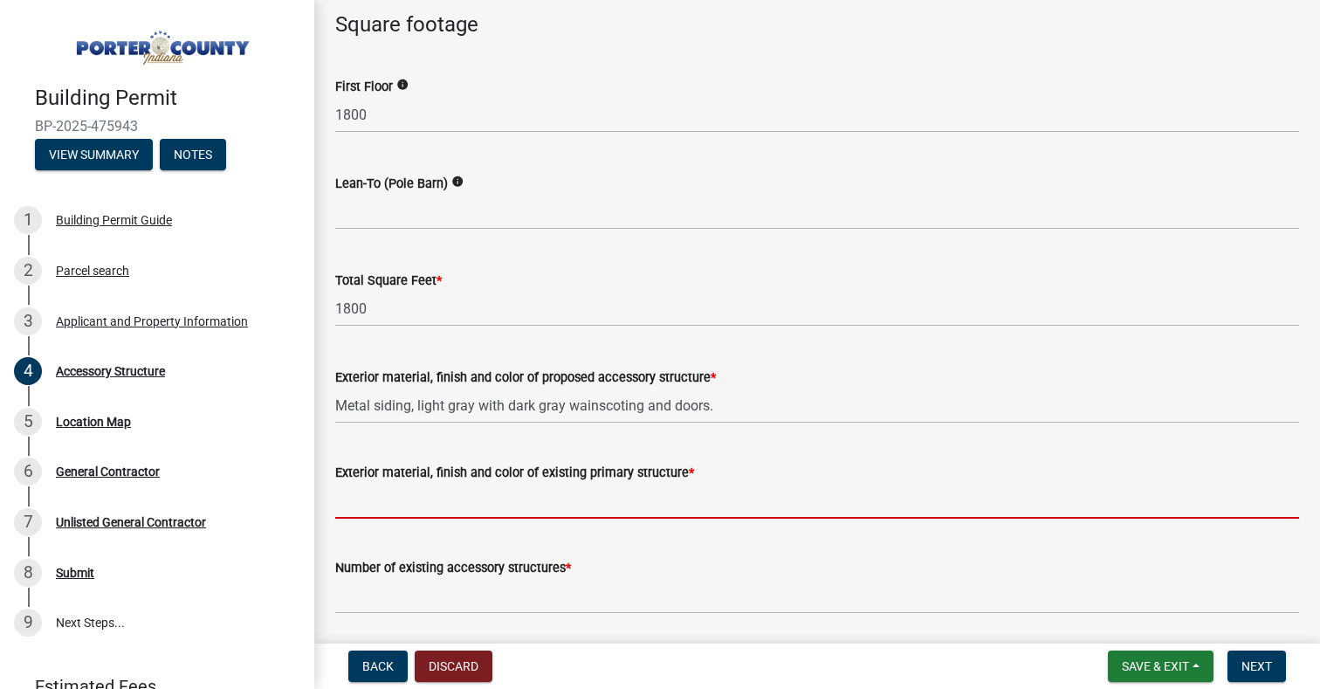
click at [476, 508] on input "Exterior material, finish and color of existing primary structure *" at bounding box center [817, 501] width 964 height 36
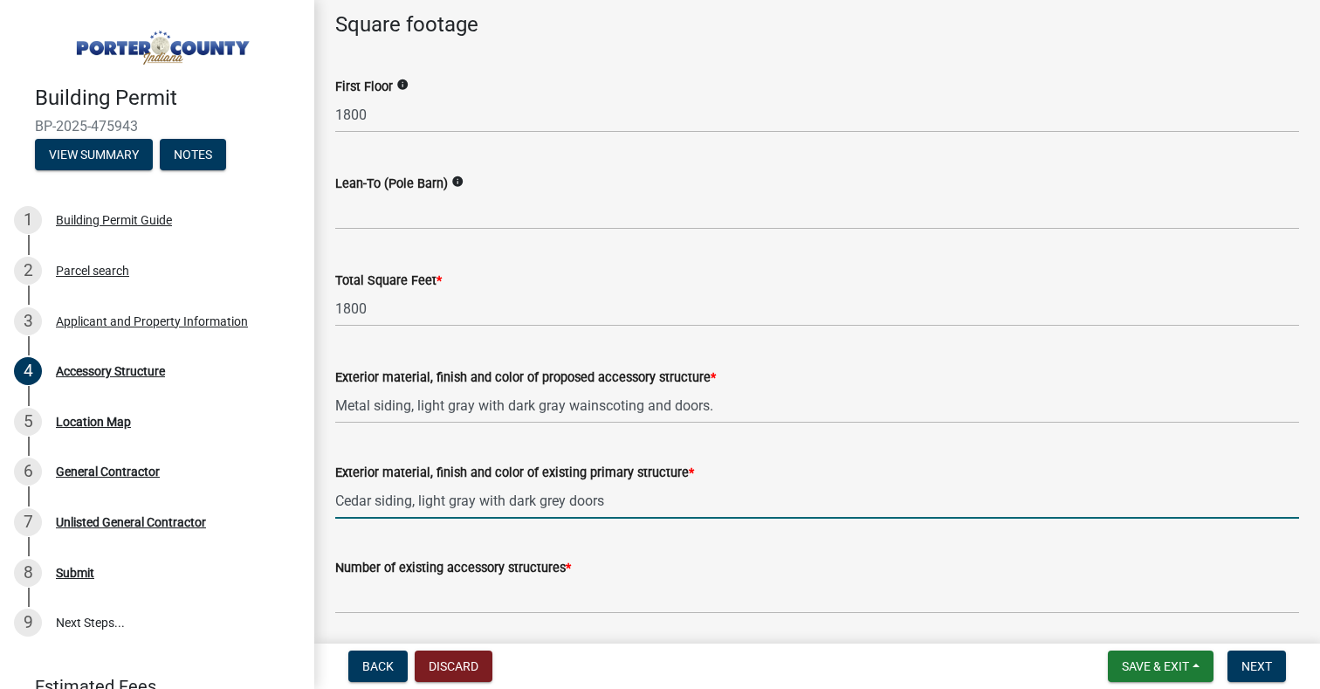
click at [571, 505] on input "Cedar siding, light gray with dark grey doors" at bounding box center [817, 501] width 964 height 36
click at [558, 500] on input "Cedar siding, light gray with dark grey roof doors" at bounding box center [817, 501] width 964 height 36
click at [598, 502] on input "Cedar siding, light gray with dark gray roof doors" at bounding box center [817, 501] width 964 height 36
type input "Cedar siding, light gray with dark gray roof & doors"
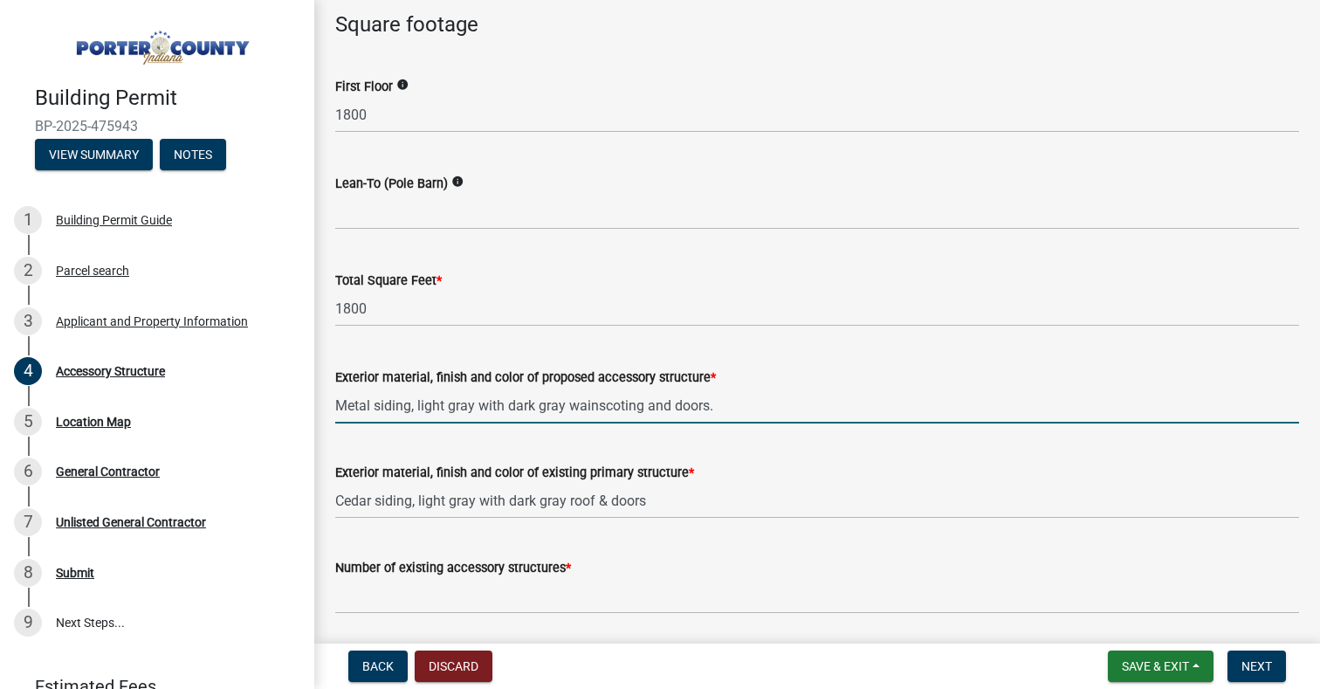
click at [649, 410] on input "Metal siding, light gray with dark gray wainscoting and doors." at bounding box center [817, 406] width 964 height 36
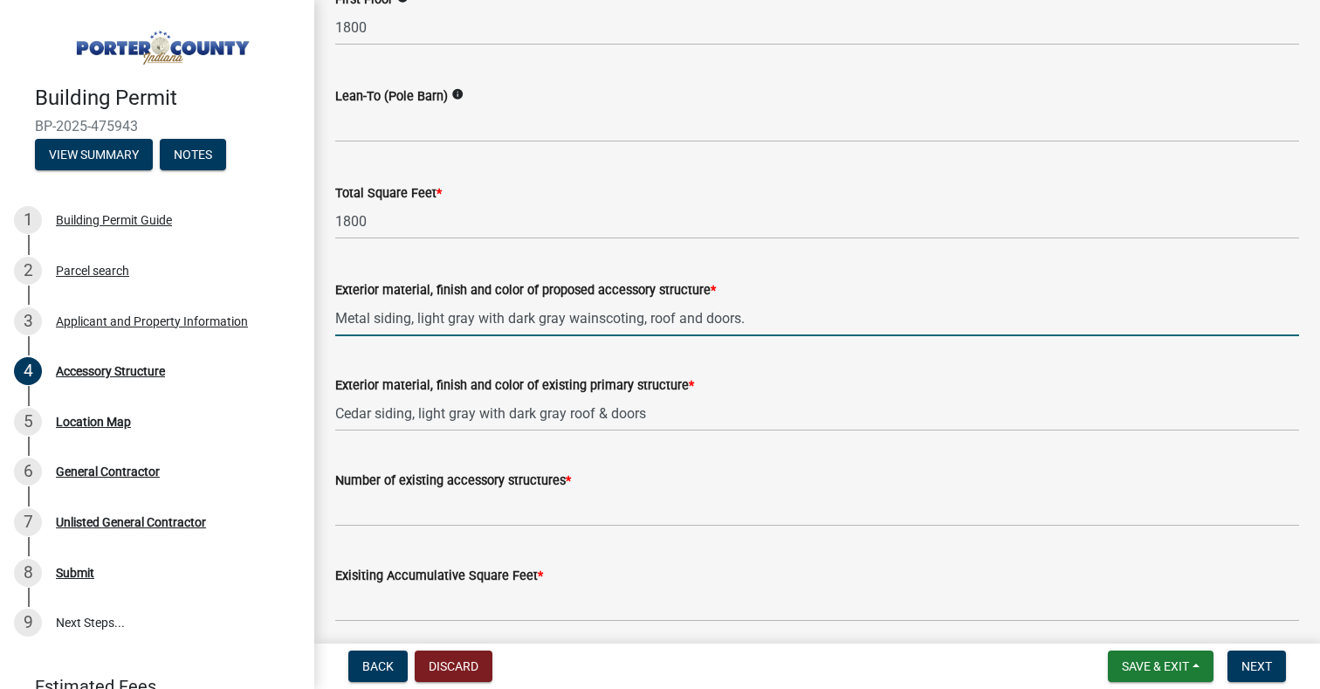
scroll to position [1659, 0]
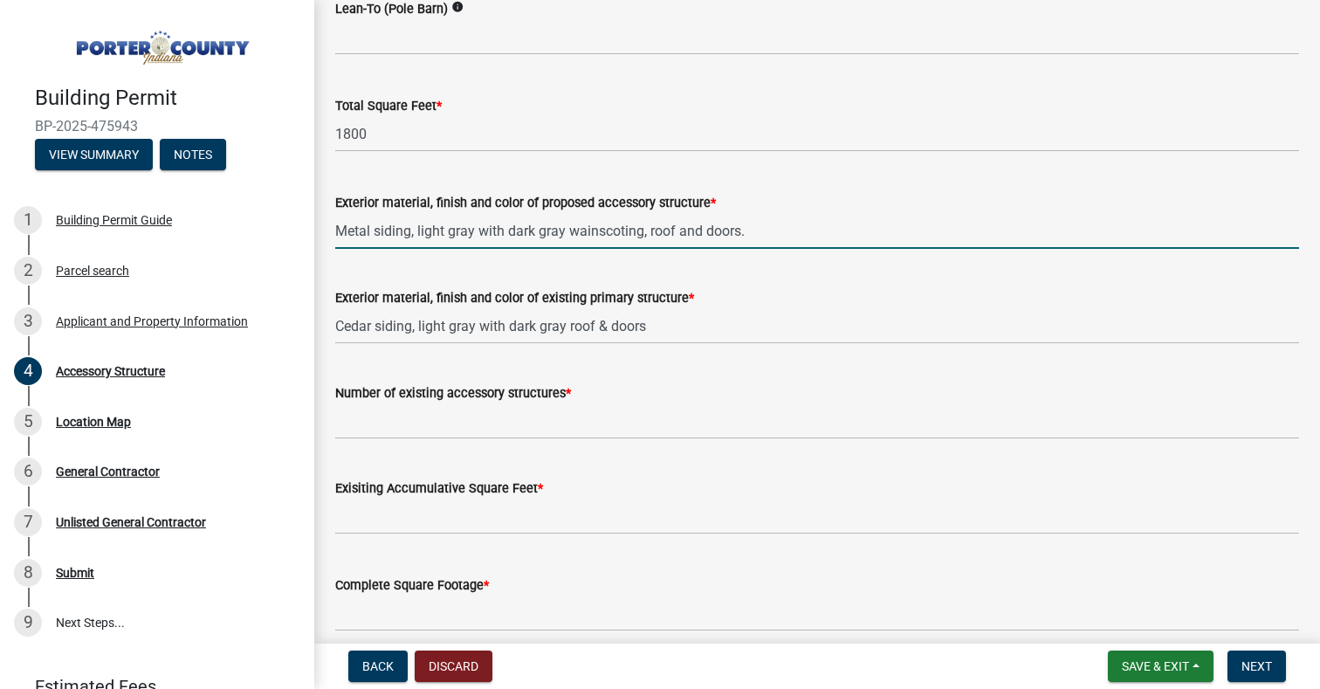
type input "Metal siding, light gray with dark gray wainscoting, roof and doors."
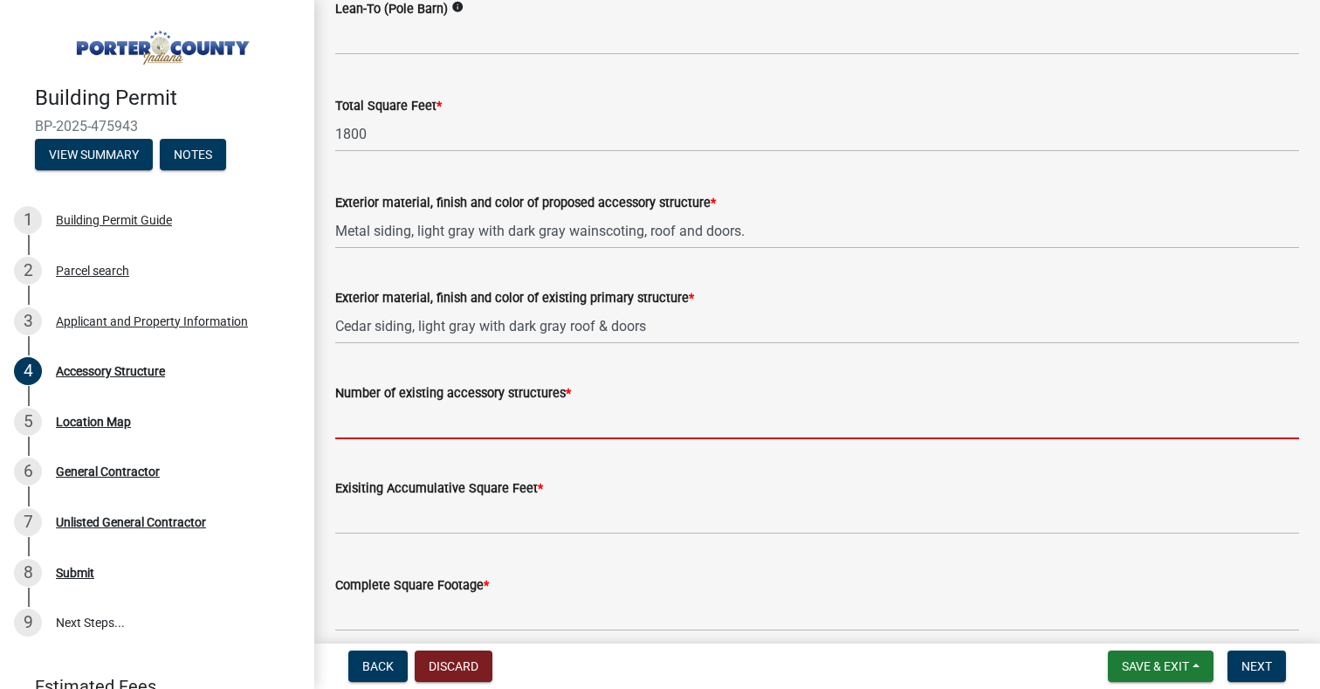
click at [498, 424] on input "Number of existing accessory structures *" at bounding box center [817, 421] width 964 height 36
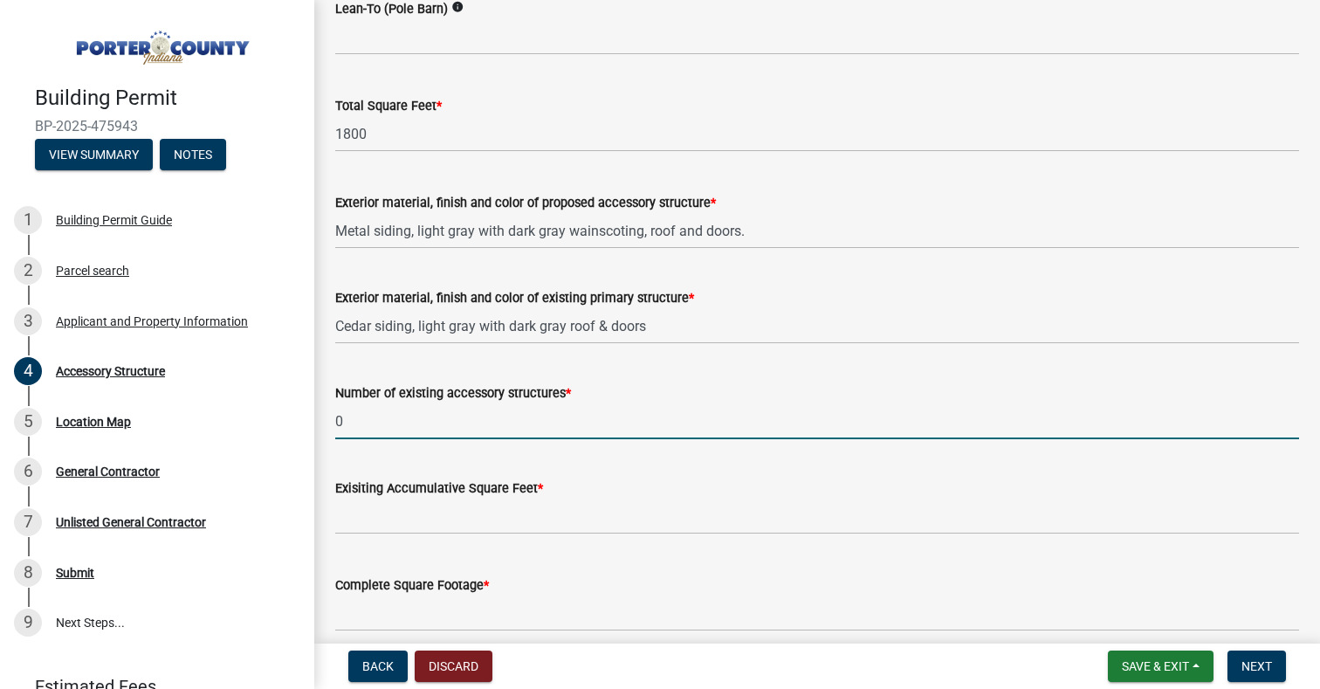
type input "0"
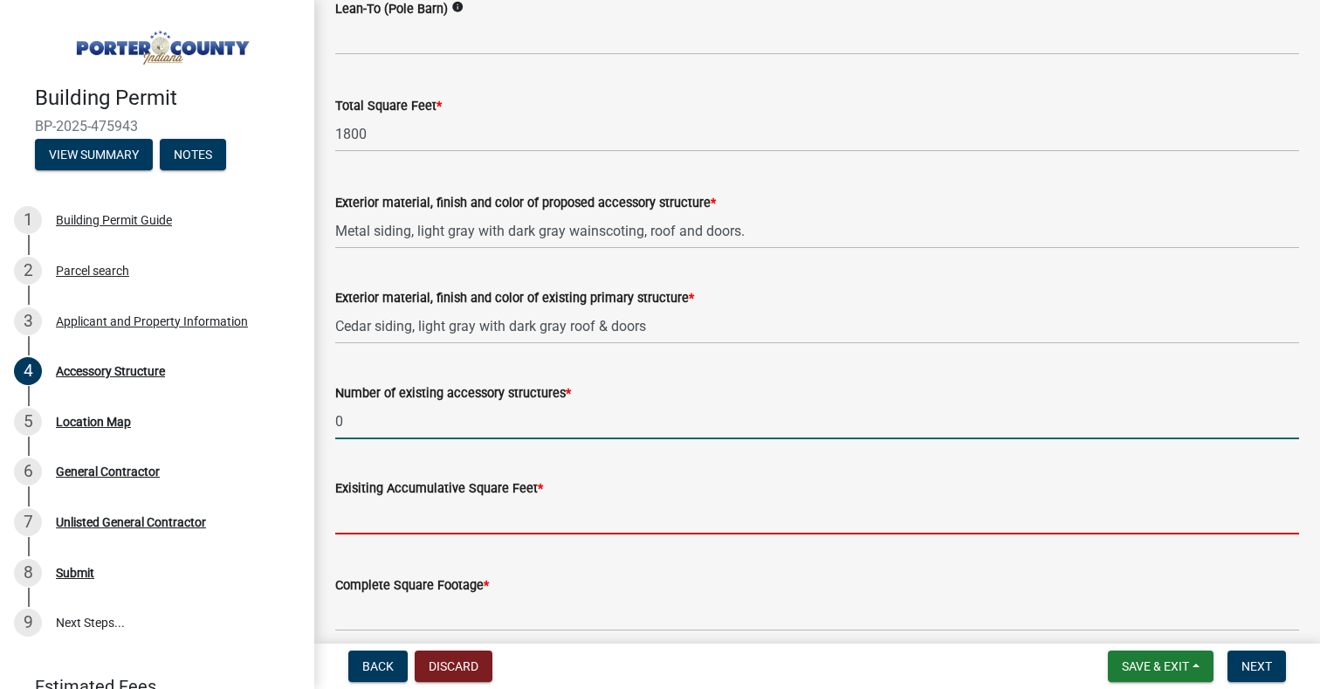
click at [496, 527] on input "text" at bounding box center [817, 517] width 964 height 36
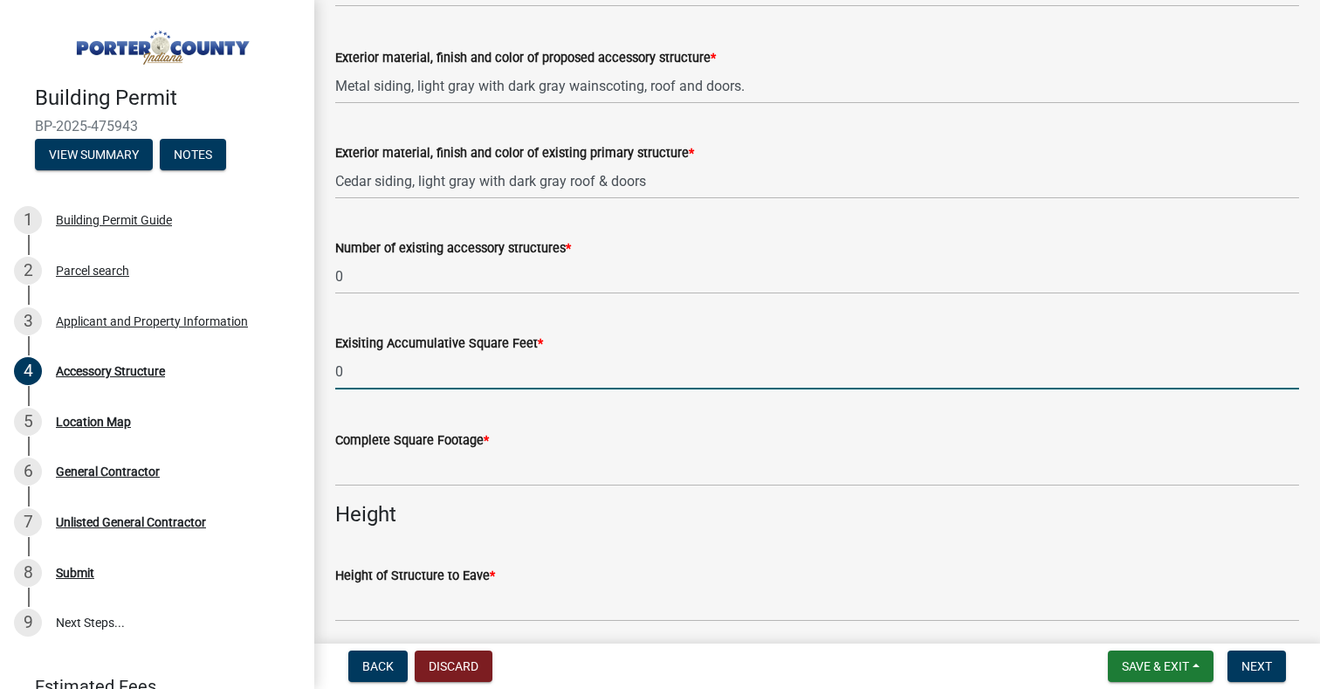
scroll to position [1834, 0]
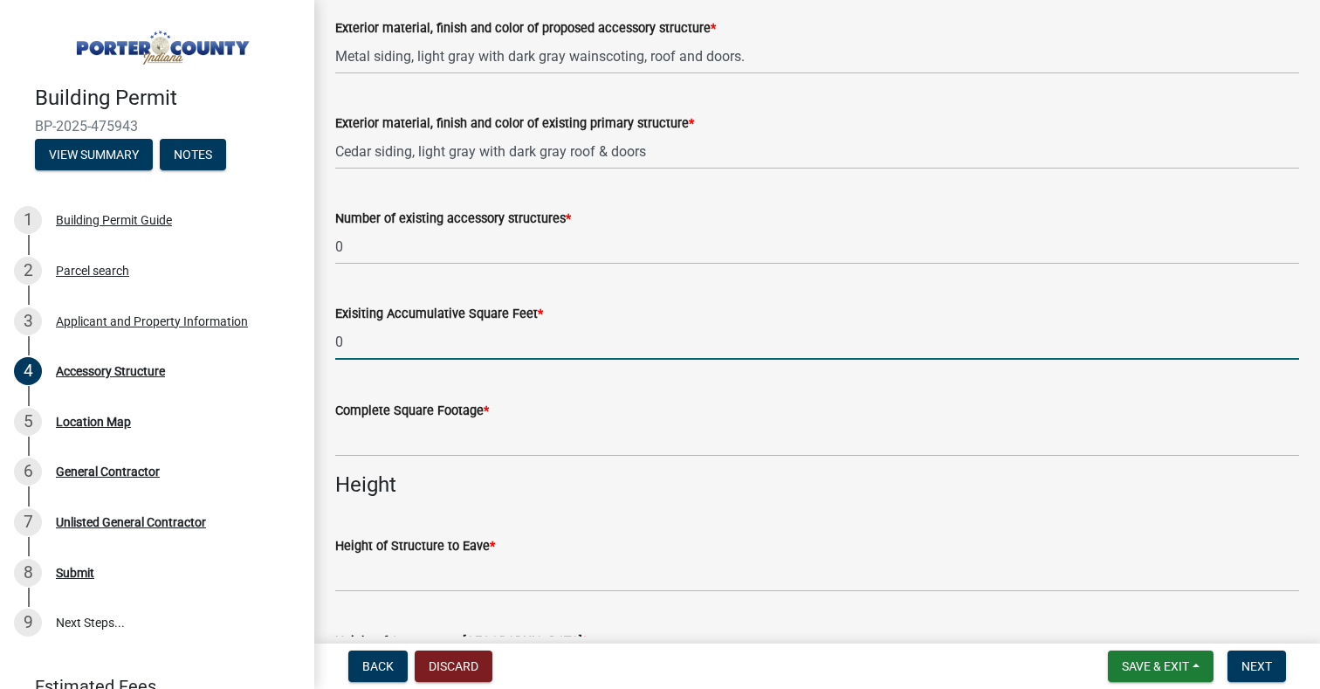
type input "0"
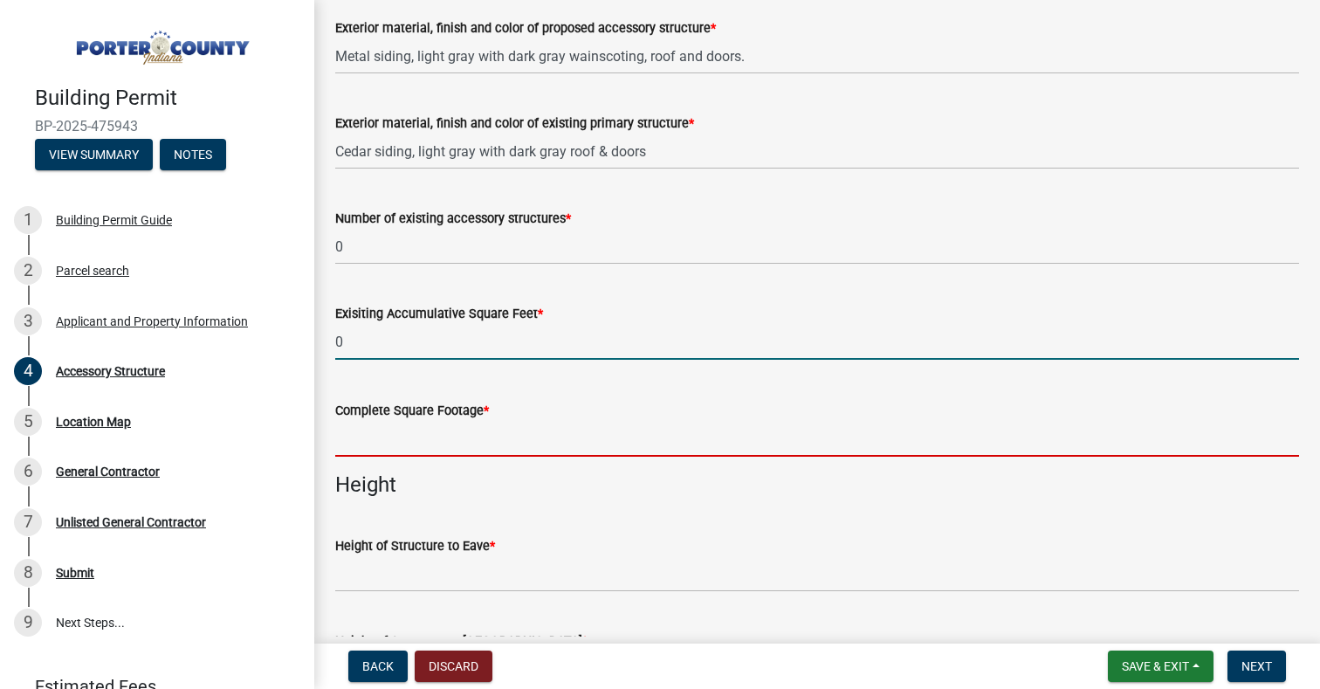
click at [466, 443] on input "text" at bounding box center [817, 439] width 964 height 36
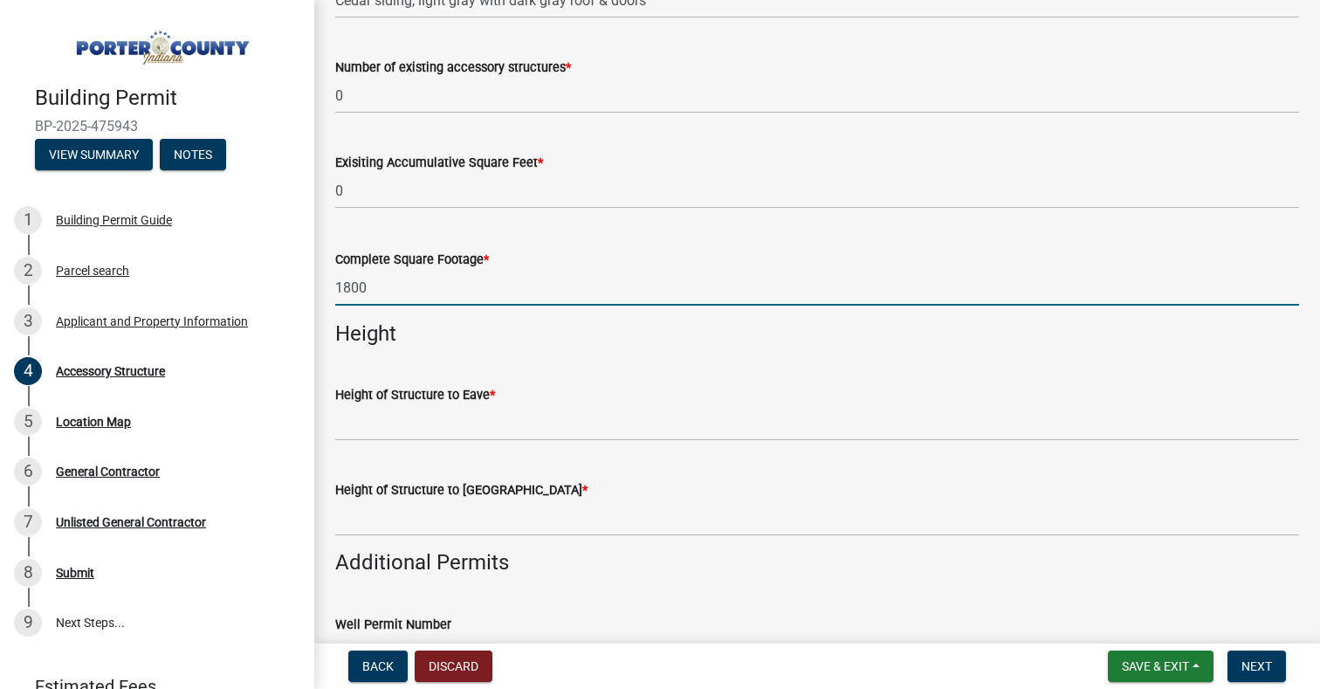
scroll to position [2009, 0]
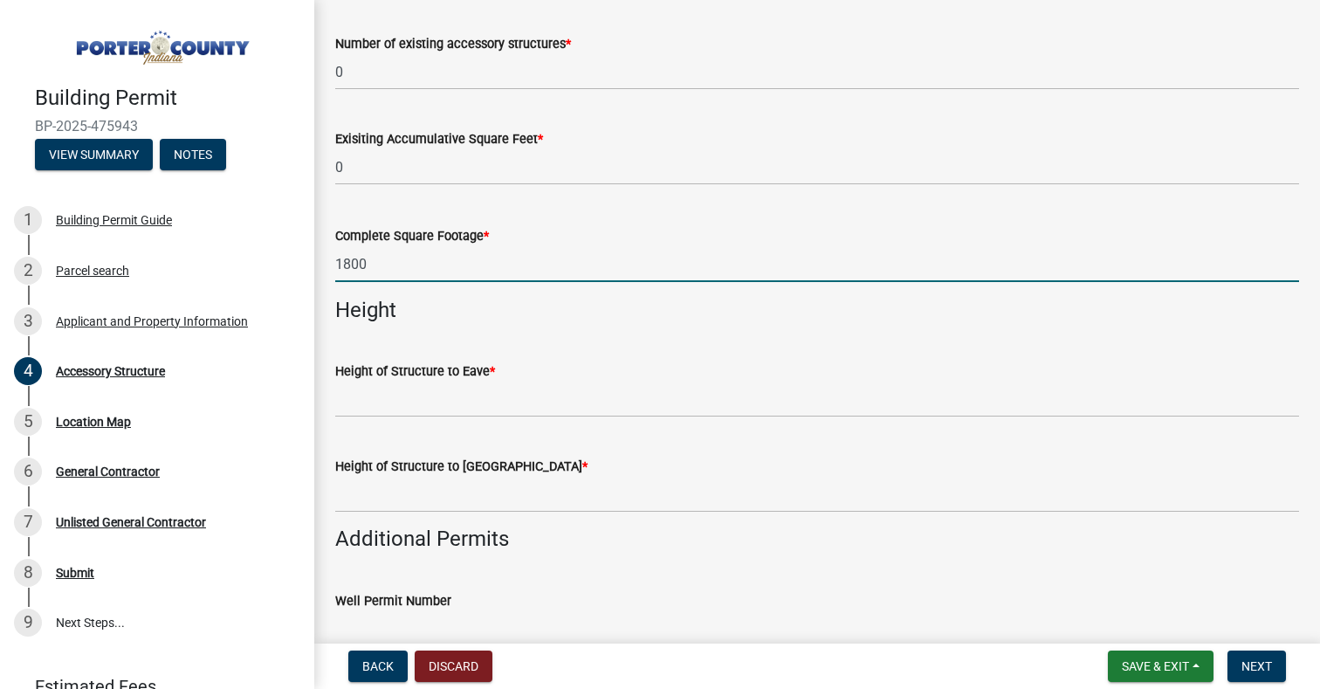
type input "1800"
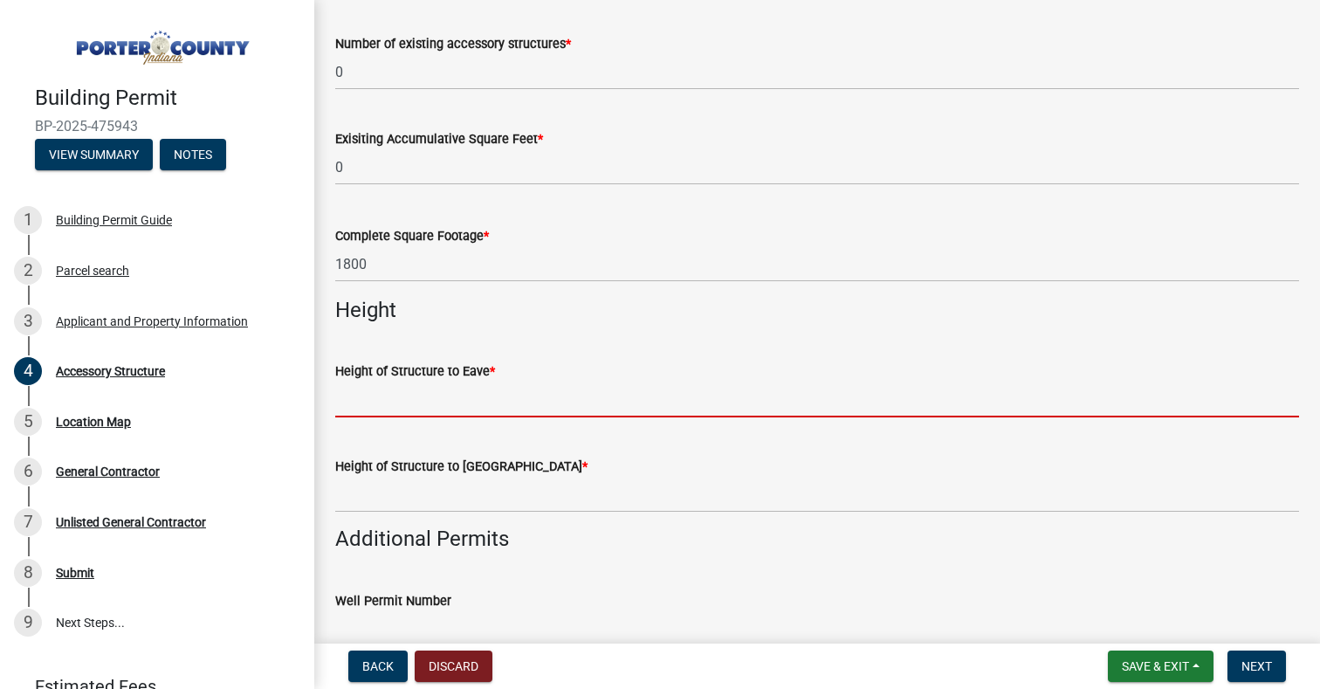
click at [500, 406] on input "Height of Structure to Eave *" at bounding box center [817, 400] width 964 height 36
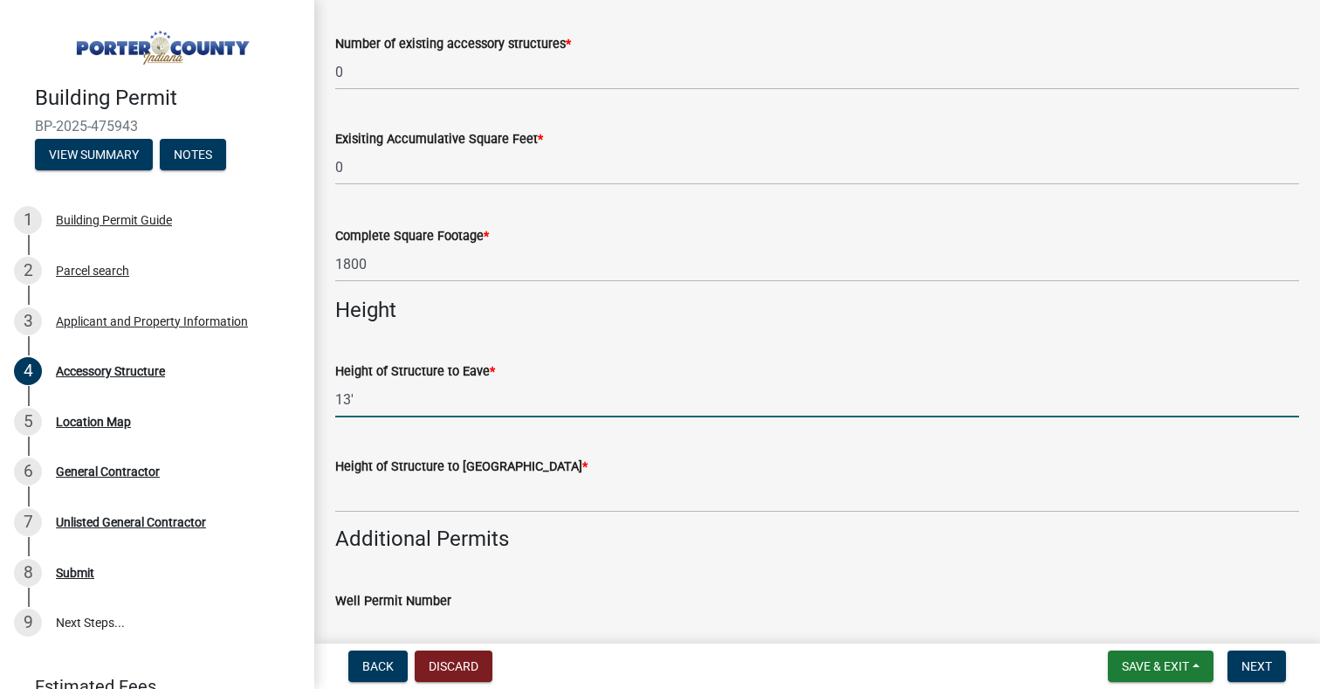
type input "13'"
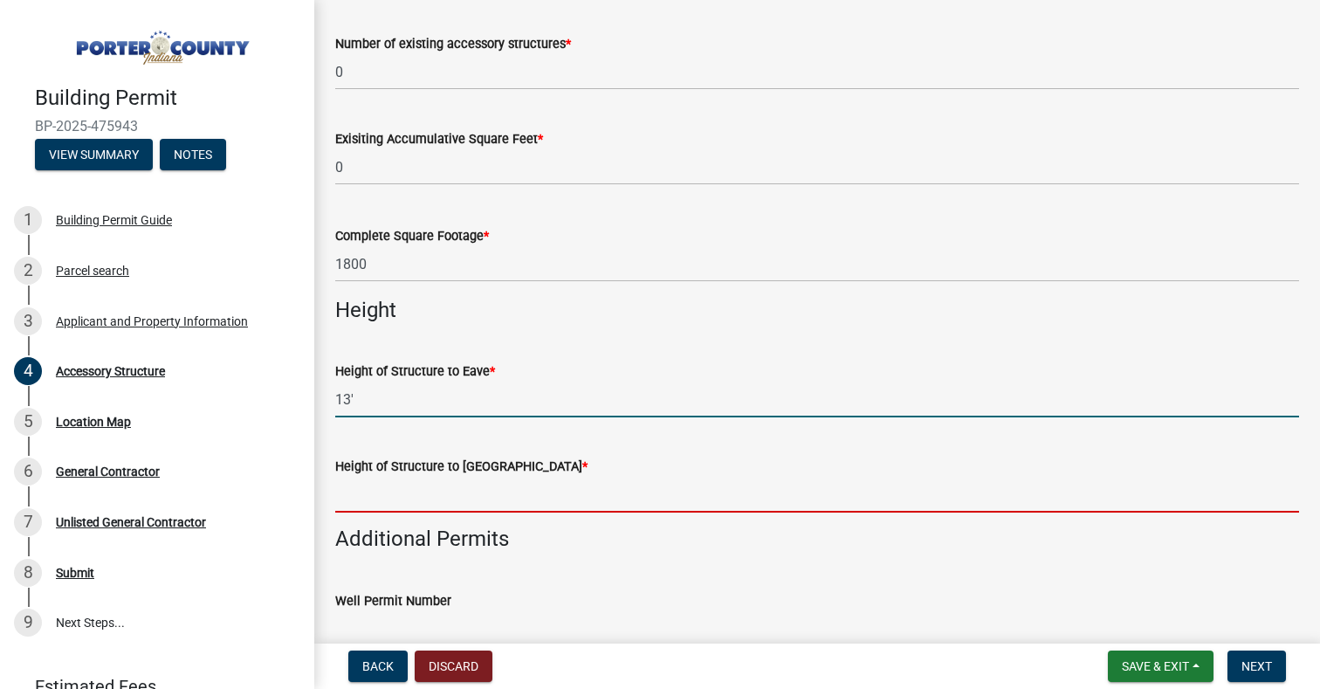
click at [432, 496] on input "Height of Structure to Roof Peak *" at bounding box center [817, 495] width 964 height 36
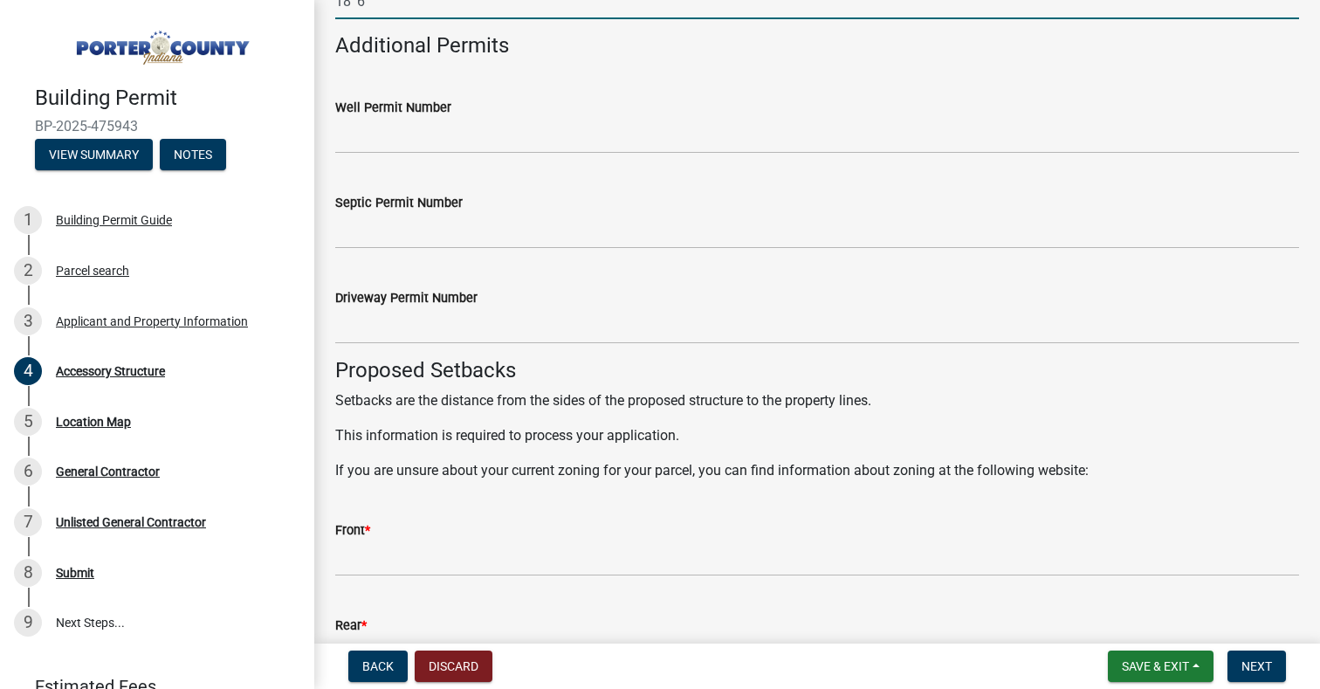
scroll to position [2533, 0]
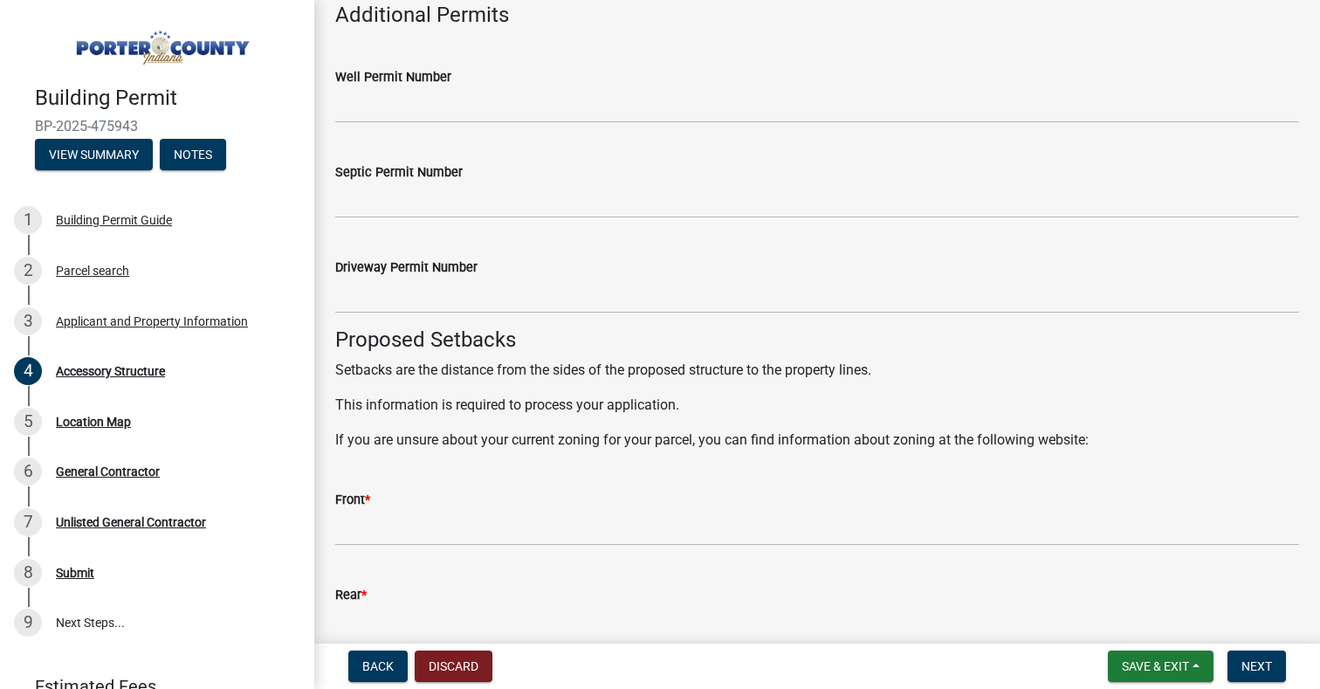
type input "18' 6""
click at [541, 513] on input "Front *" at bounding box center [817, 528] width 964 height 36
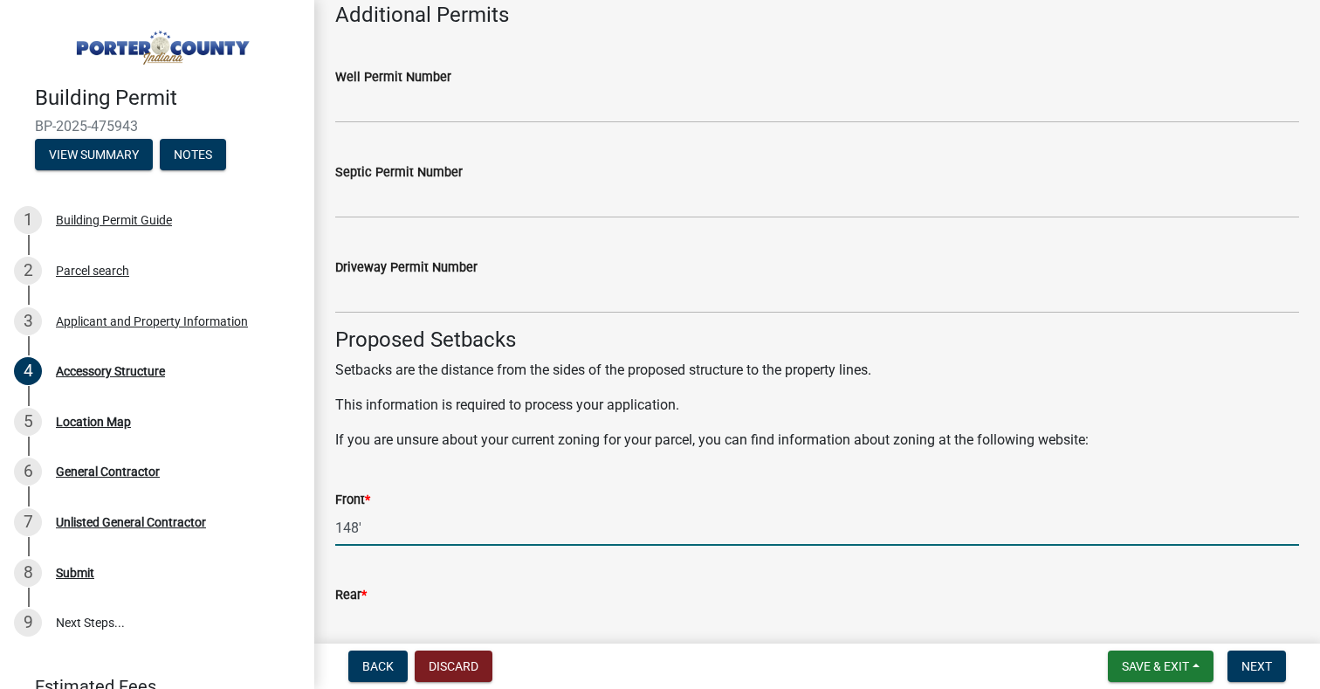
scroll to position [2707, 0]
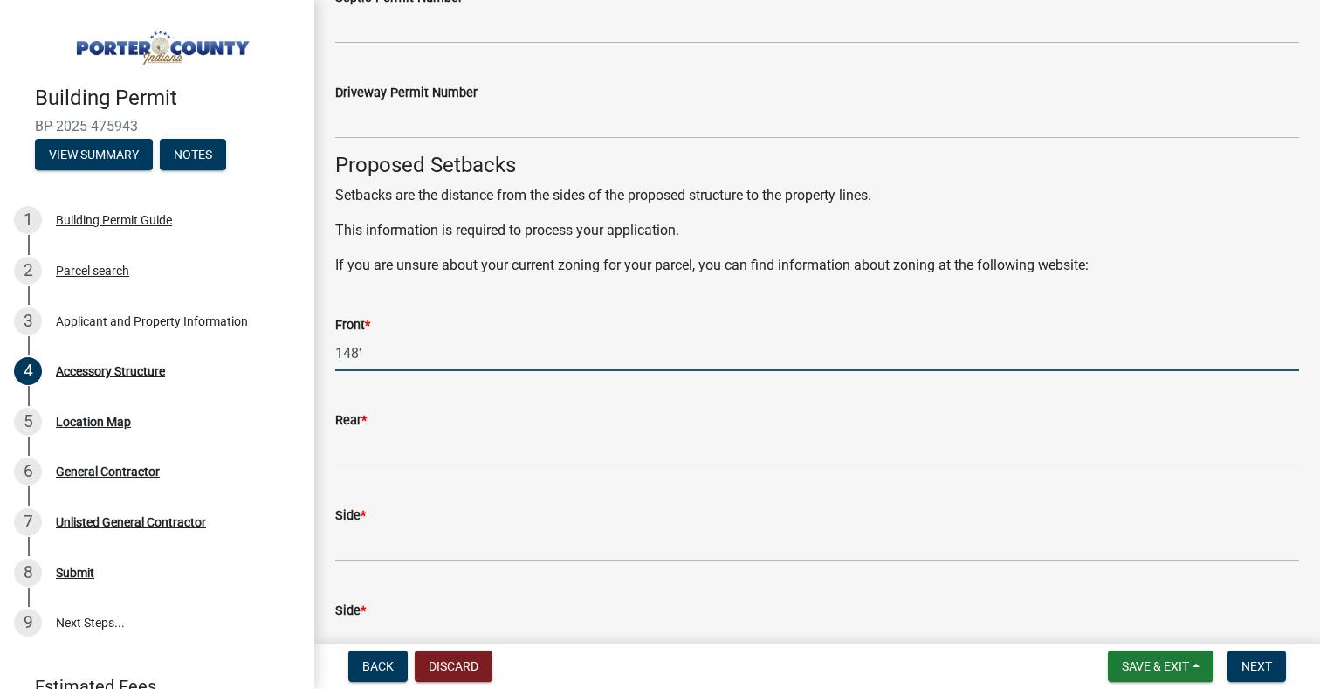
type input "148'"
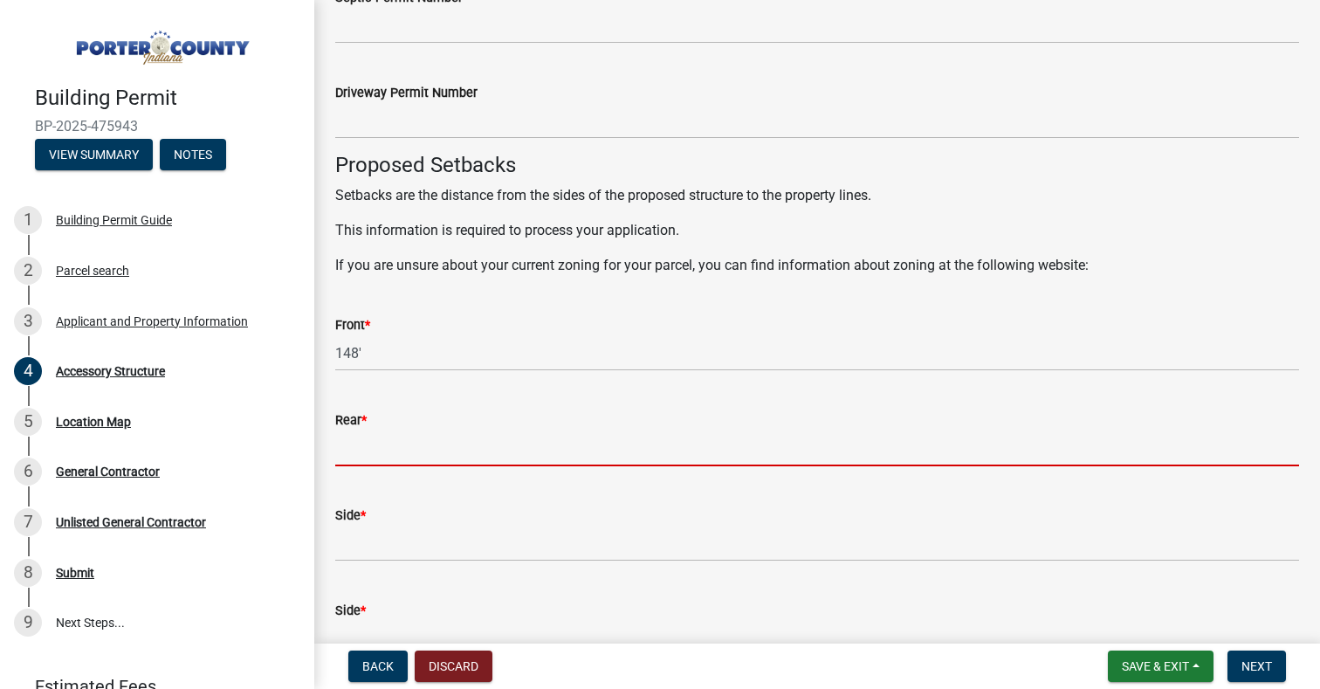
click at [393, 445] on input "Rear *" at bounding box center [817, 449] width 964 height 36
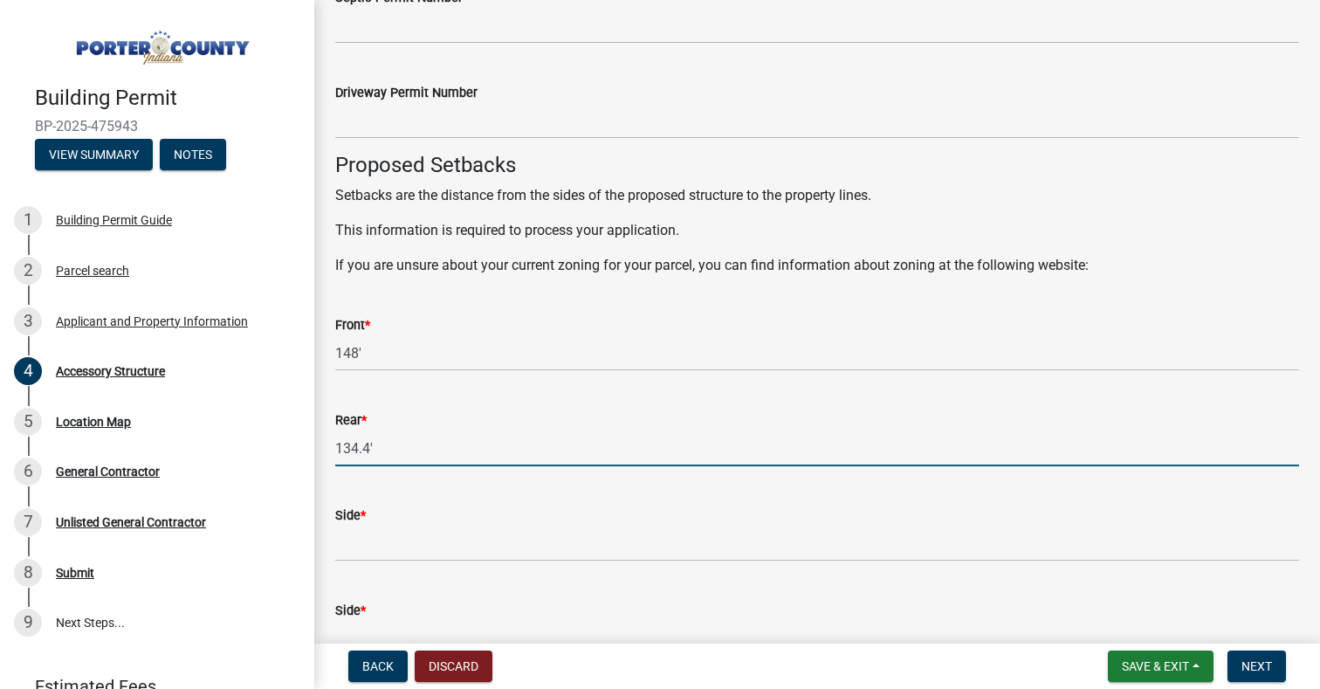
type input "134.4'"
click at [377, 547] on input "Side *" at bounding box center [817, 544] width 964 height 36
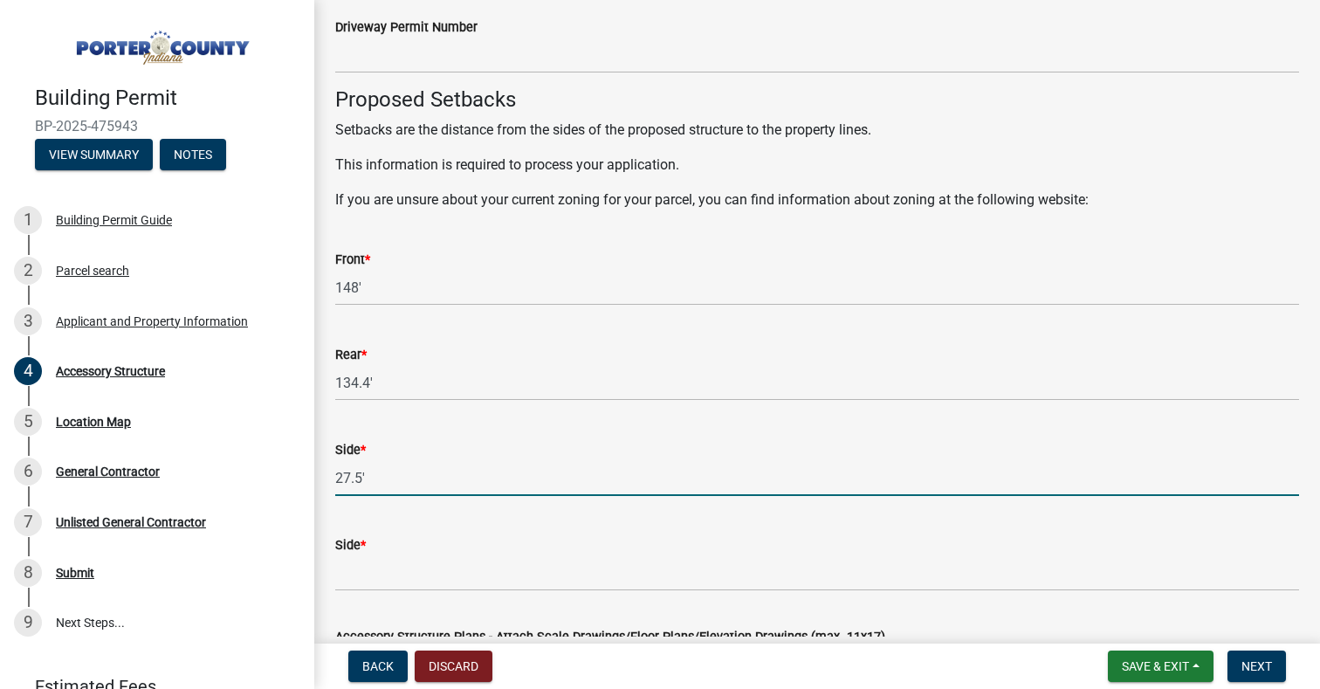
scroll to position [2882, 0]
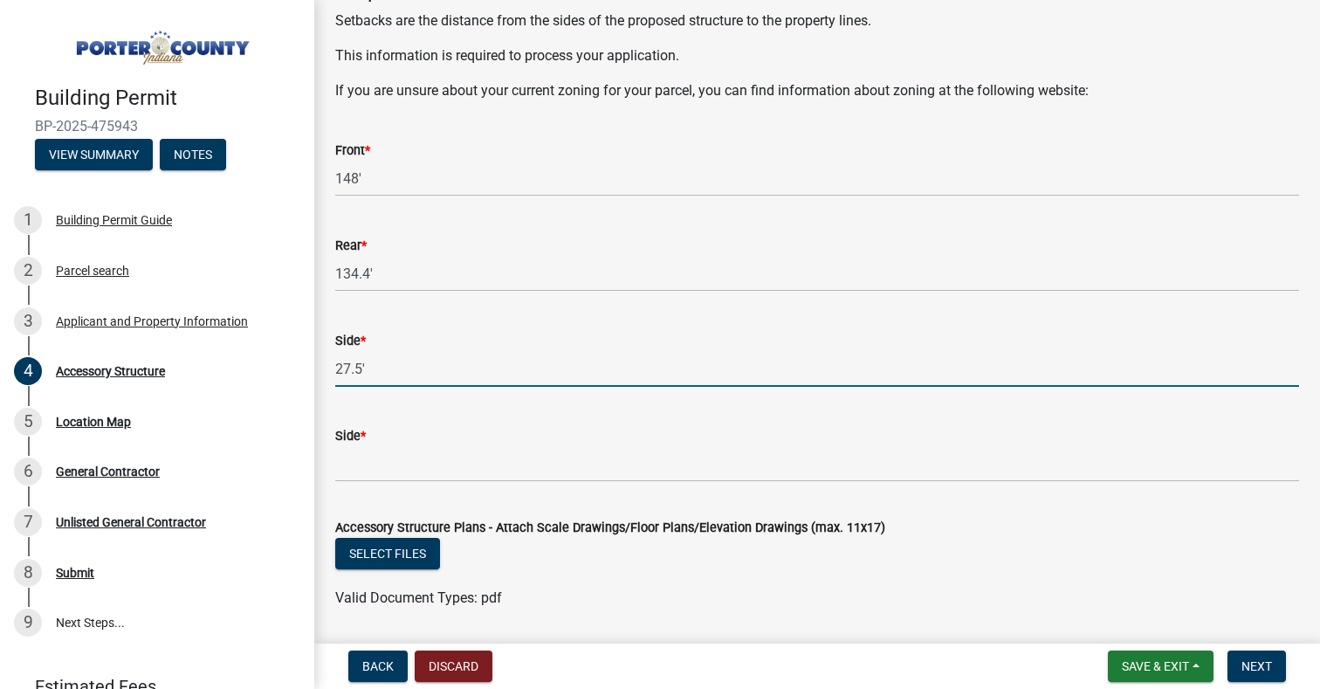
type input "27.5'"
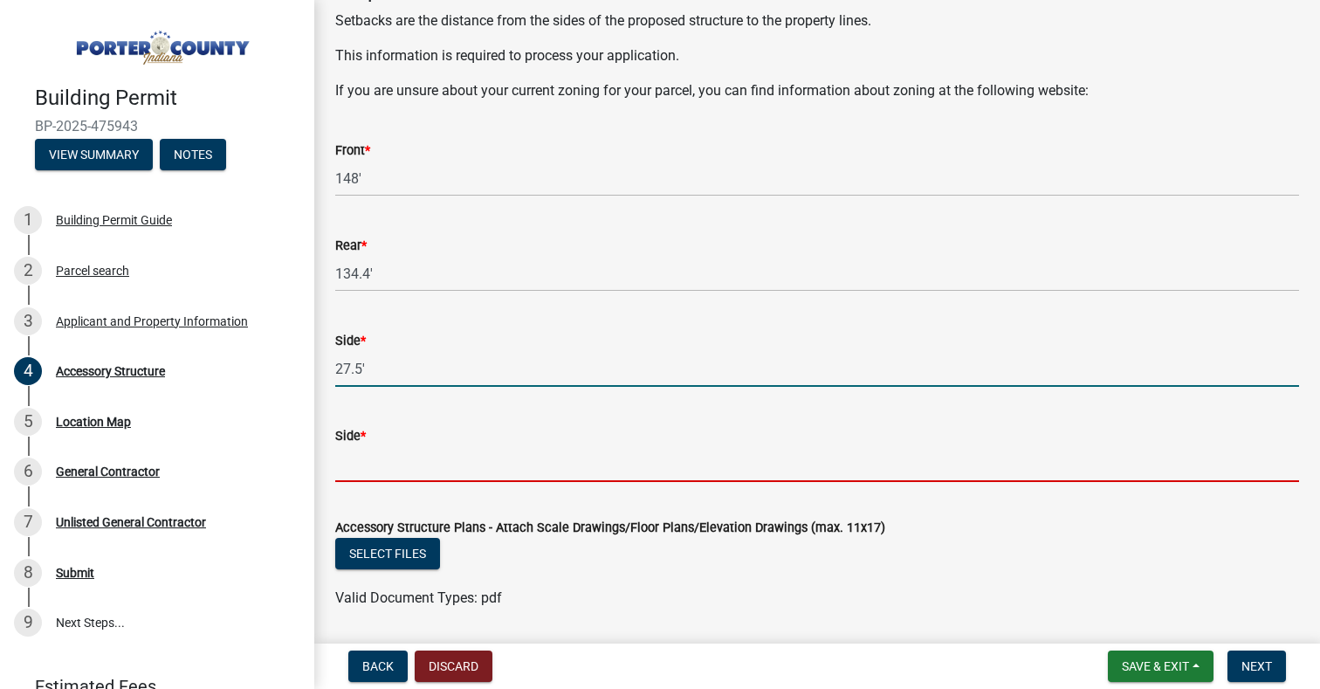
click at [364, 465] on input "Side *" at bounding box center [817, 464] width 964 height 36
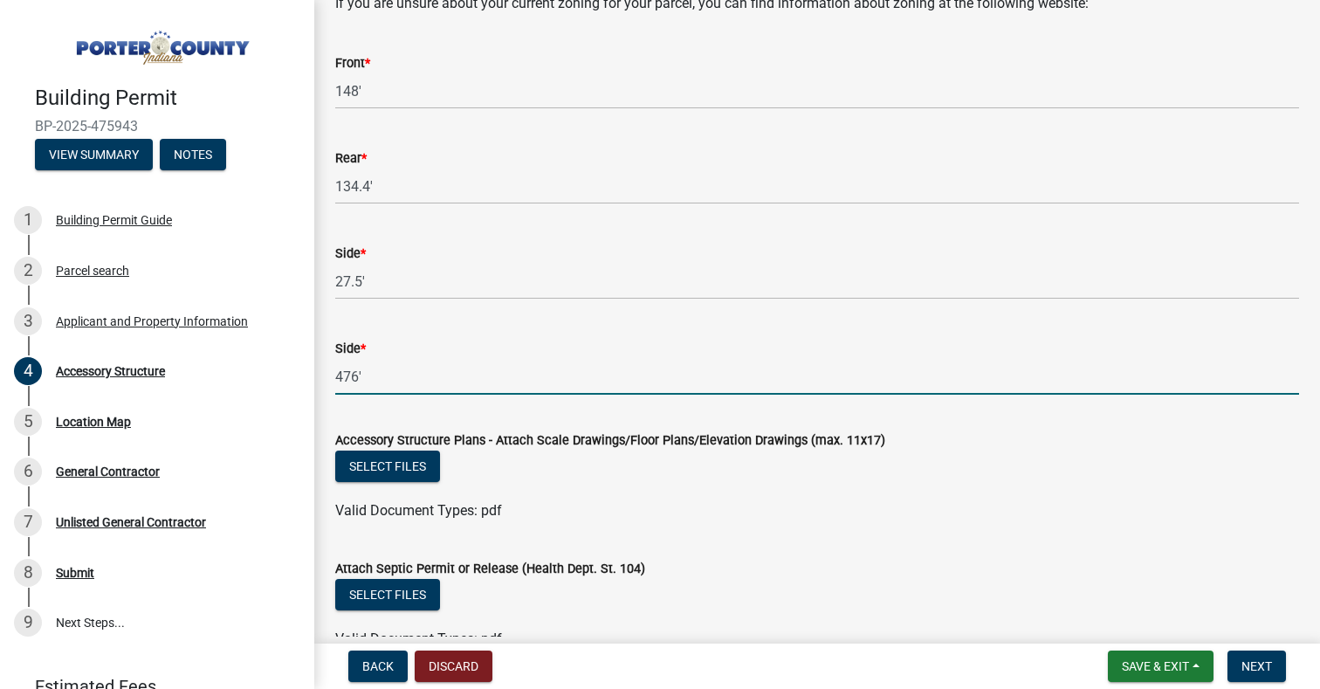
scroll to position [3057, 0]
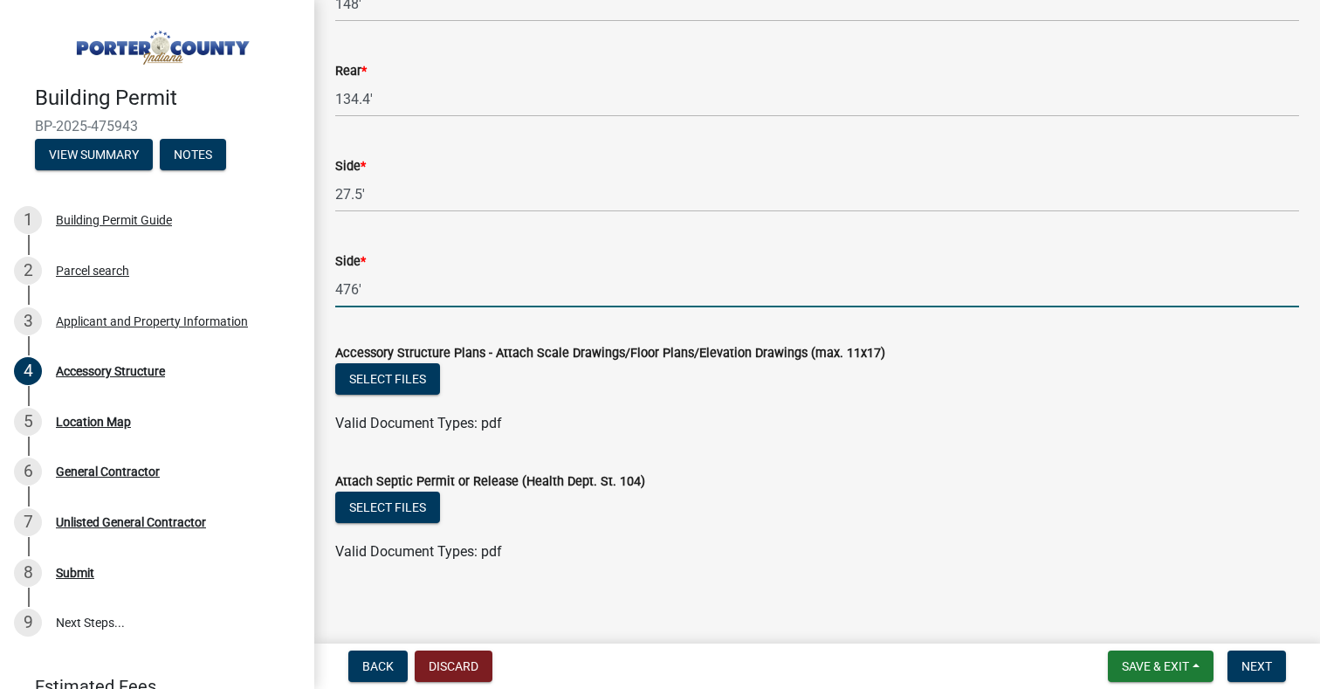
type input "476'"
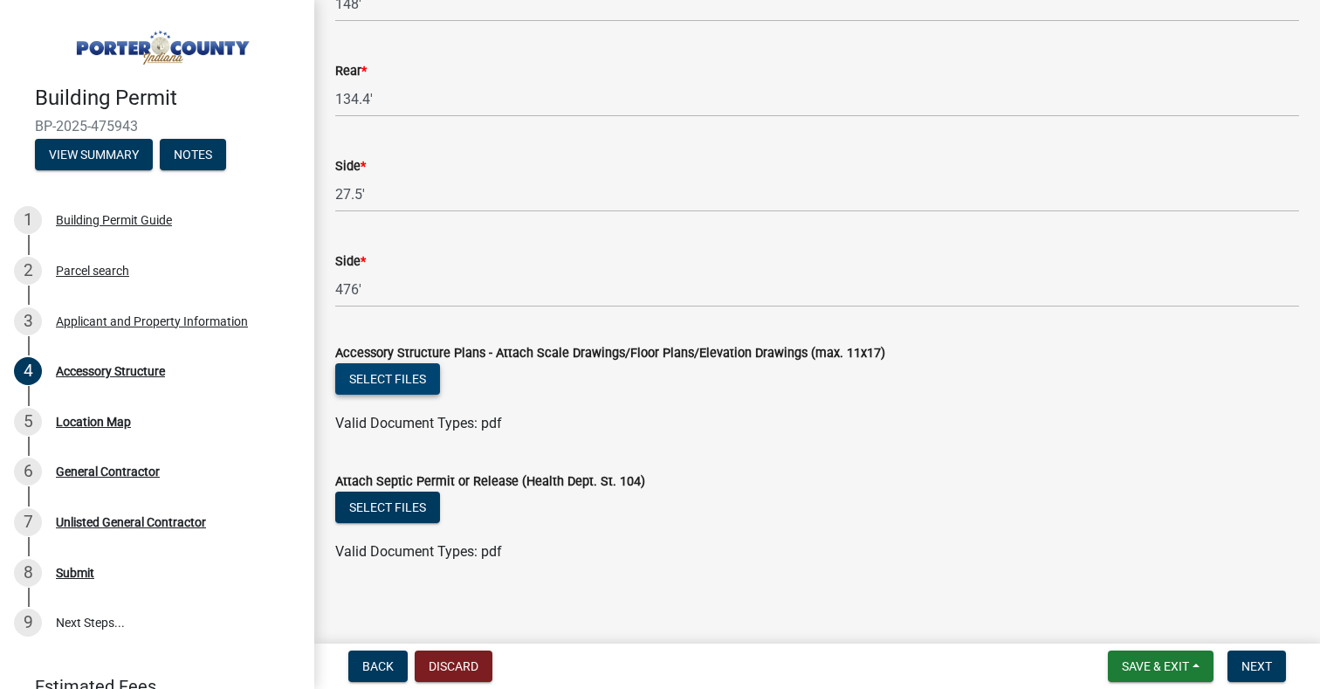
click at [424, 376] on button "Select files" at bounding box center [387, 378] width 105 height 31
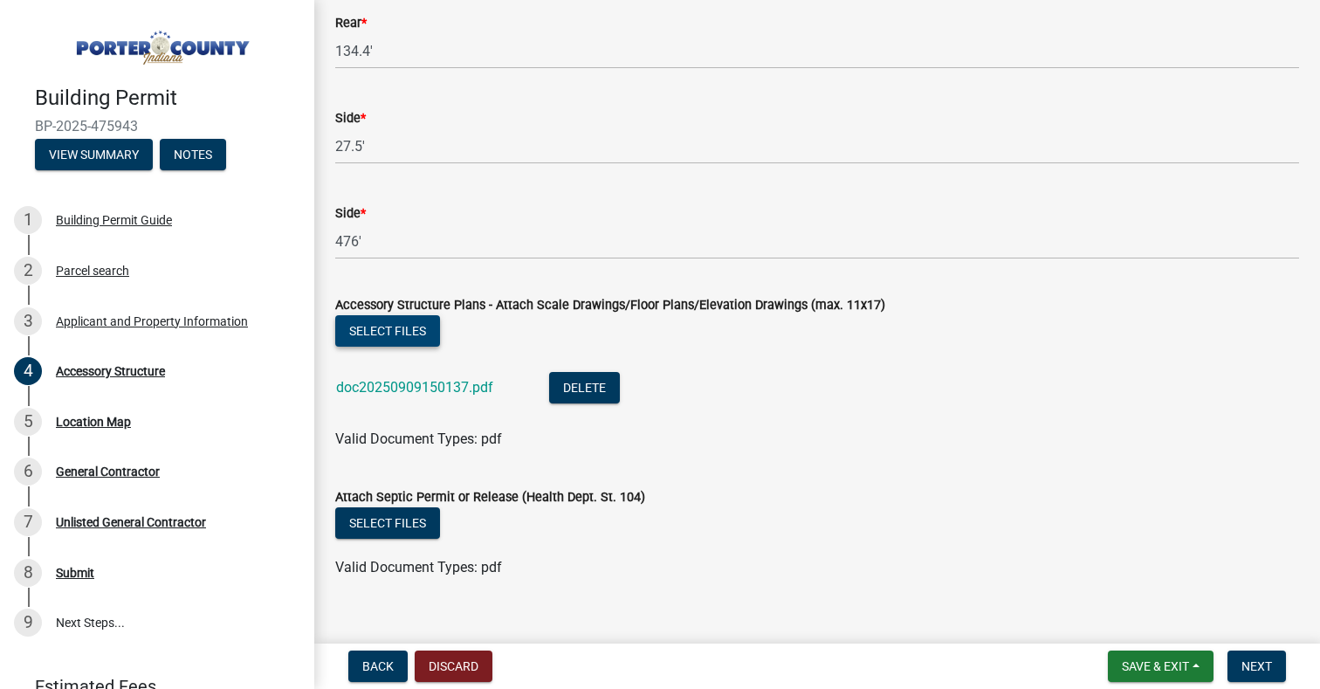
scroll to position [3130, 0]
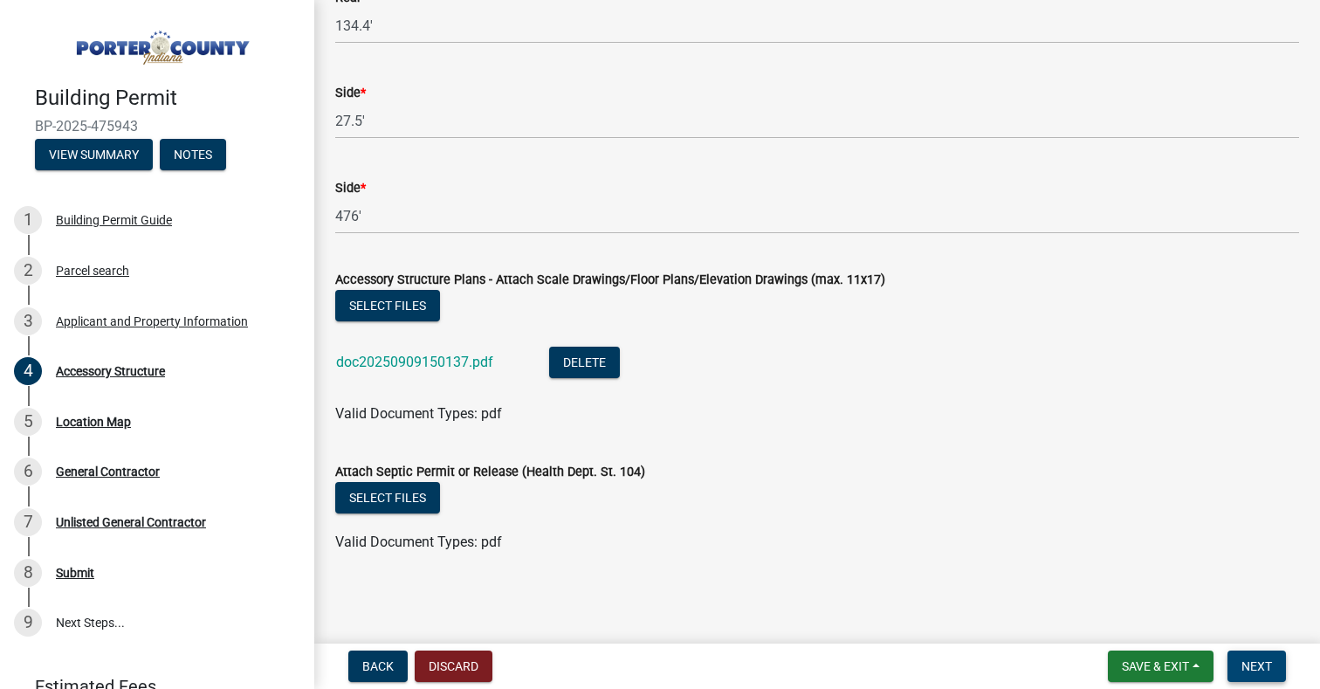
click at [1255, 668] on span "Next" at bounding box center [1257, 666] width 31 height 14
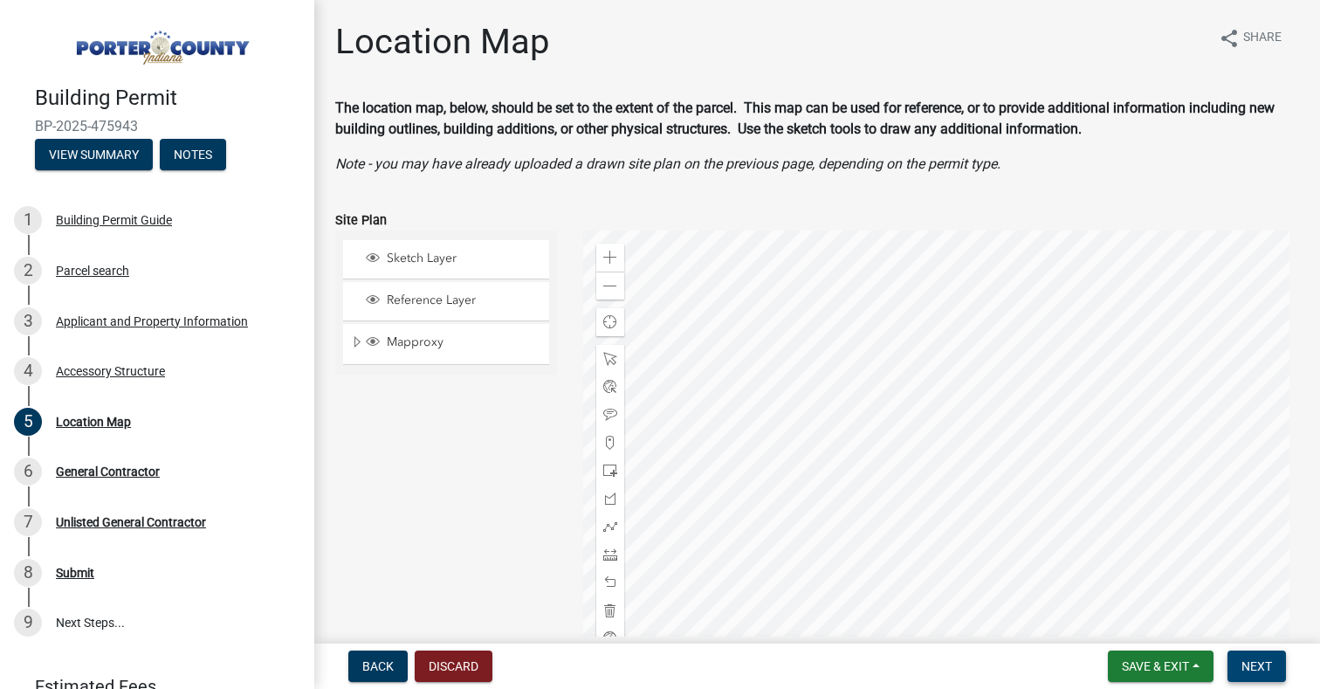
click at [1257, 671] on span "Next" at bounding box center [1257, 666] width 31 height 14
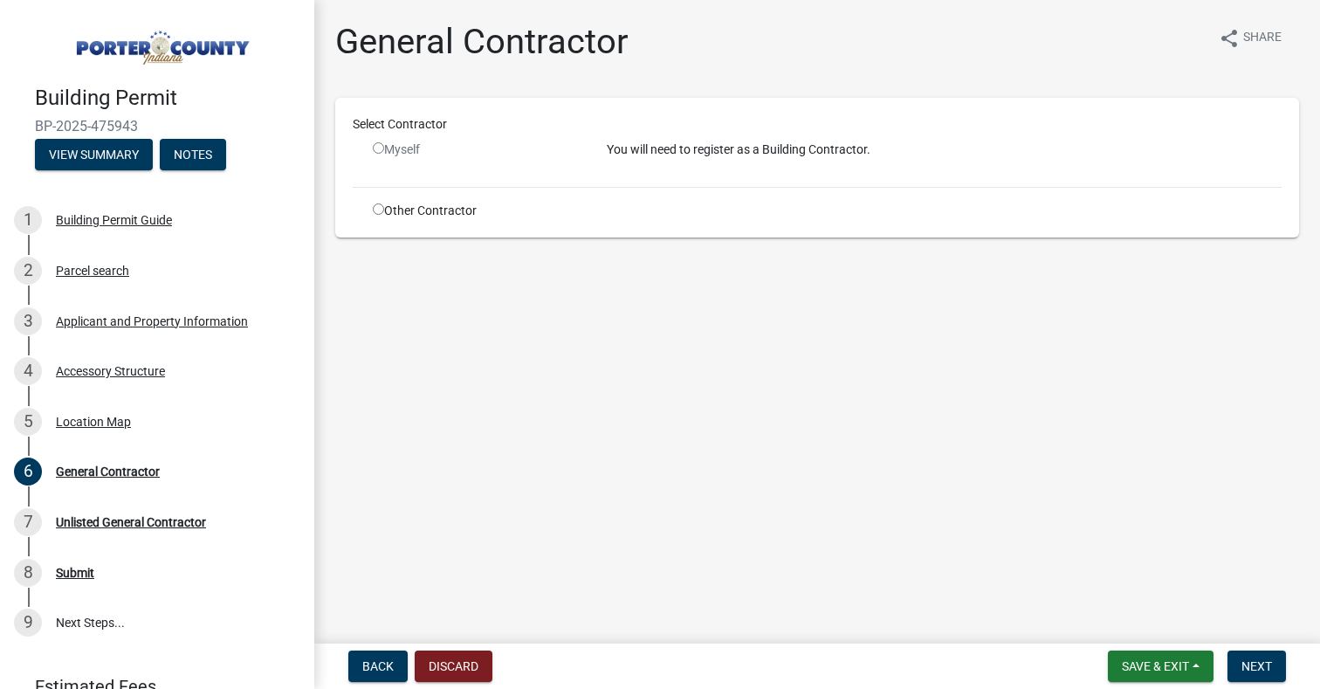
click at [376, 213] on input "radio" at bounding box center [378, 208] width 11 height 11
radio input "true"
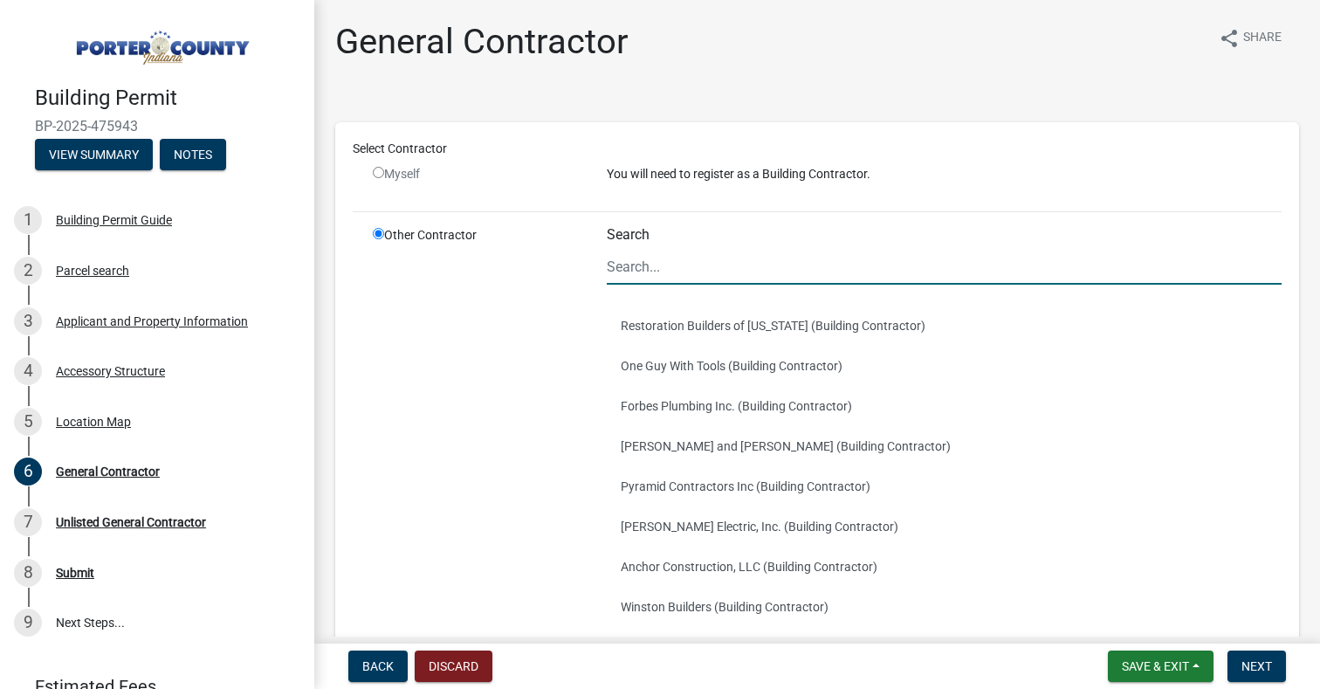
click at [679, 272] on input "Search" at bounding box center [944, 267] width 675 height 36
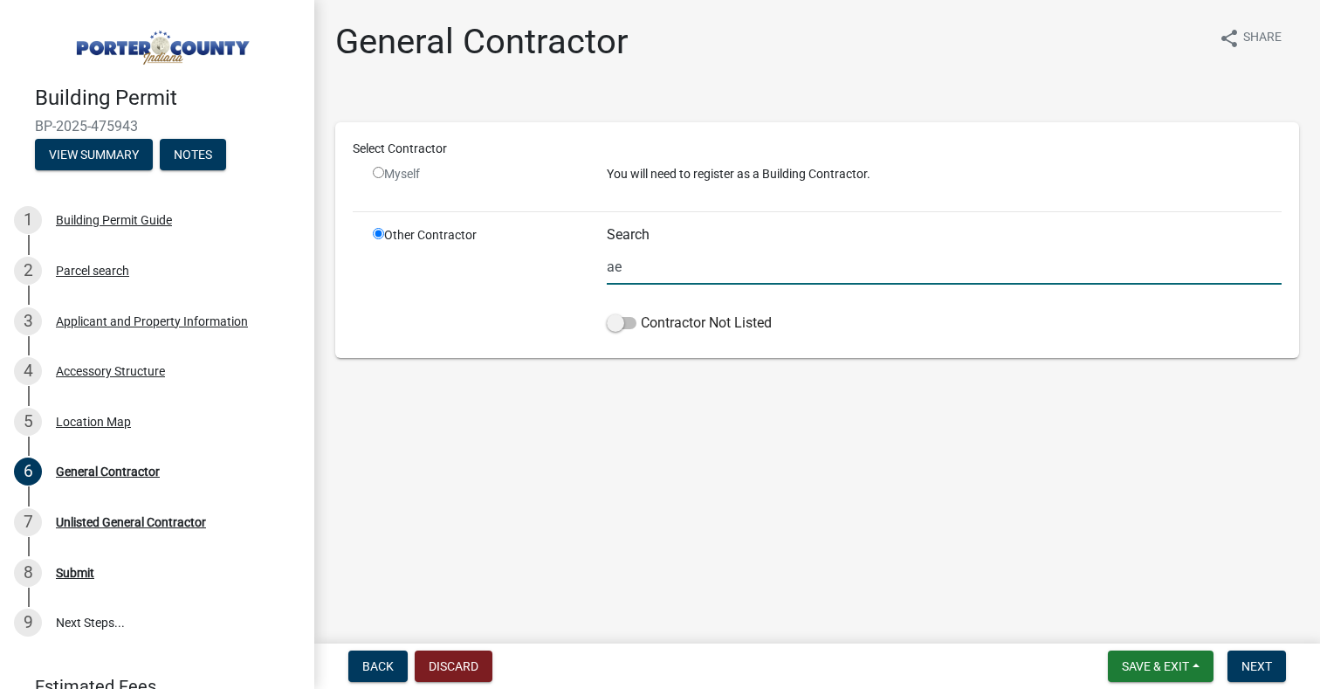
type input "a"
click at [617, 327] on span at bounding box center [622, 323] width 30 height 12
click at [641, 313] on input "Contractor Not Listed" at bounding box center [641, 313] width 0 height 0
click at [697, 260] on input "AERS" at bounding box center [944, 267] width 675 height 36
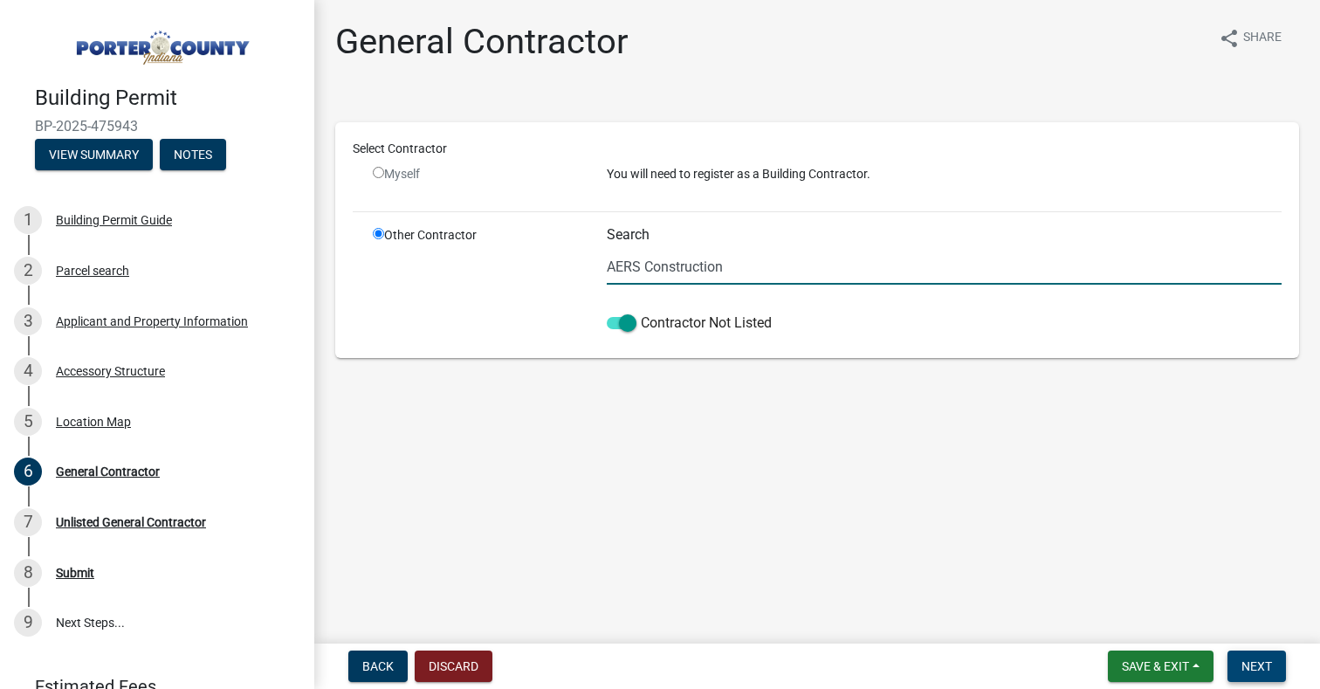
type input "AERS Construction"
click at [1251, 664] on span "Next" at bounding box center [1257, 666] width 31 height 14
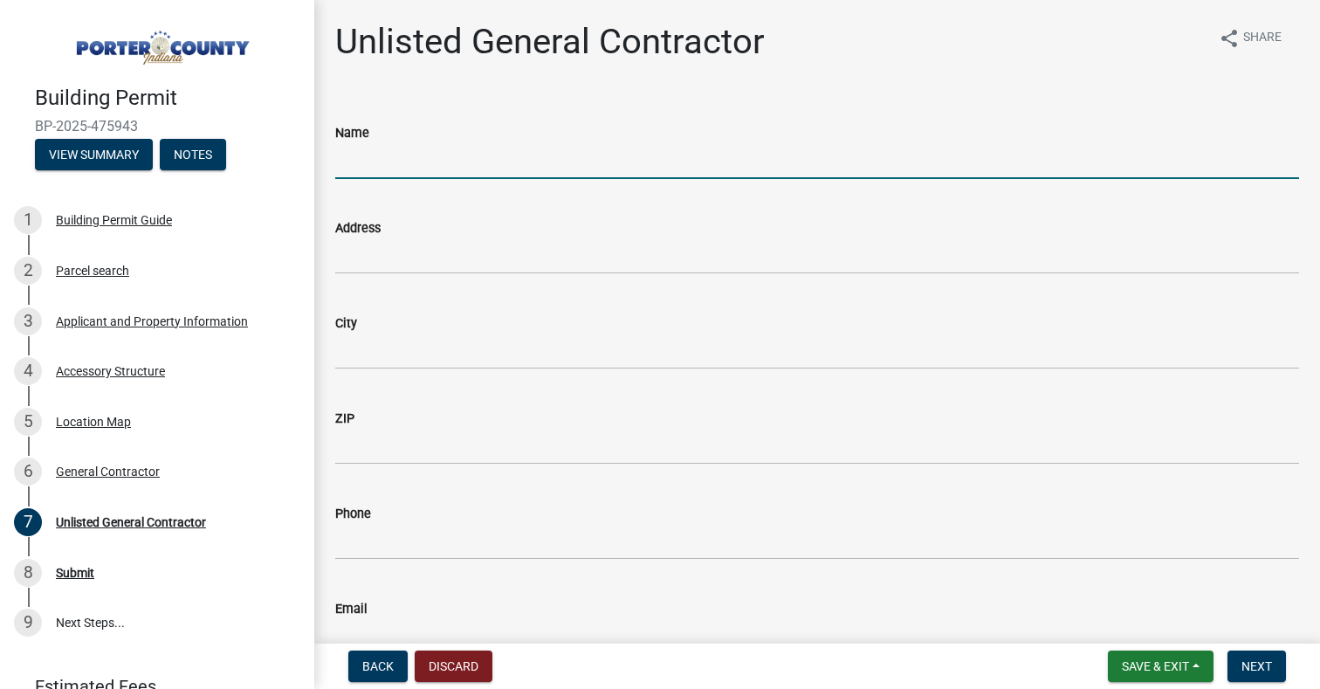
click at [540, 163] on input "Name" at bounding box center [817, 161] width 964 height 36
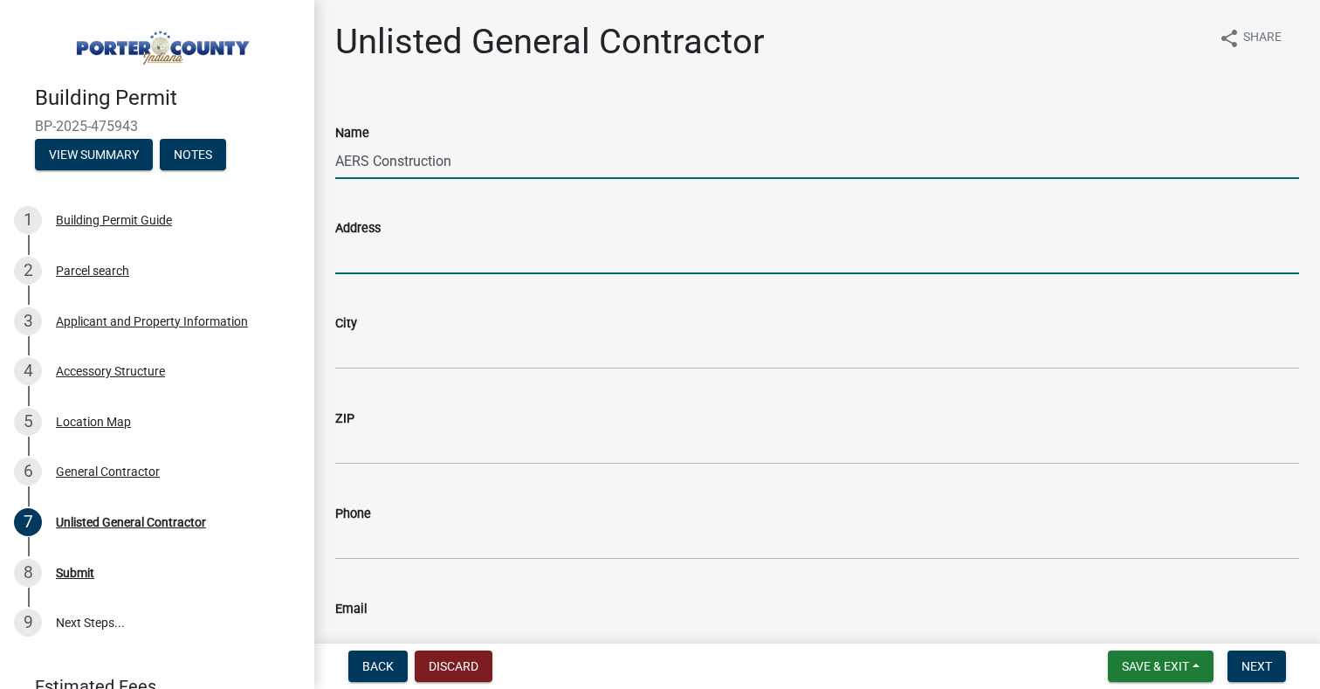
click at [540, 162] on input "AERS Construction" at bounding box center [817, 161] width 964 height 36
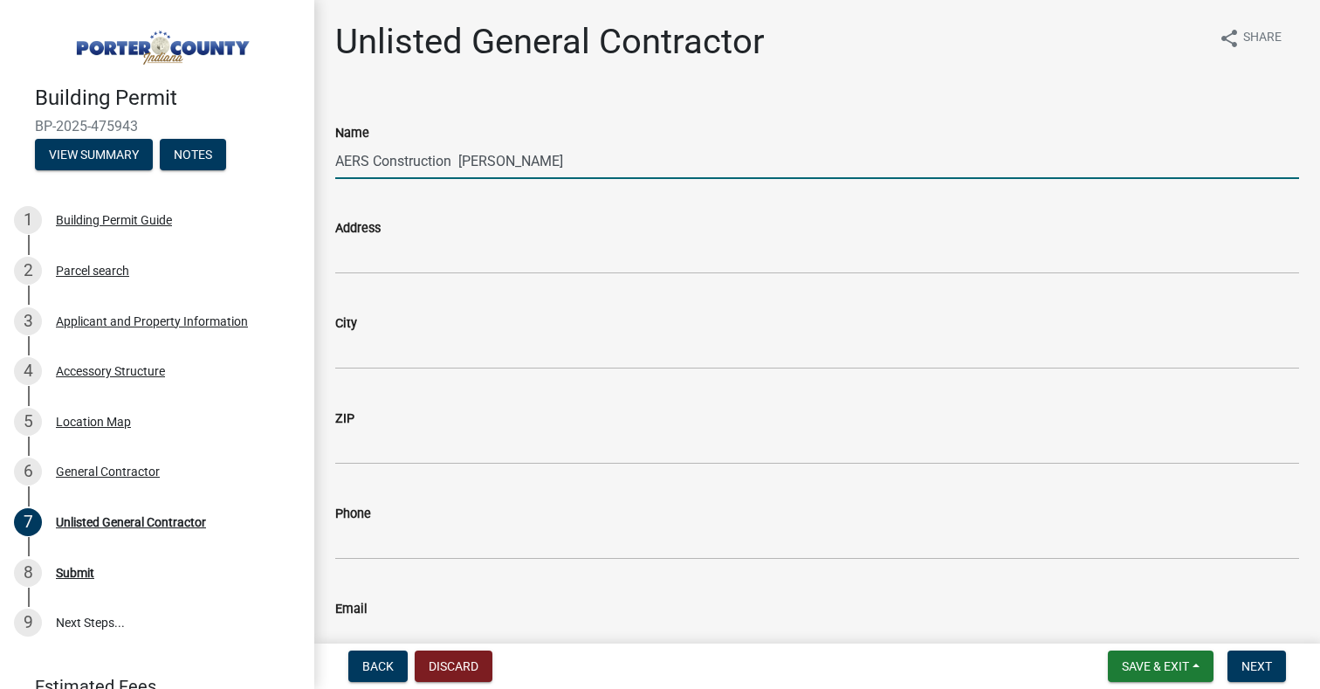
type input "AERS Construction Atlee Schwartz"
click at [484, 264] on input "Address" at bounding box center [817, 256] width 964 height 36
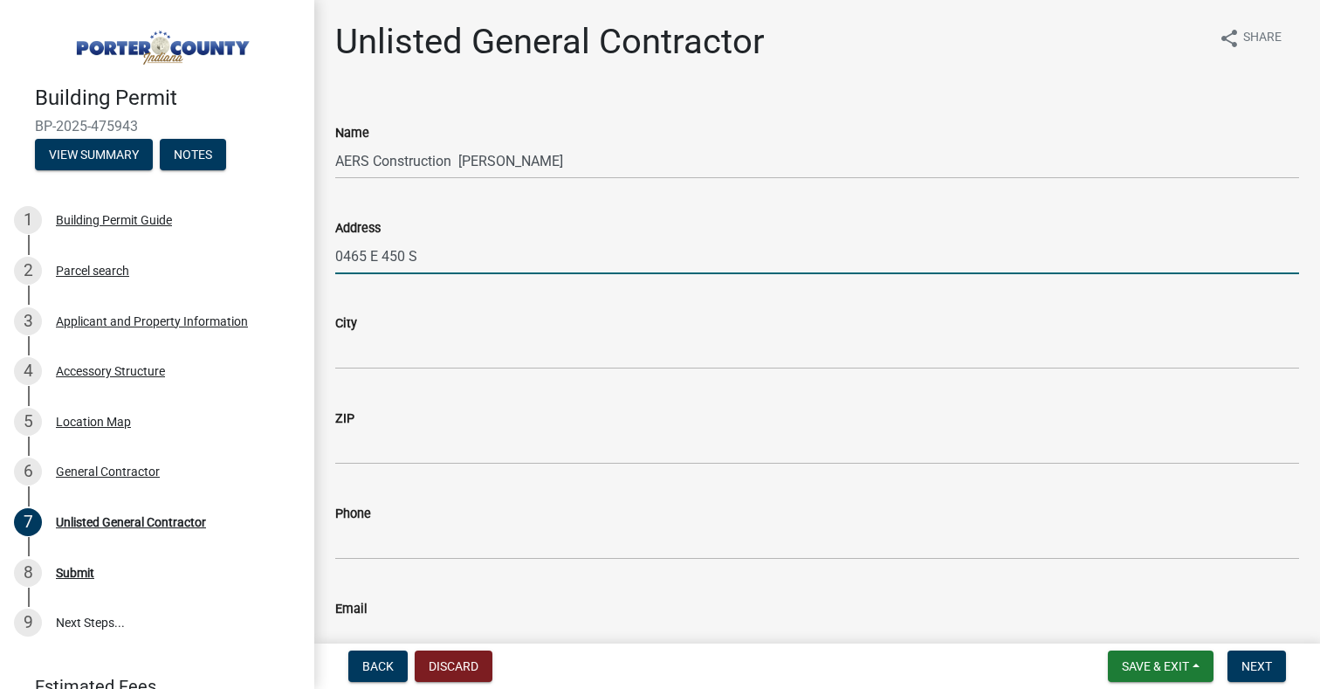
type input "0465 E 450 S"
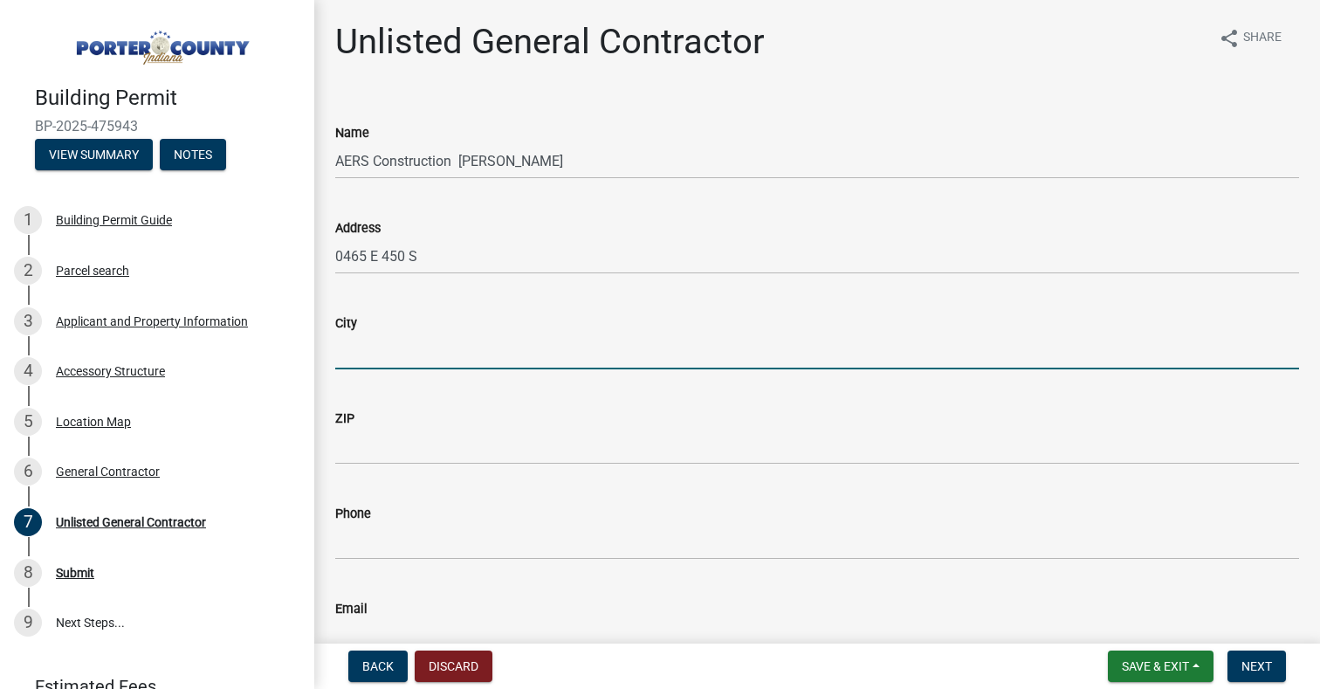
click at [406, 350] on input "City" at bounding box center [817, 352] width 964 height 36
type input "Wolcottville"
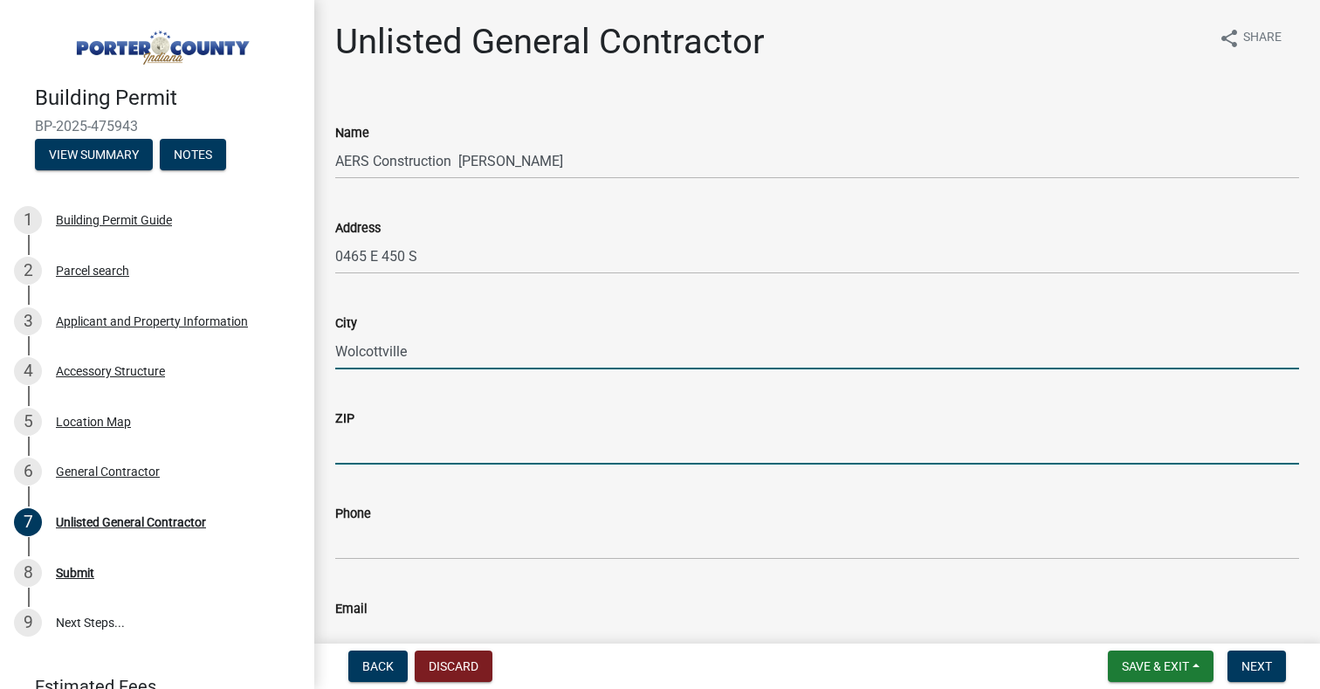
click at [431, 450] on input "ZIP" at bounding box center [817, 447] width 964 height 36
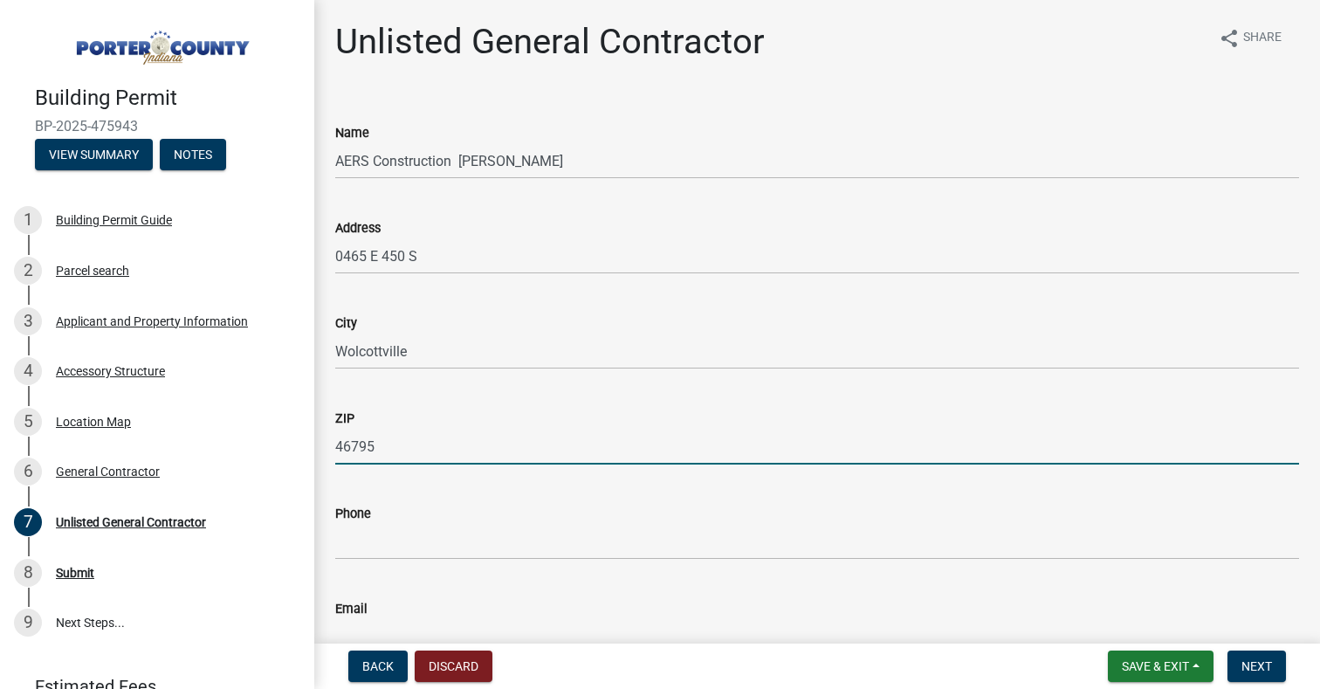
type input "46795"
click at [409, 542] on input "Phone" at bounding box center [817, 542] width 964 height 36
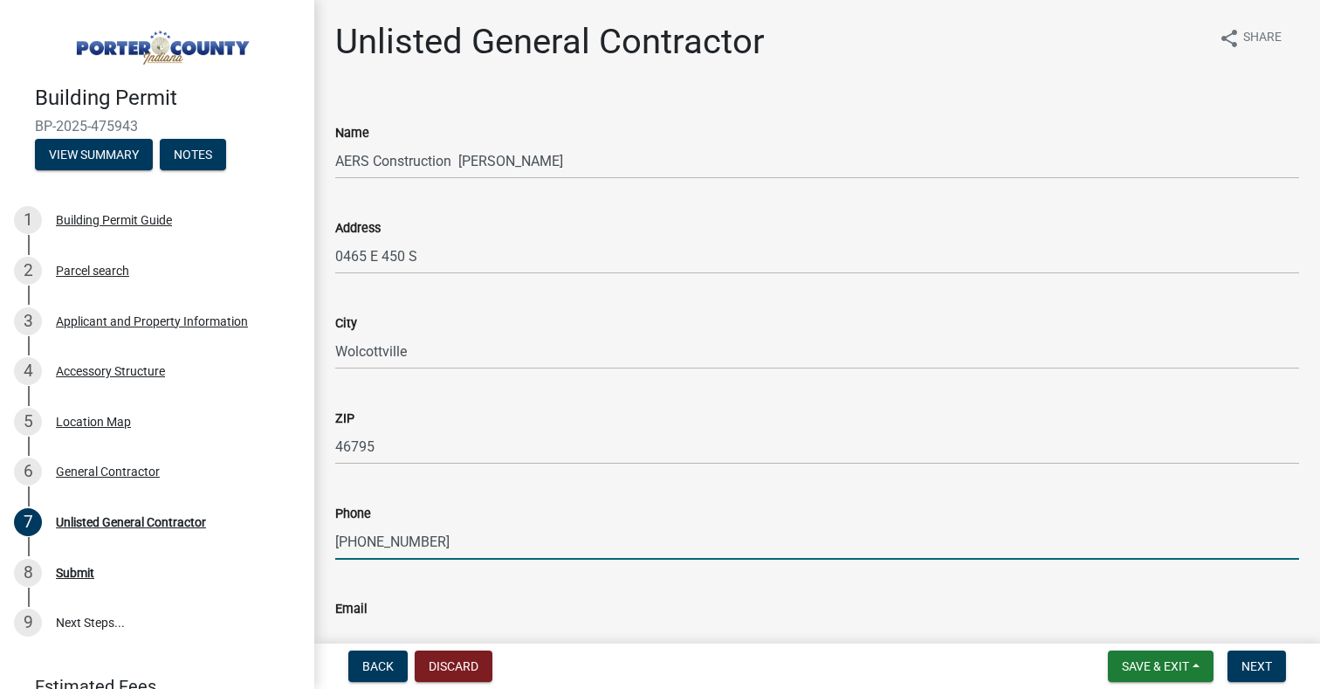
scroll to position [87, 0]
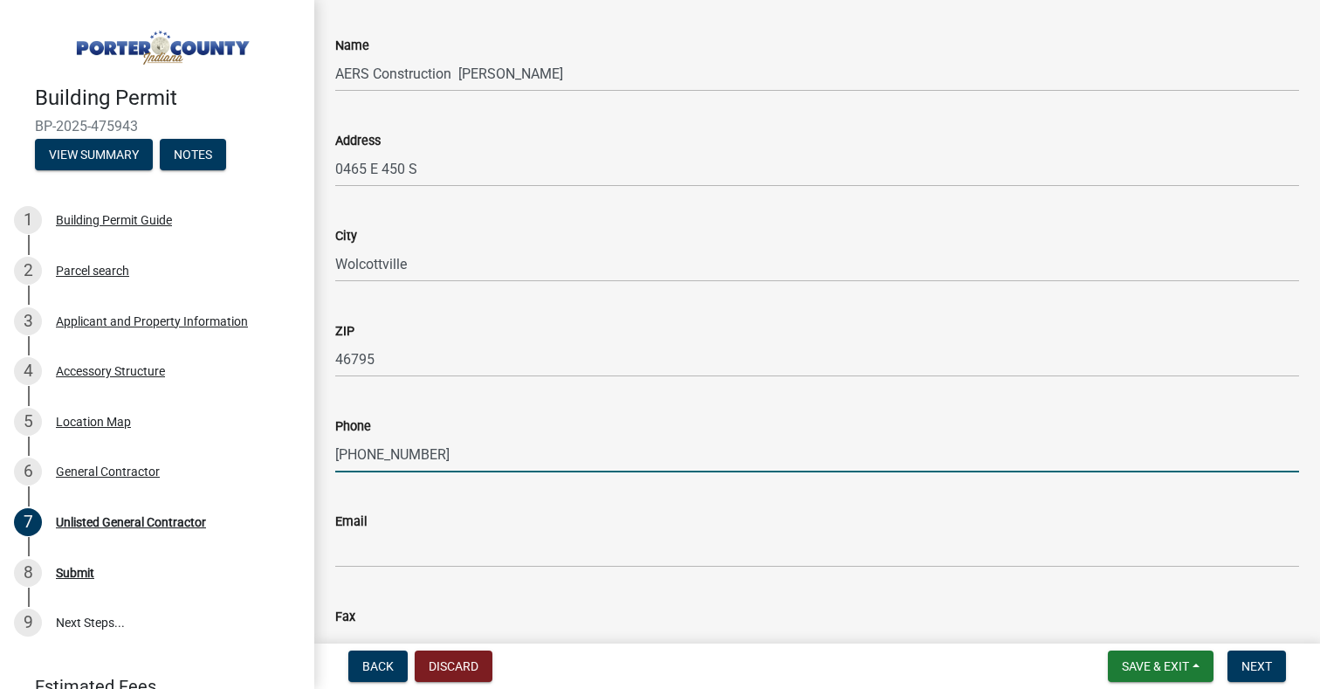
type input "260-499-3040 x 1"
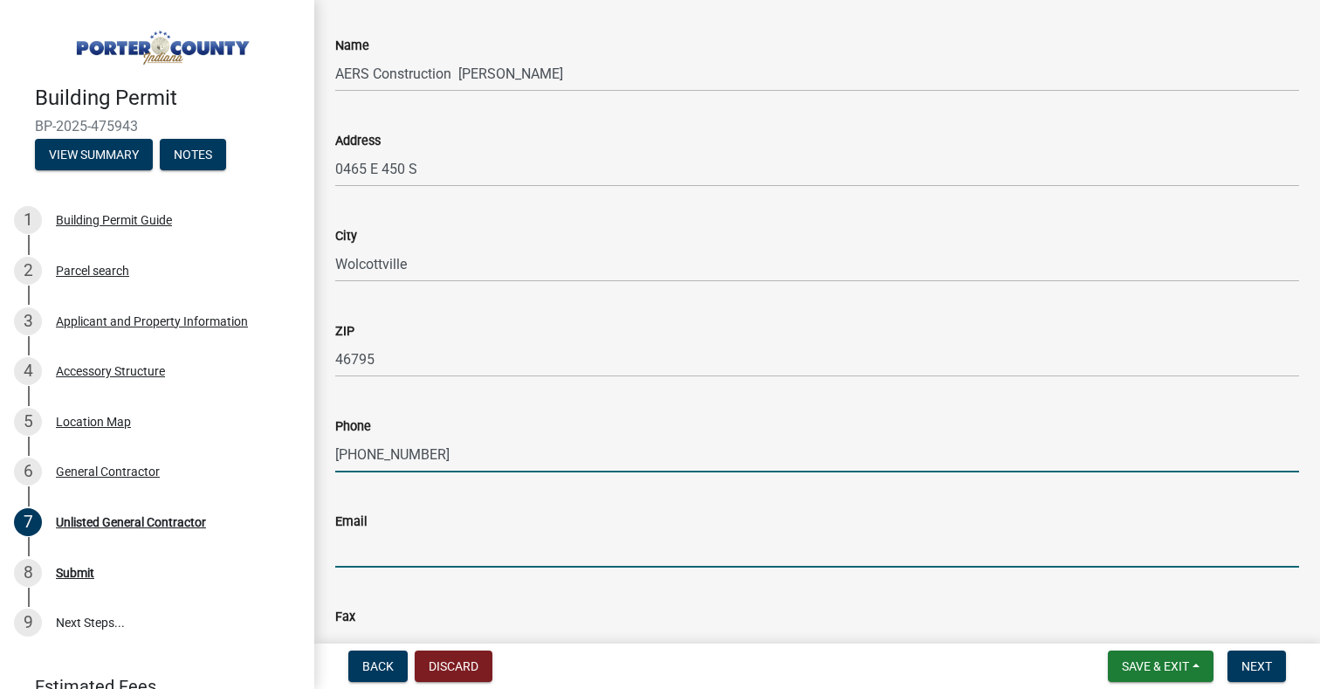
click at [410, 561] on input "Email" at bounding box center [817, 550] width 964 height 36
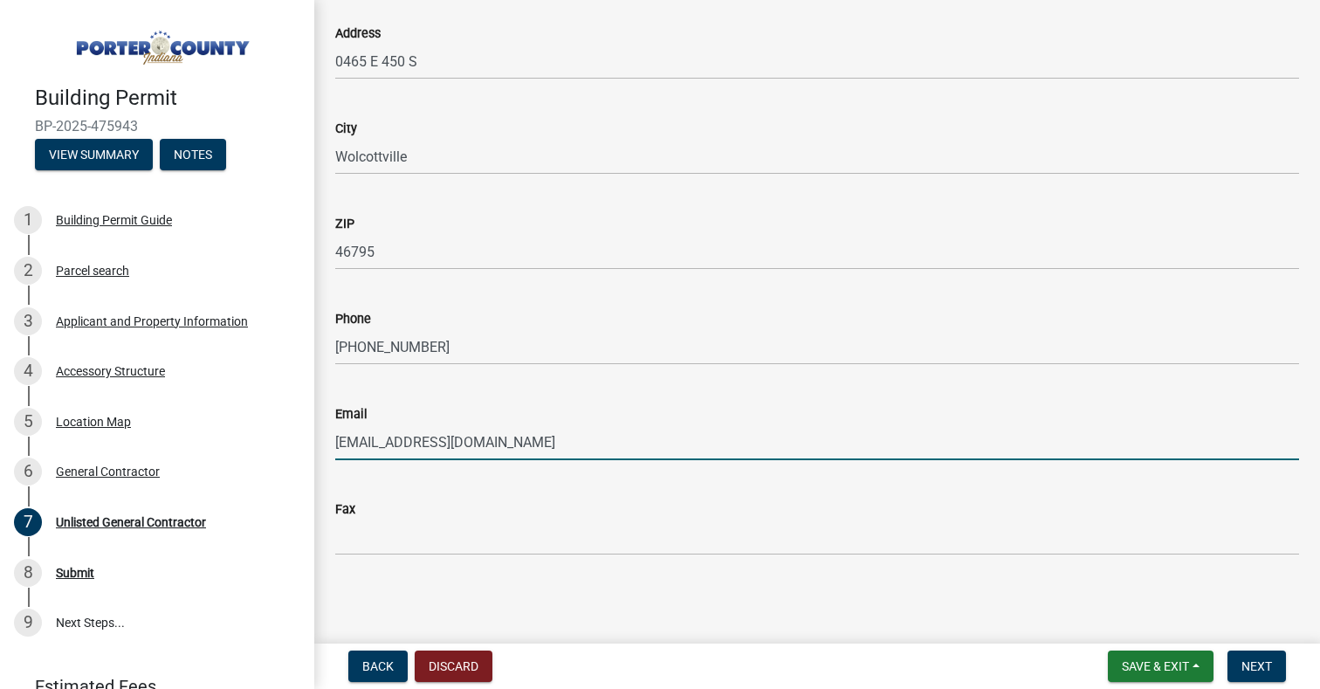
scroll to position [196, 0]
type input "atlee@aersconstruction.com"
click at [1261, 672] on span "Next" at bounding box center [1257, 666] width 31 height 14
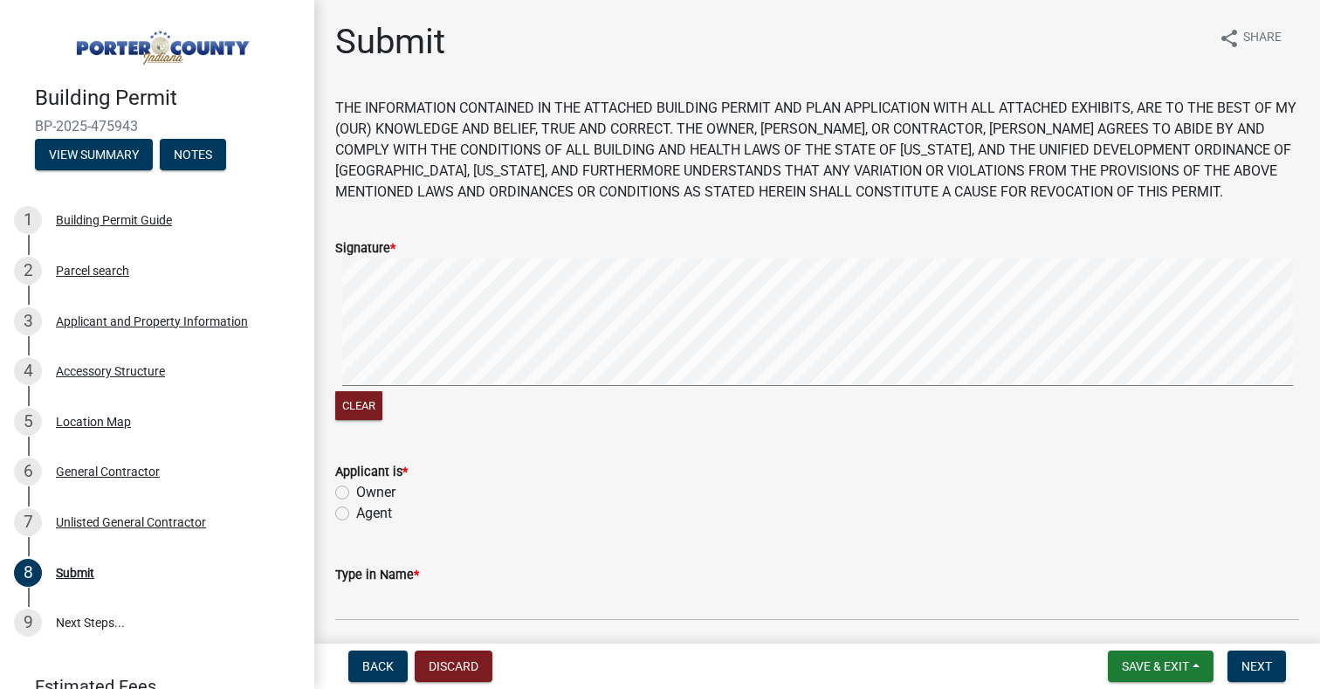
click at [356, 492] on label "Owner" at bounding box center [375, 492] width 39 height 21
click at [356, 492] on input "Owner" at bounding box center [361, 487] width 11 height 11
radio input "true"
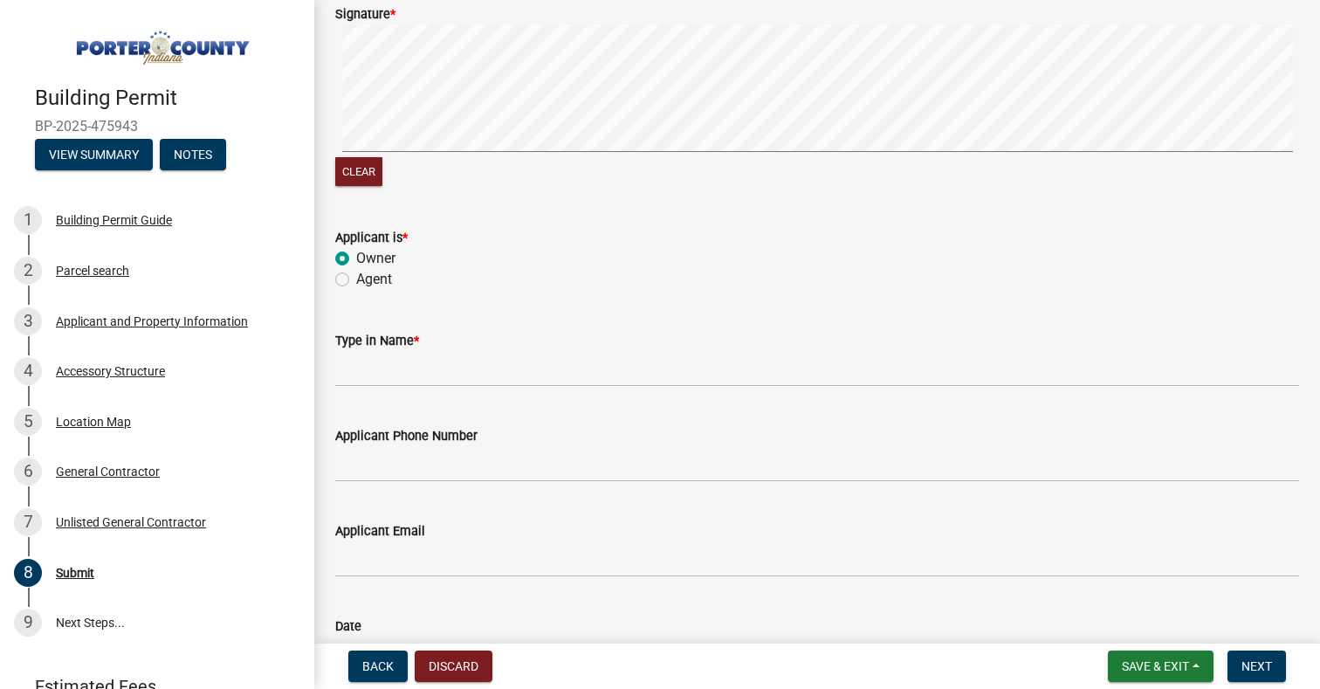
scroll to position [262, 0]
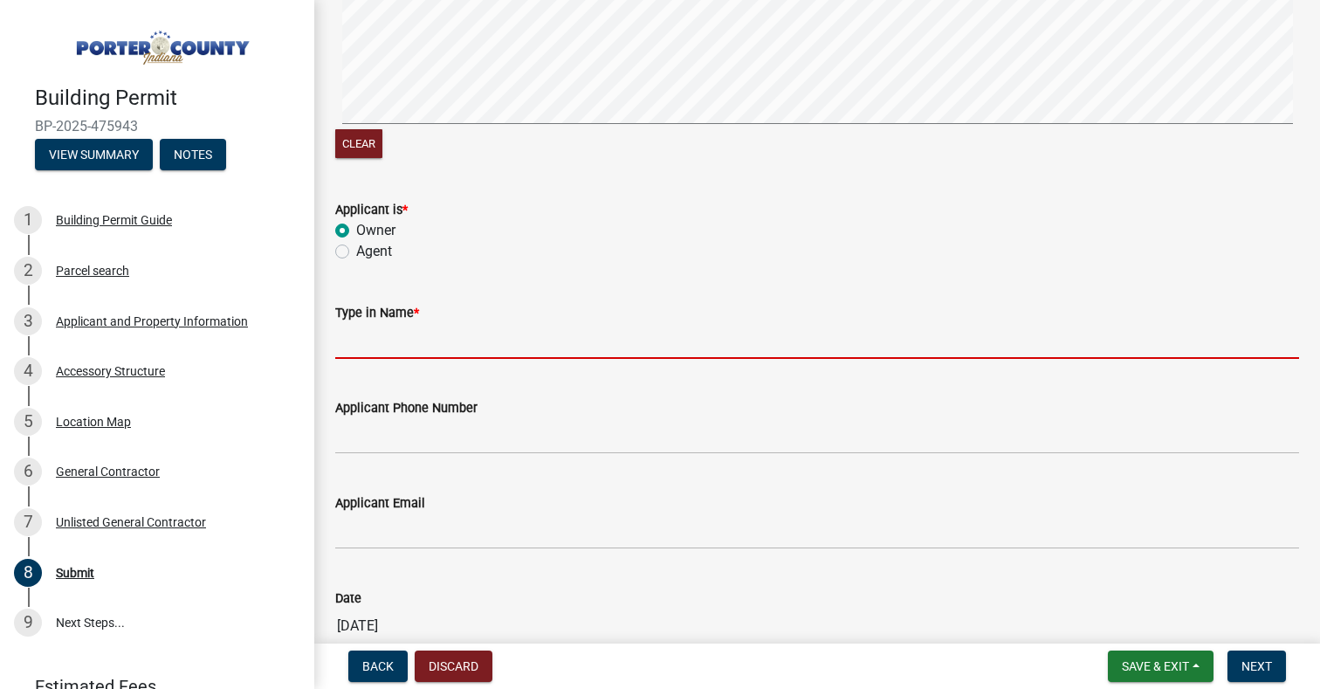
click at [447, 344] on input "Type in Name *" at bounding box center [817, 341] width 964 height 36
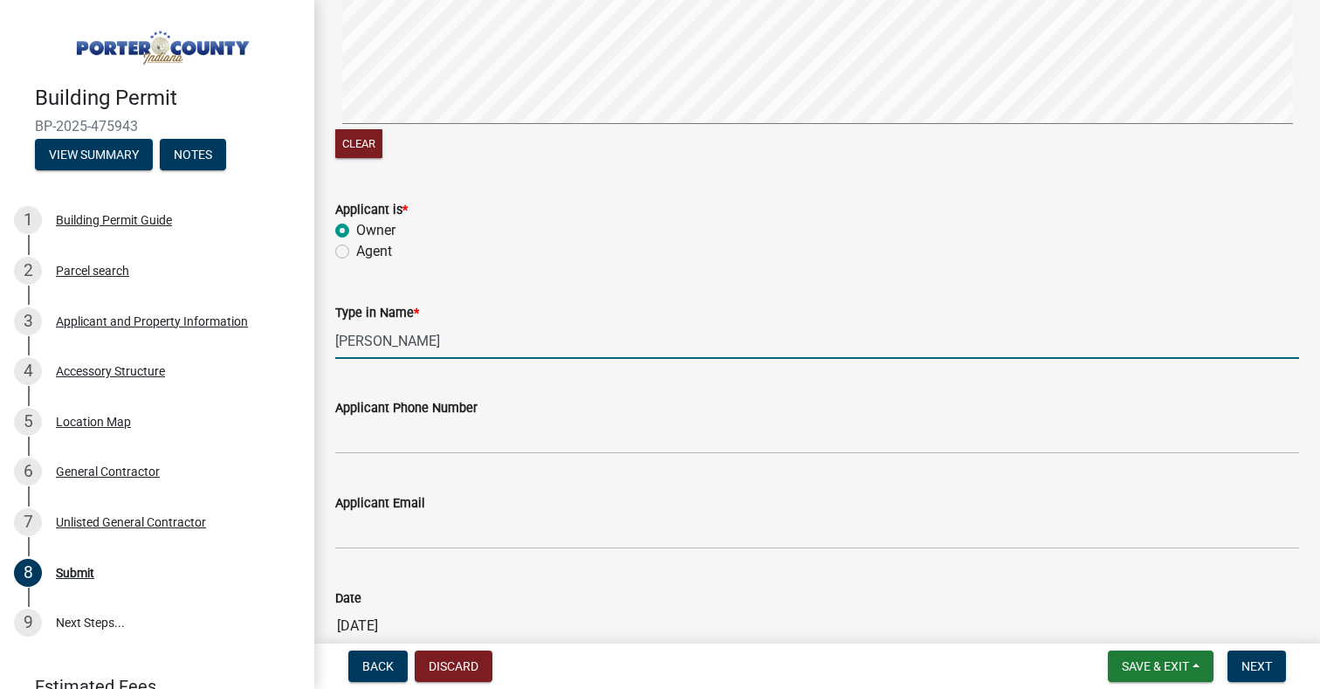
type input "[PERSON_NAME]"
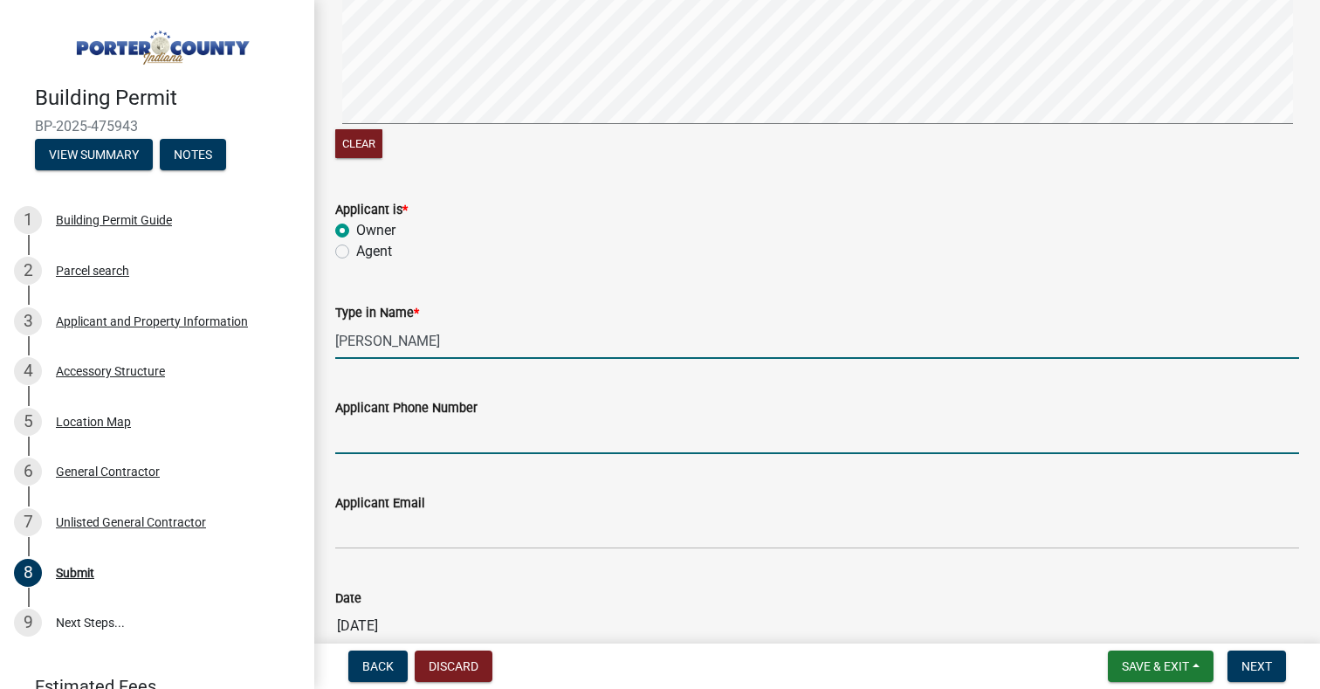
click at [436, 428] on input "Applicant Phone Number" at bounding box center [817, 436] width 964 height 36
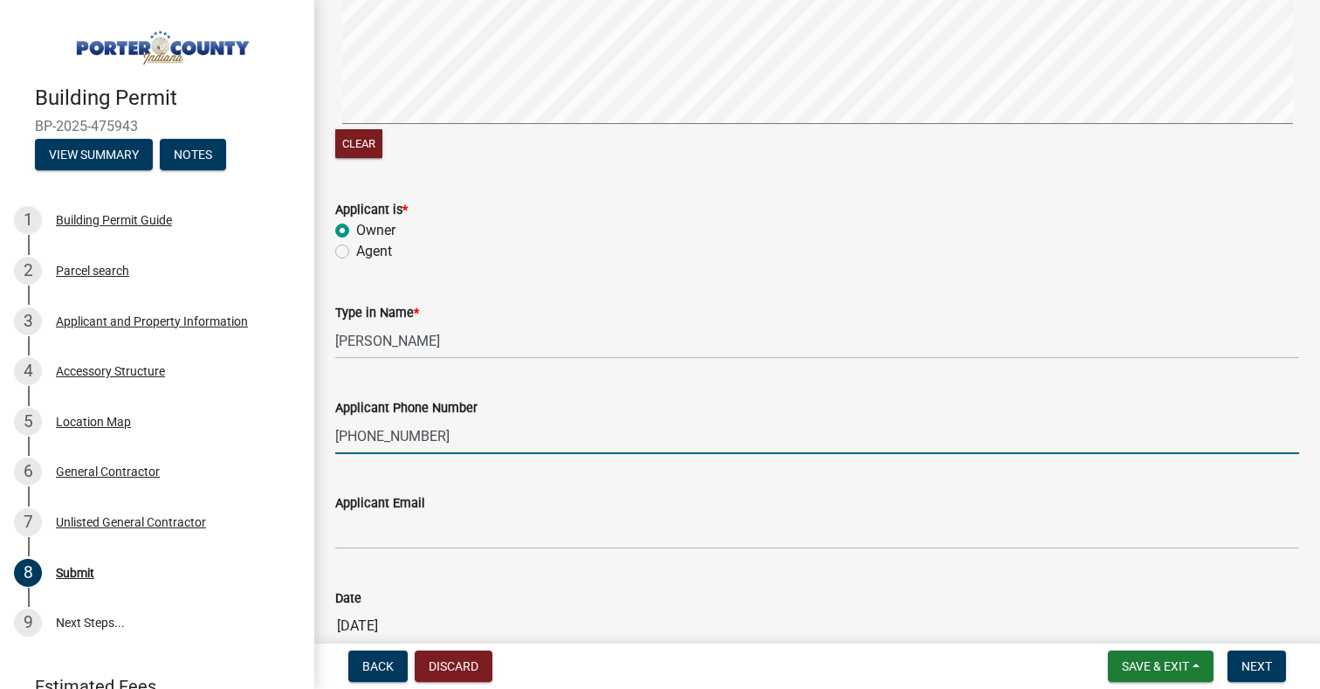
type input "[PHONE_NUMBER]"
click at [437, 541] on input "Applicant Email" at bounding box center [817, 531] width 964 height 36
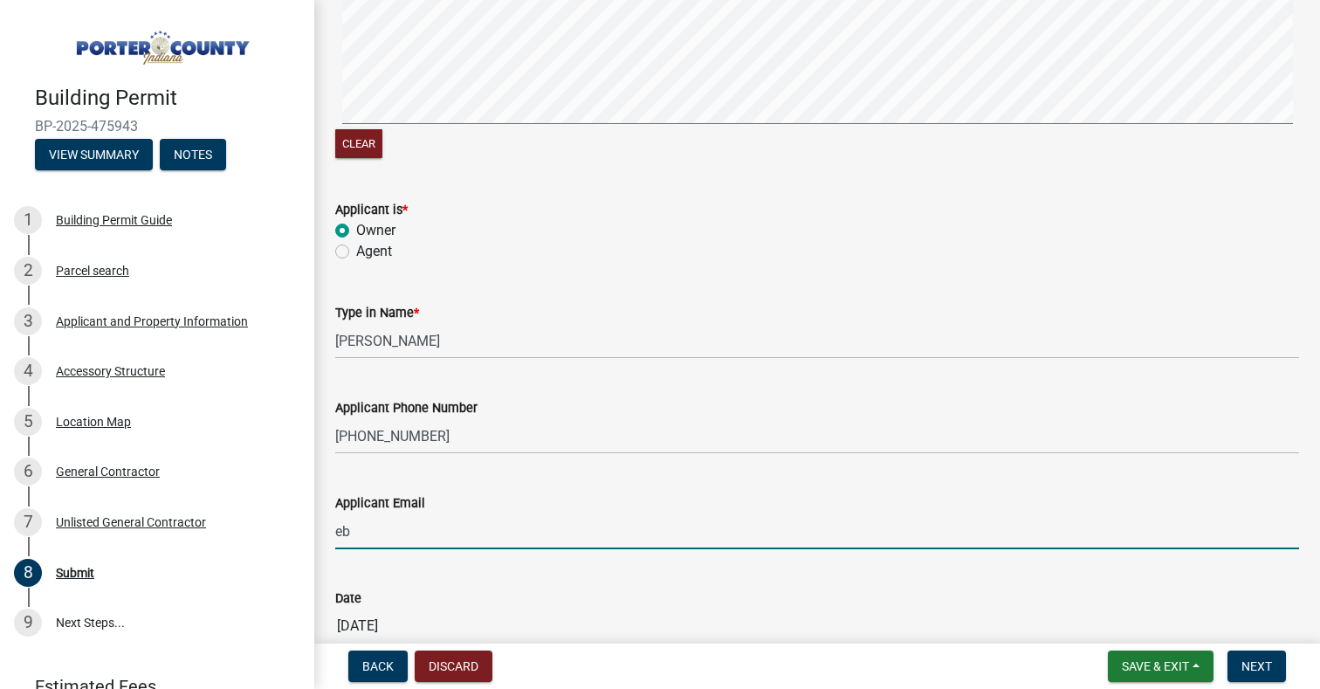
type input "[EMAIL_ADDRESS][DOMAIN_NAME]"
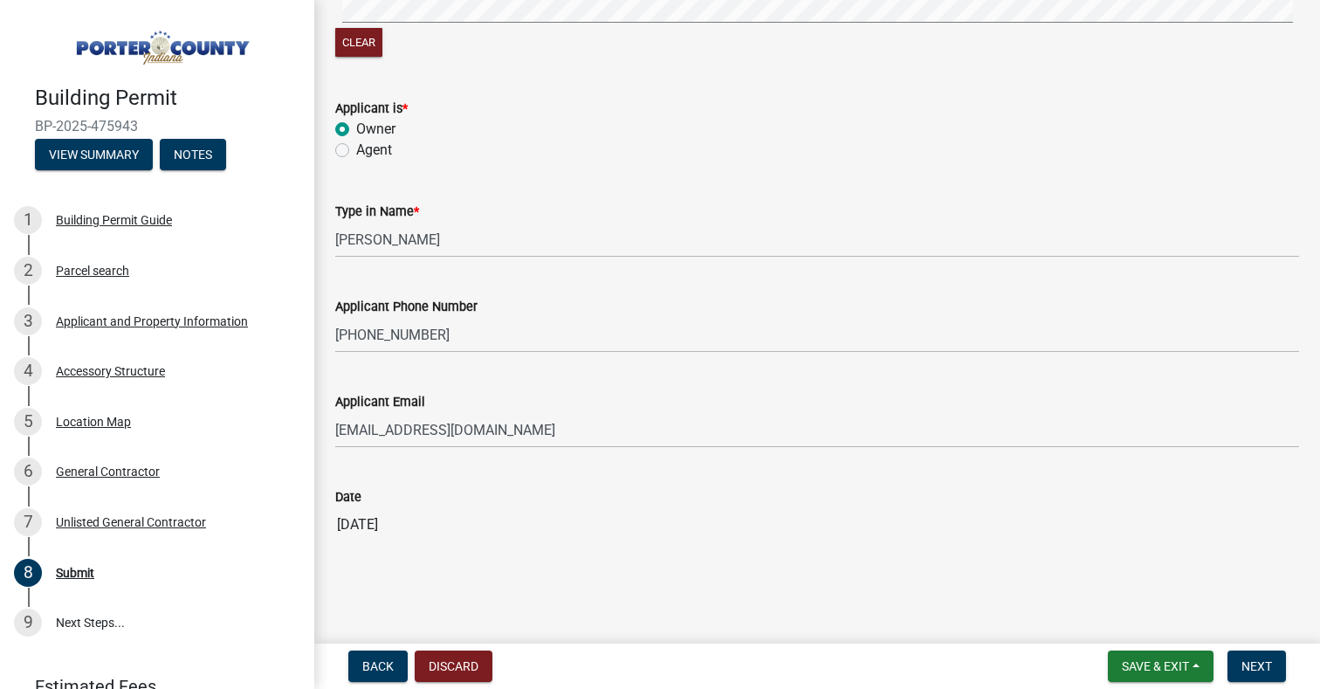
scroll to position [365, 0]
click at [530, 520] on input "09/09/2025" at bounding box center [817, 523] width 964 height 35
click at [1265, 662] on span "Next" at bounding box center [1257, 666] width 31 height 14
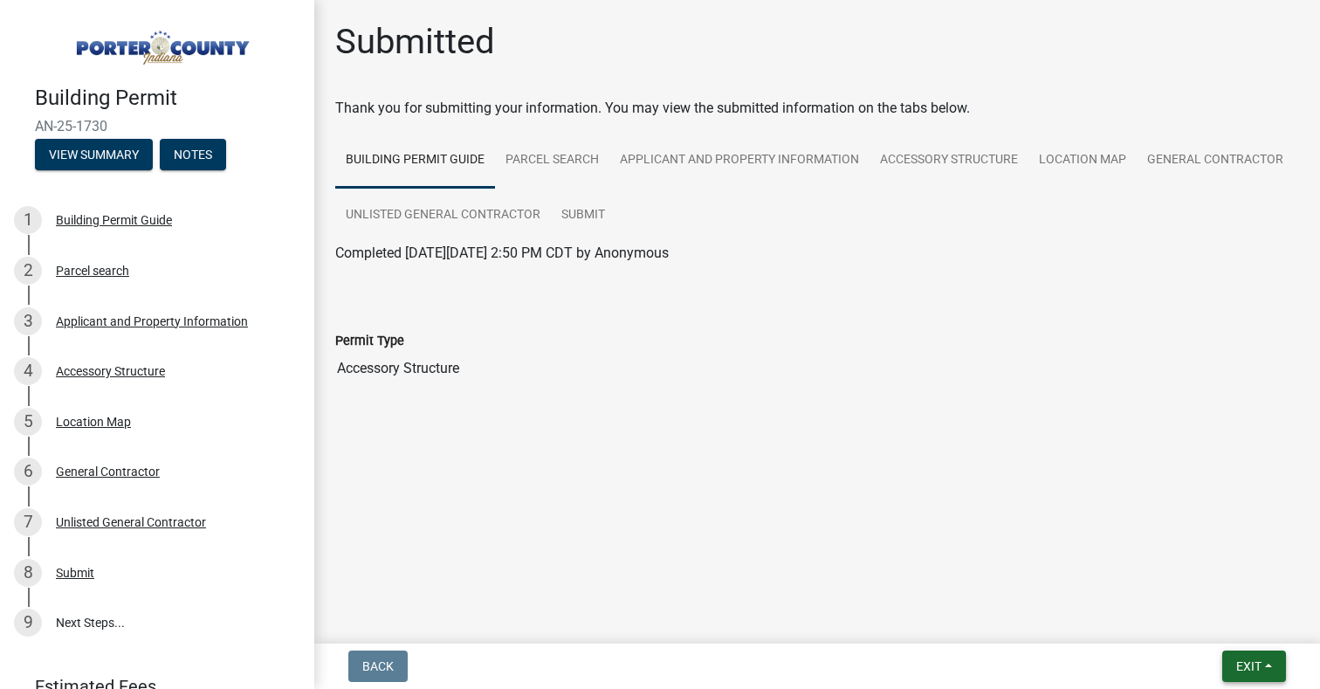
click at [1250, 671] on span "Exit" at bounding box center [1249, 666] width 25 height 14
click at [1187, 621] on button "Save & Exit" at bounding box center [1217, 621] width 140 height 42
